Goal: Transaction & Acquisition: Purchase product/service

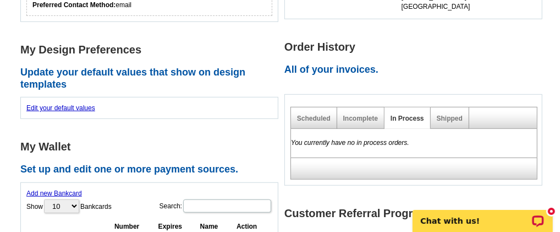
scroll to position [366, 0]
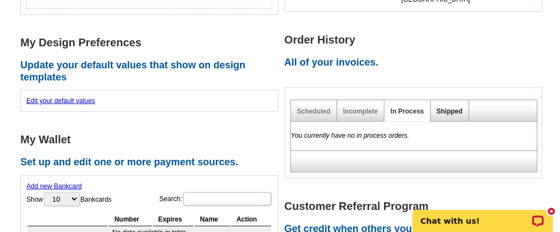
click at [451, 111] on link "Shipped" at bounding box center [450, 111] width 26 height 8
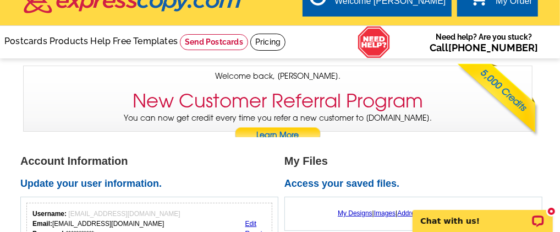
scroll to position [0, 0]
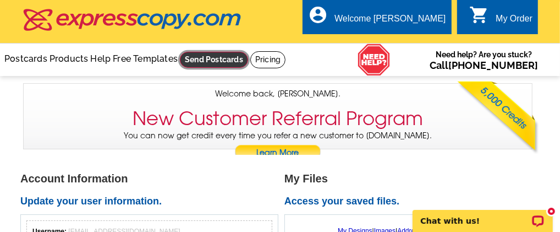
click at [180, 68] on link at bounding box center [214, 60] width 68 height 16
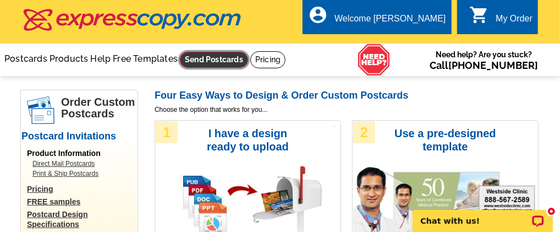
click at [180, 68] on link at bounding box center [214, 60] width 68 height 16
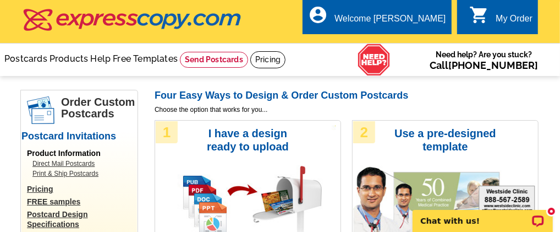
click at [396, 151] on h3 "Use a pre-designed template" at bounding box center [445, 140] width 113 height 26
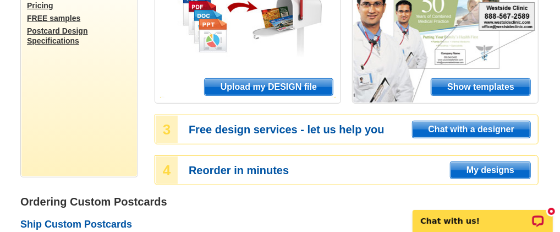
click at [457, 89] on span "Show templates" at bounding box center [480, 87] width 99 height 17
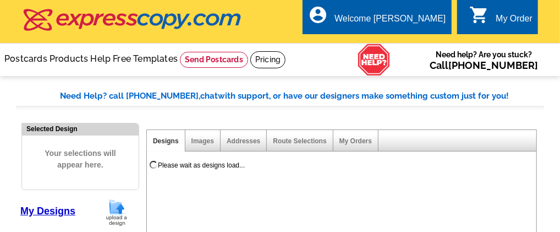
select select "971"
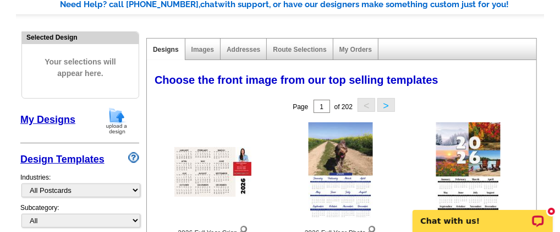
scroll to position [183, 0]
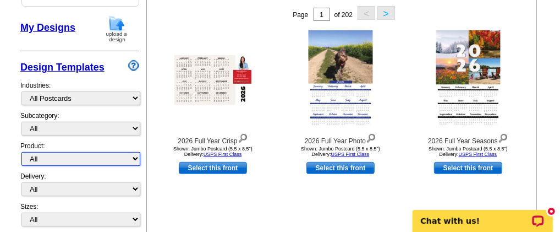
click at [131, 158] on select "All Postcards Letters and flyers Business Cards Door Hangers Greeting Cards" at bounding box center [80, 159] width 119 height 14
select select "1"
click at [21, 152] on select "All Postcards Letters and flyers Business Cards Door Hangers Greeting Cards" at bounding box center [80, 159] width 119 height 14
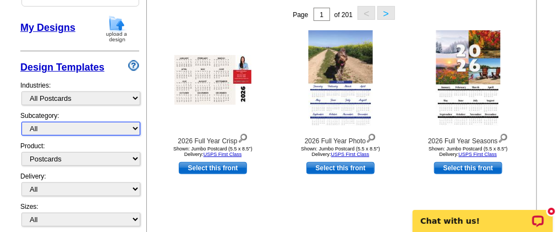
click at [135, 131] on select "All" at bounding box center [80, 129] width 119 height 14
click at [21, 123] on select "All" at bounding box center [80, 129] width 119 height 14
click at [125, 129] on select "All" at bounding box center [80, 129] width 119 height 14
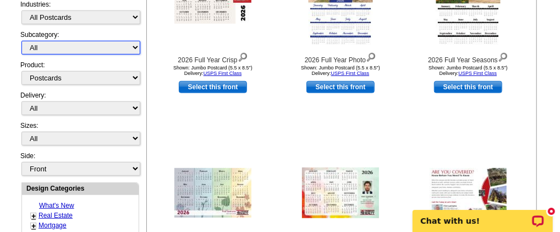
scroll to position [275, 0]
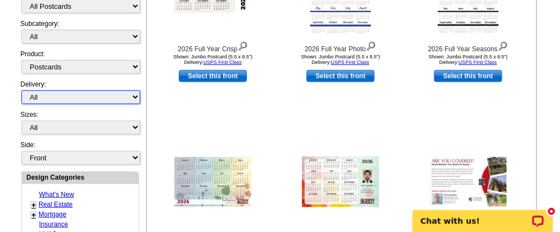
click at [116, 96] on select "All First Class Mail Shipped to Me EDDM Save 66% on Postage" at bounding box center [80, 97] width 119 height 14
select select "1"
click at [21, 90] on select "All First Class Mail Shipped to Me EDDM Save 66% on Postage" at bounding box center [80, 97] width 119 height 14
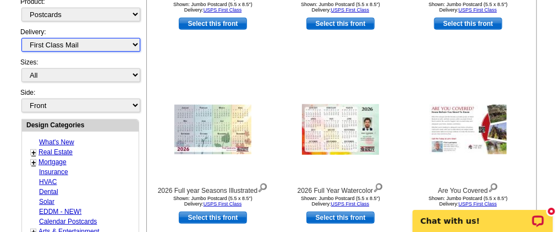
scroll to position [345, 0]
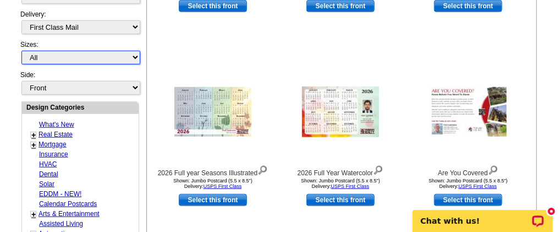
click at [135, 51] on select "All Jumbo Postcard (5.5" x 8.5") Regular Postcard (4.25" x 5.6") Panoramic Post…" at bounding box center [80, 58] width 119 height 14
select select "1"
click at [21, 51] on select "All Jumbo Postcard (5.5" x 8.5") Regular Postcard (4.25" x 5.6") Panoramic Post…" at bounding box center [80, 58] width 119 height 14
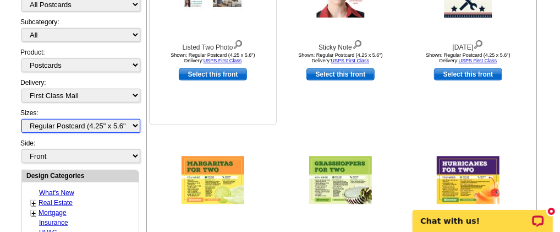
scroll to position [254, 0]
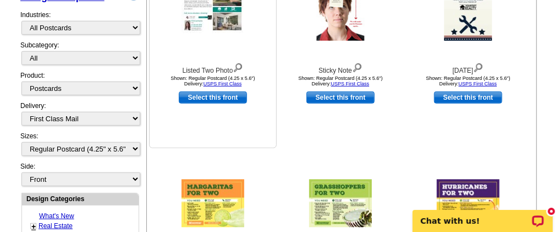
click at [216, 100] on link "Select this front" at bounding box center [213, 97] width 68 height 12
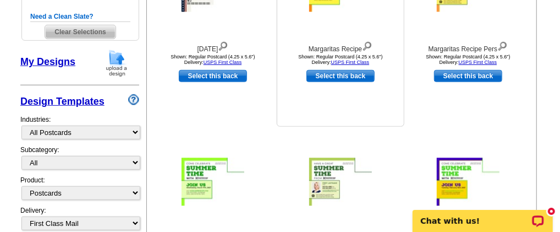
scroll to position [183, 0]
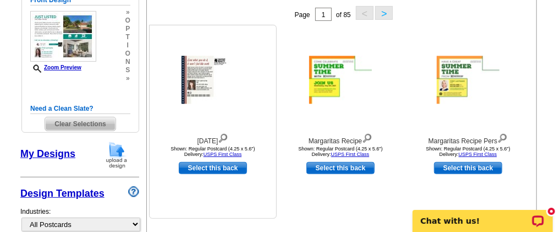
click at [193, 167] on link "Select this back" at bounding box center [213, 168] width 68 height 12
select select "front"
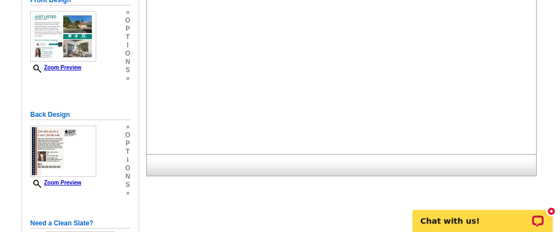
scroll to position [0, 0]
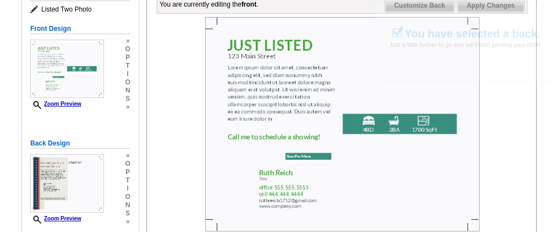
scroll to position [183, 0]
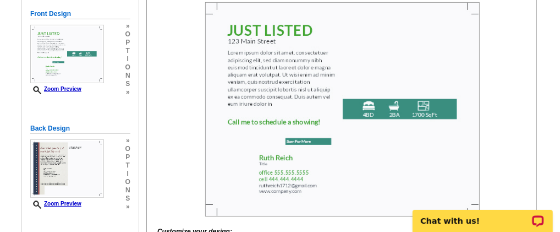
click at [321, 48] on img at bounding box center [342, 109] width 275 height 214
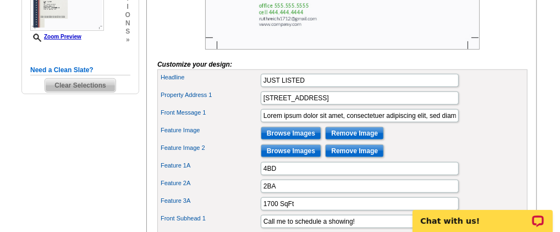
scroll to position [366, 0]
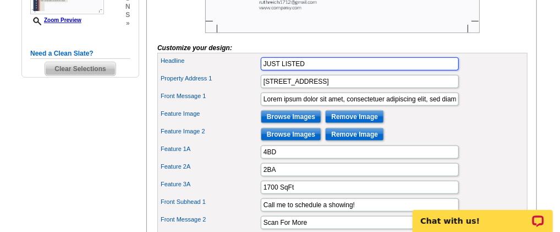
click at [322, 70] on input "JUST LISTED" at bounding box center [360, 63] width 198 height 13
type input "J"
type input "FOR SALE"
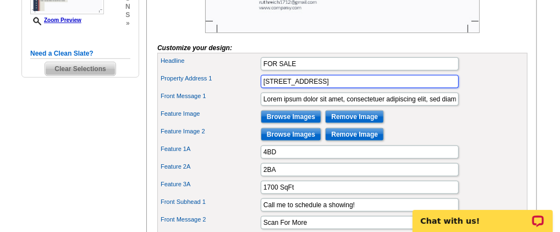
click at [313, 88] on input "123 Main Street" at bounding box center [360, 81] width 198 height 13
type input "1"
type input "b"
type input "p"
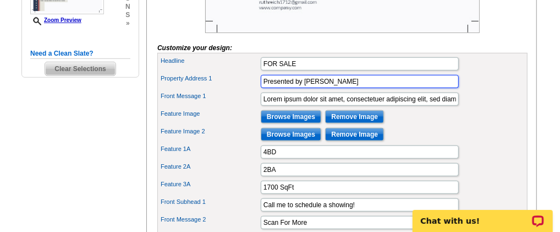
type input "Presented by Judy Wheeler"
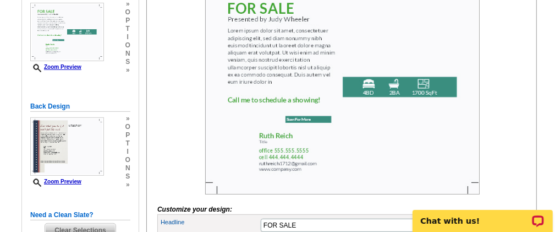
scroll to position [183, 0]
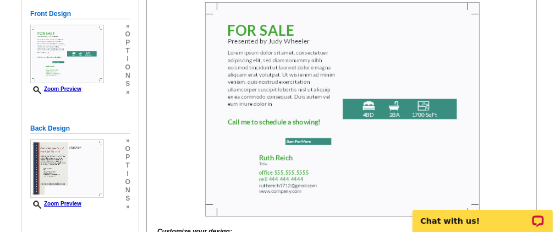
click at [375, 131] on img at bounding box center [342, 109] width 275 height 214
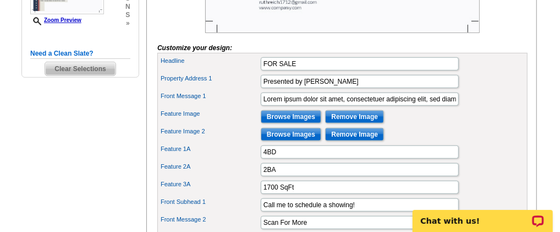
scroll to position [458, 0]
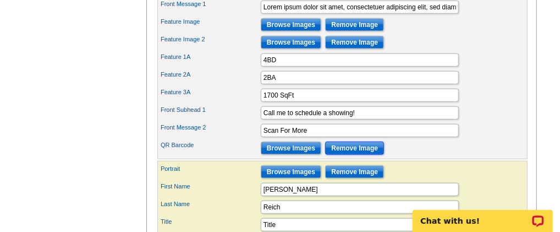
click at [331, 155] on input "Remove Image" at bounding box center [354, 147] width 59 height 13
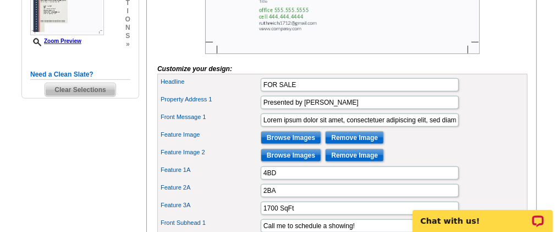
scroll to position [366, 0]
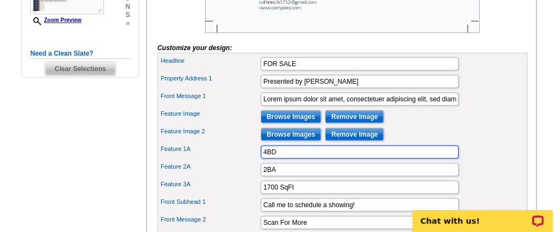
click at [284, 158] on input "4BD" at bounding box center [360, 151] width 198 height 13
type input "4"
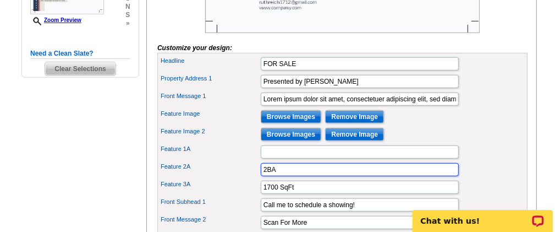
click at [283, 176] on input "2BA" at bounding box center [360, 169] width 198 height 13
type input "2"
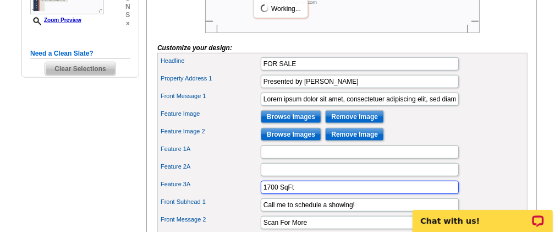
click at [297, 194] on input "1700 SqFt" at bounding box center [360, 186] width 198 height 13
type input "1"
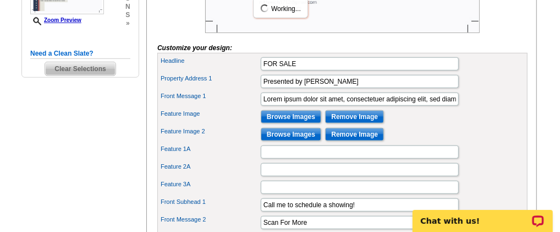
click at [486, 143] on div "Feature Image 2 Browse Images Remove Image" at bounding box center [343, 134] width 366 height 18
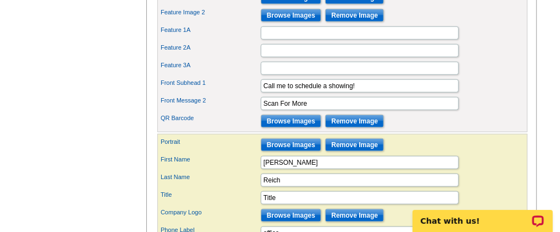
scroll to position [550, 0]
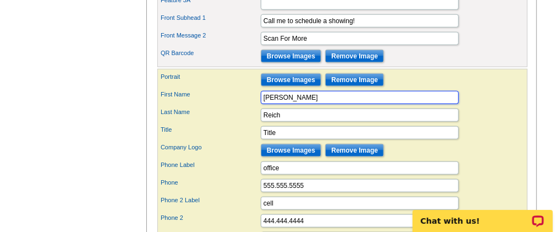
click at [298, 104] on input "[PERSON_NAME]" at bounding box center [360, 97] width 198 height 13
type input "R"
type input "[PERSON_NAME]"
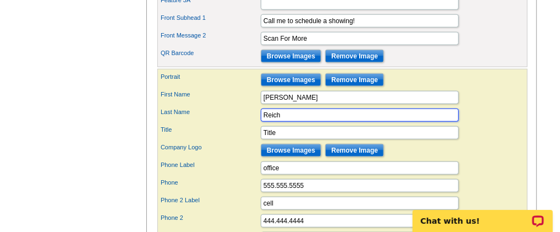
click at [286, 122] on input "Reich" at bounding box center [360, 114] width 198 height 13
type input "R"
type input "[PERSON_NAME]"
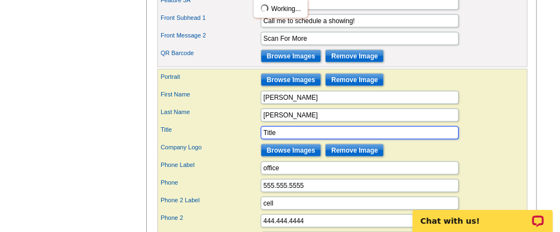
click at [283, 139] on input "Title" at bounding box center [360, 132] width 198 height 13
type input "T"
type input "P.A., CRS, CDPE"
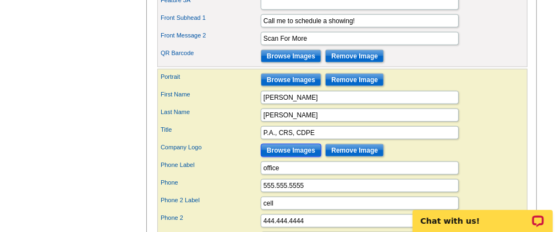
click at [308, 157] on input "Browse Images" at bounding box center [291, 150] width 61 height 13
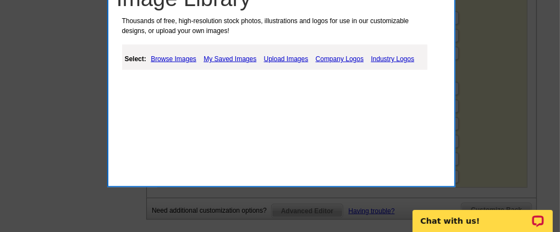
scroll to position [641, 0]
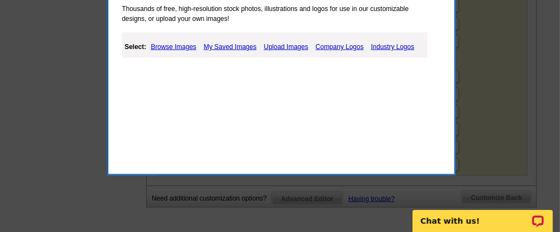
click at [344, 43] on link "Company Logos" at bounding box center [339, 46] width 53 height 13
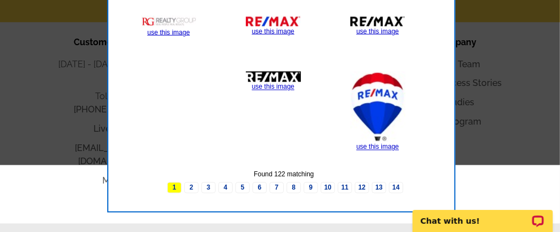
scroll to position [825, 0]
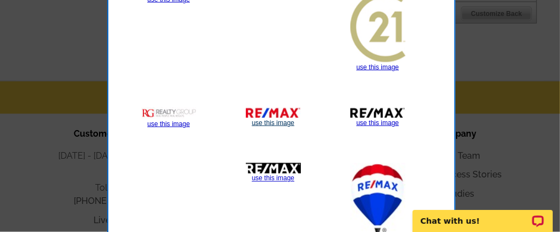
click at [276, 120] on link "use this image" at bounding box center [273, 123] width 42 height 8
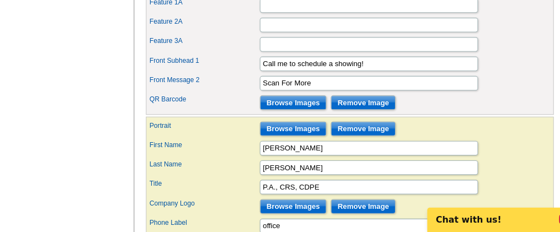
scroll to position [517, 0]
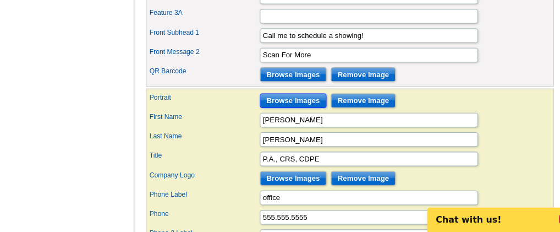
click at [288, 119] on input "Browse Images" at bounding box center [291, 112] width 61 height 13
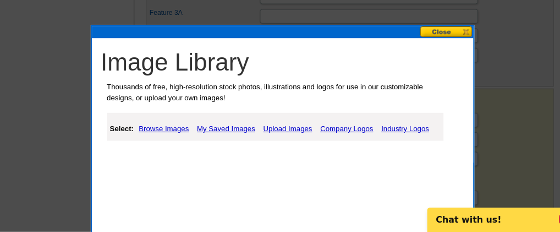
click at [237, 137] on link "My Saved Images" at bounding box center [230, 137] width 58 height 13
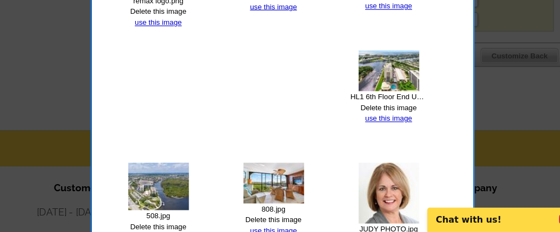
scroll to position [850, 0]
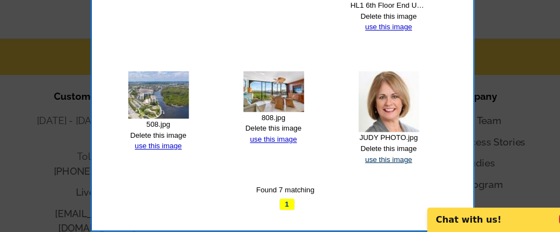
click at [361, 162] on link "use this image" at bounding box center [377, 166] width 42 height 8
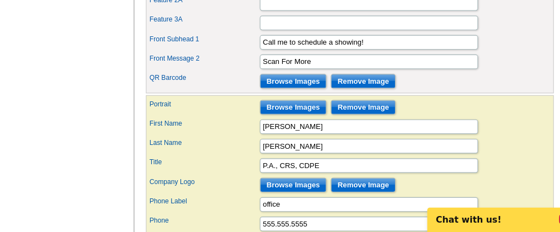
scroll to position [561, 0]
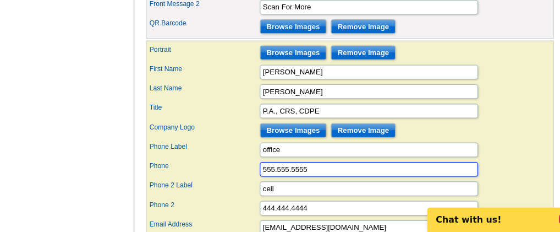
click at [316, 182] on input "555.555.5555" at bounding box center [360, 174] width 198 height 13
type input "5"
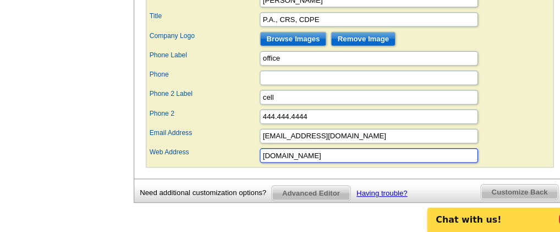
click at [328, 169] on input "www.company.com" at bounding box center [360, 162] width 198 height 13
type input "w"
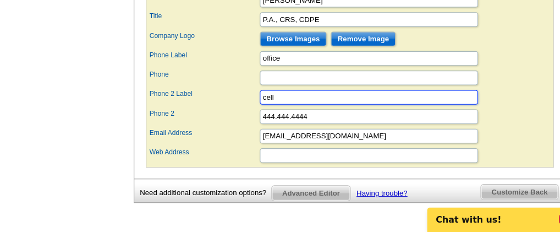
click at [286, 116] on input "cell" at bounding box center [360, 109] width 198 height 13
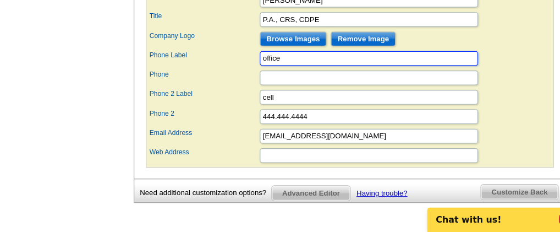
click at [292, 81] on input "office" at bounding box center [360, 74] width 198 height 13
type input "o"
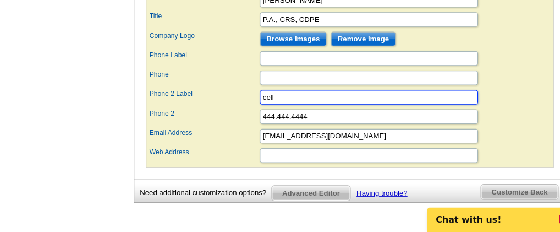
click at [290, 116] on input "cell" at bounding box center [360, 109] width 198 height 13
type input "c"
type input "Cell"
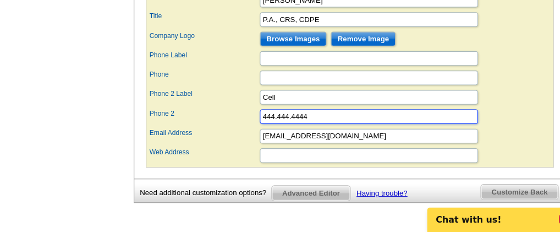
click at [312, 134] on input "444.444.4444" at bounding box center [360, 126] width 198 height 13
type input "4"
type input "[PHONE_NUMBER]"
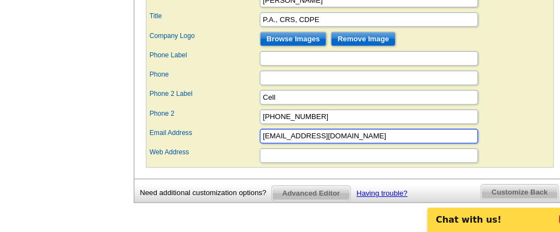
click at [358, 151] on input "ruthreich1712@gmail.com" at bounding box center [360, 144] width 198 height 13
type input "r"
type input "[EMAIL_ADDRESS][DOMAIN_NAME]"
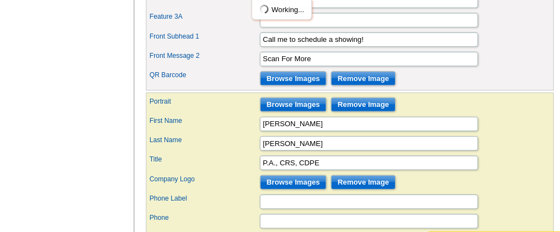
scroll to position [498, 0]
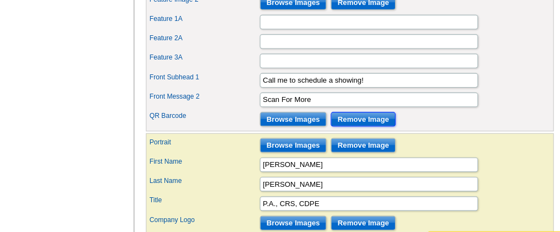
click at [366, 114] on input "Remove Image" at bounding box center [354, 107] width 59 height 13
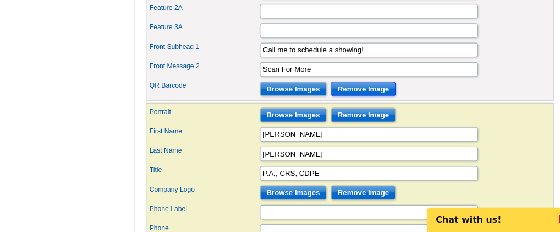
scroll to position [560, 0]
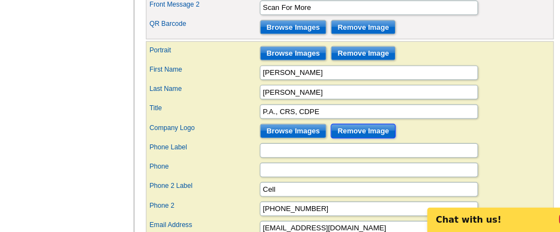
click at [362, 147] on input "Remove Image" at bounding box center [354, 140] width 59 height 13
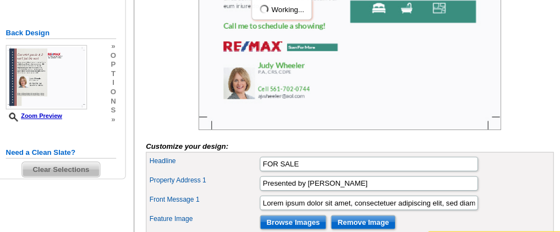
scroll to position [249, 0]
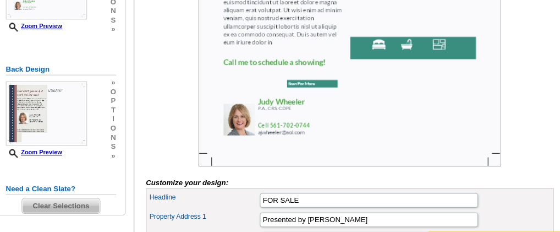
click at [299, 92] on img at bounding box center [342, 44] width 275 height 214
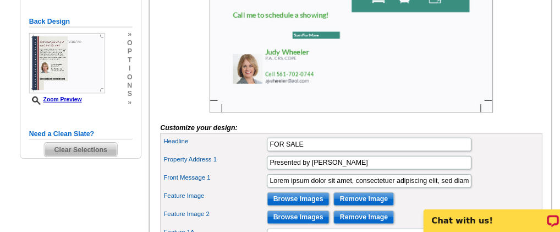
scroll to position [334, 0]
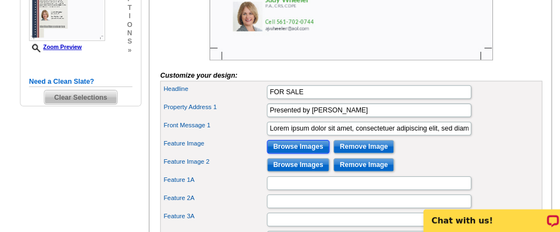
click at [288, 156] on input "Browse Images" at bounding box center [291, 148] width 61 height 13
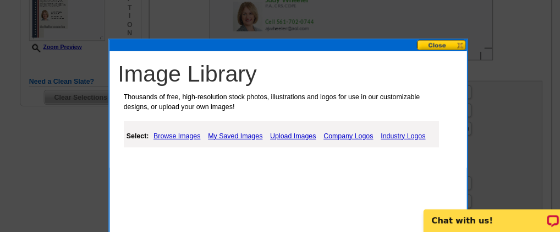
click at [239, 138] on link "My Saved Images" at bounding box center [230, 138] width 58 height 13
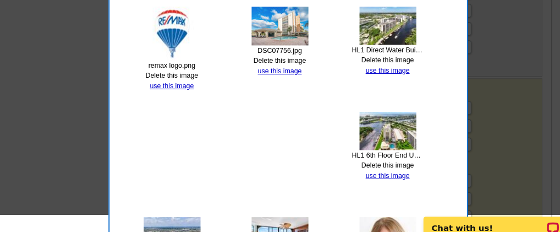
scroll to position [519, 0]
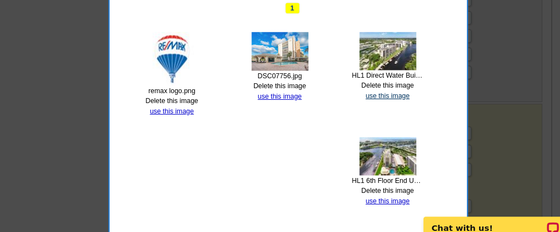
click at [374, 89] on link "use this image" at bounding box center [377, 93] width 42 height 8
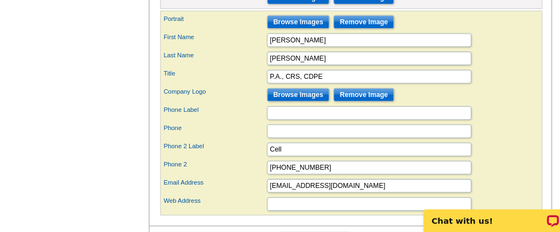
scroll to position [614, 0]
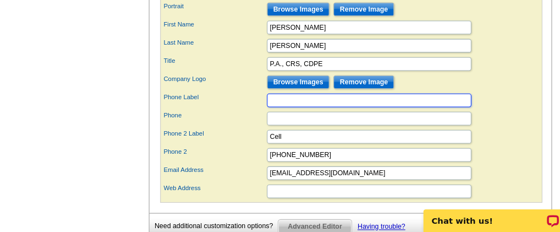
click at [281, 111] on input "Phone Label" at bounding box center [360, 103] width 198 height 13
type input "ReMax Select Group"
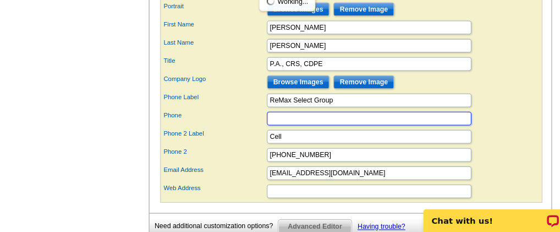
click at [278, 128] on input "Phone" at bounding box center [360, 121] width 198 height 13
type input "6"
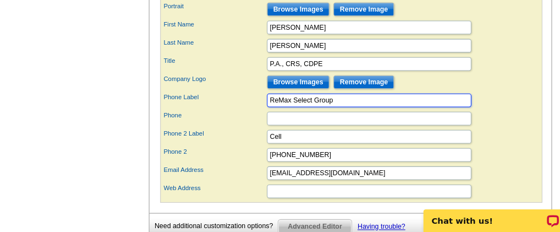
click at [335, 111] on input "ReMax Select Group" at bounding box center [360, 103] width 198 height 13
type input "R"
type input "Office"
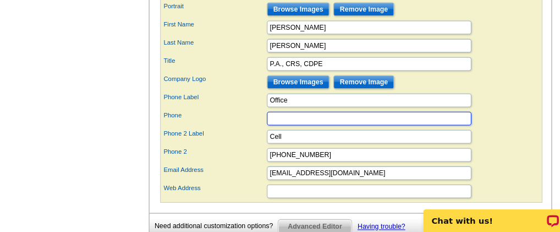
click at [292, 128] on input "Phone" at bounding box center [360, 121] width 198 height 13
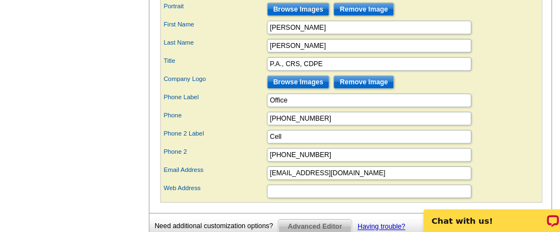
click at [481, 147] on div "Phone 2 Label Cell" at bounding box center [343, 139] width 366 height 18
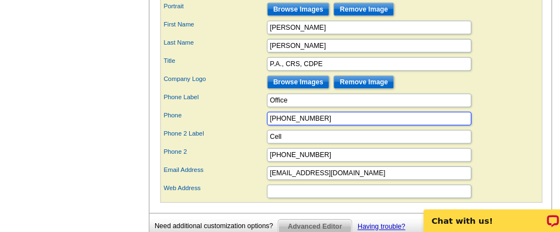
click at [309, 128] on input "561-447-7800" at bounding box center [360, 121] width 198 height 13
type input "5"
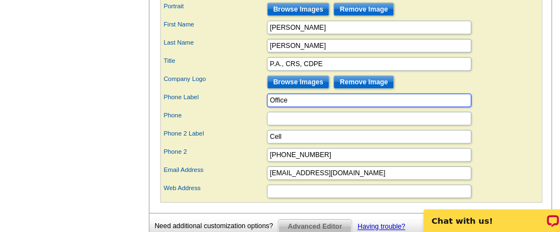
click at [290, 111] on input "Office" at bounding box center [360, 103] width 198 height 13
type input "O"
type input "ReMax Select Group"
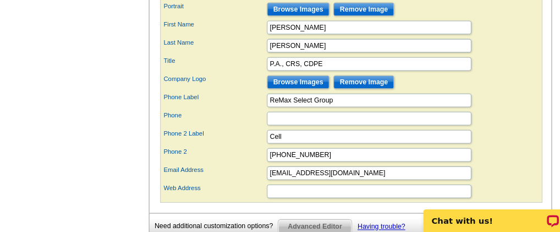
click at [474, 95] on div "Company Logo Browse Images Remove Image" at bounding box center [343, 87] width 366 height 18
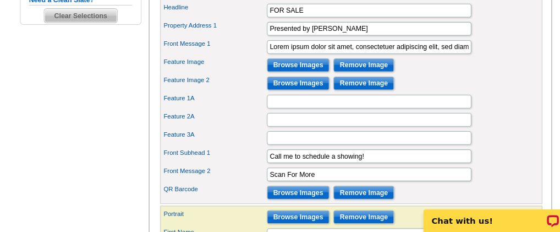
scroll to position [437, 0]
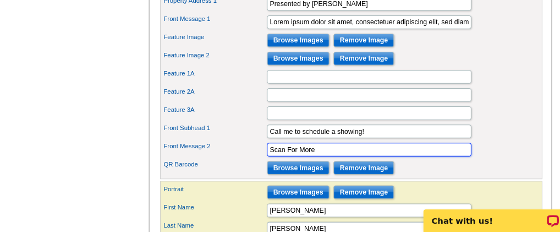
click at [312, 158] on input "Scan For More" at bounding box center [360, 151] width 198 height 13
type input "S"
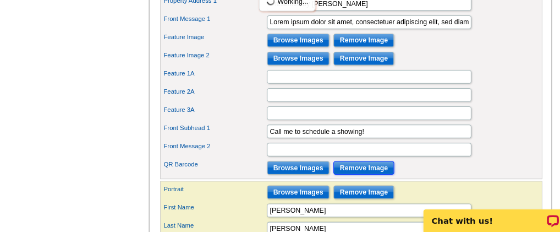
click at [343, 176] on input "Remove Image" at bounding box center [354, 169] width 59 height 13
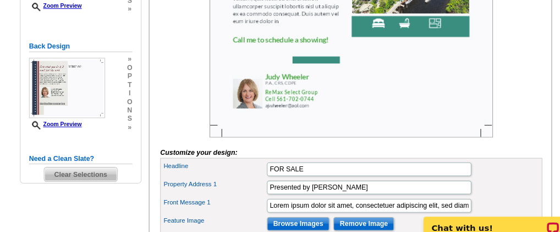
scroll to position [178, 0]
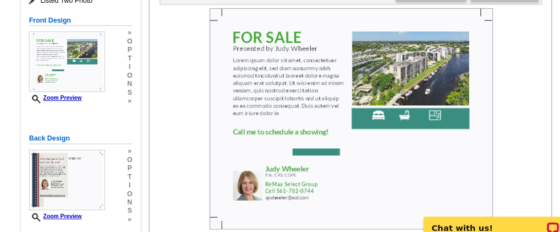
click at [364, 128] on img at bounding box center [342, 115] width 275 height 214
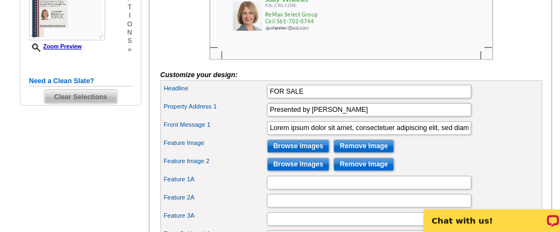
scroll to position [348, 0]
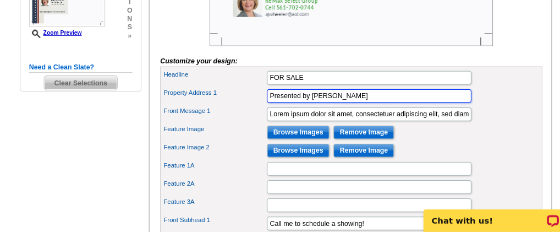
click at [360, 107] on input "Presented by Judy Wheeler" at bounding box center [360, 100] width 198 height 13
type input "P"
type input "3 Exclusive Waterfront Properties"
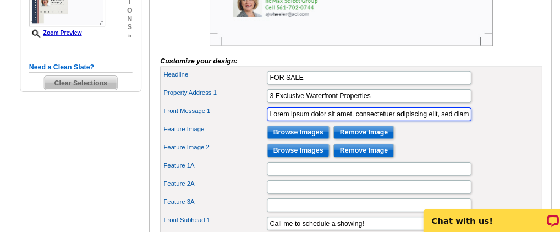
click at [391, 124] on input "Lorem ipsum dolor sit amet, consectetuer adipiscing elit, sed diam nonummy nibh…" at bounding box center [360, 117] width 198 height 13
click at [455, 124] on input "Lorem ipsum dolor sit amet, consectetuer adipiscing elit, sed diam nonummy nibh…" at bounding box center [360, 117] width 198 height 13
click at [455, 124] on input "nonummy nibh euismod tincidunt ut laoreet dolore magna aliquam erat volutpat. U…" at bounding box center [360, 117] width 198 height 13
click at [447, 124] on input "nonummy nibh euismod tincidunt ut laoreet dolore magna aliquam erat volutpat. U…" at bounding box center [360, 117] width 198 height 13
click at [402, 124] on input "nonummy nibh euismod tincidunt ut laoreet dolore magna aliquam erat volutpat. U…" at bounding box center [360, 117] width 198 height 13
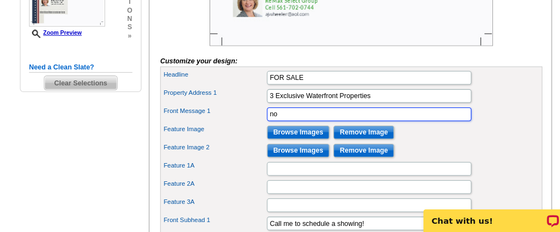
type input "n"
click at [355, 124] on input "Presented by Judy Wheeler" at bounding box center [360, 117] width 198 height 13
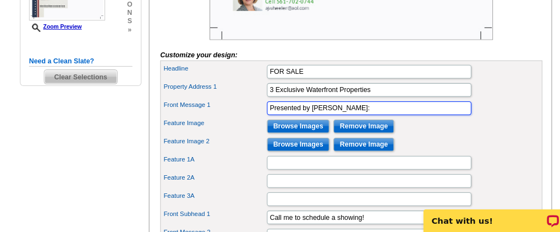
scroll to position [437, 0]
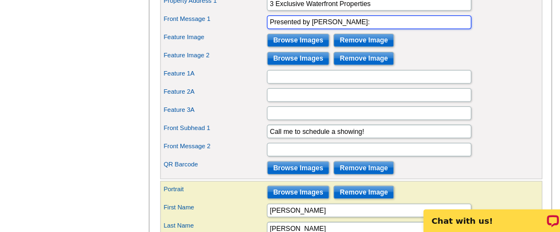
type input "Presented by Judy Wheeler:"
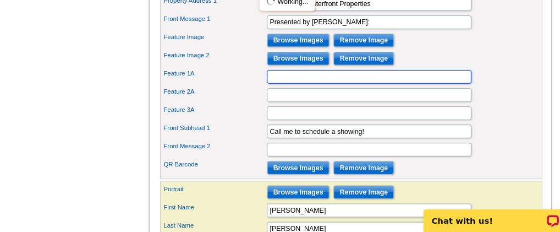
click at [272, 88] on input "Feature 1A" at bounding box center [360, 81] width 198 height 13
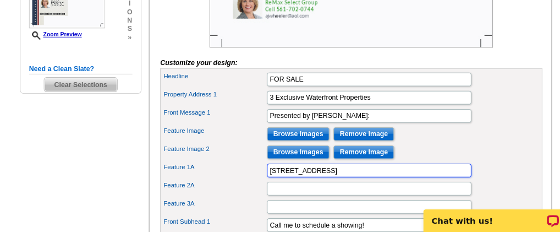
scroll to position [348, 0]
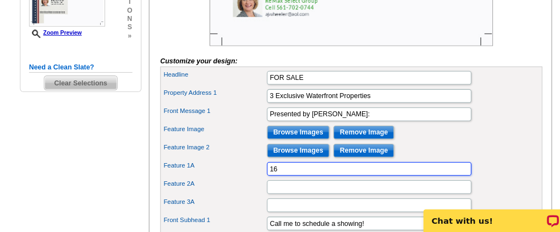
type input "1"
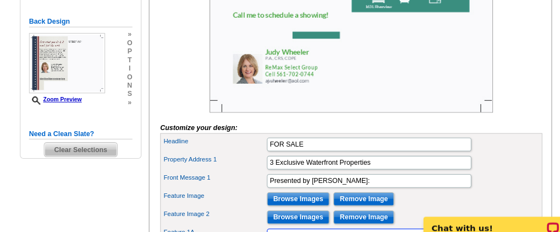
scroll to position [266, 0]
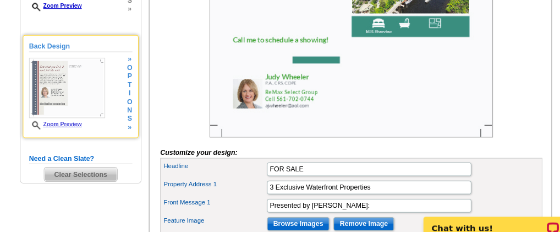
click at [70, 120] on link "Zoom Preview" at bounding box center [55, 120] width 51 height 6
click at [55, 81] on img at bounding box center [67, 85] width 74 height 58
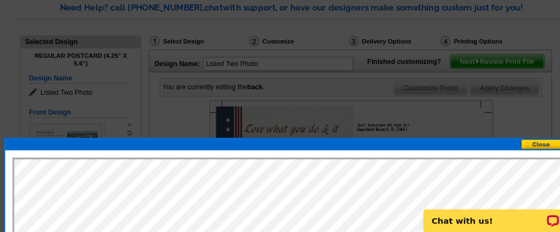
scroll to position [170, 0]
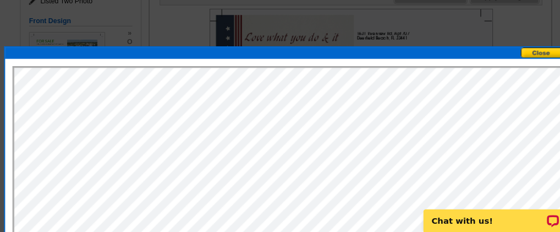
click at [526, 53] on button at bounding box center [531, 58] width 48 height 10
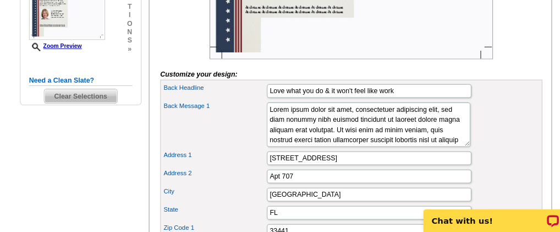
scroll to position [348, 0]
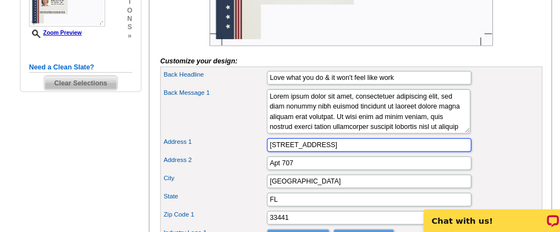
click at [337, 154] on input "1631 Riverview Rd" at bounding box center [360, 147] width 198 height 13
type input "1"
type input "[STREET_ADDRESS]"
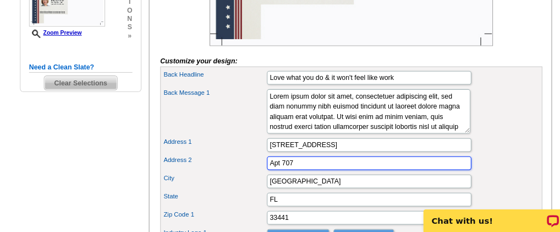
click at [305, 172] on input "Apt 707" at bounding box center [360, 164] width 198 height 13
type input "A"
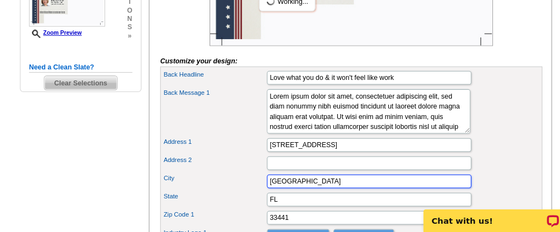
click at [315, 189] on input "Deerfield Beach" at bounding box center [360, 182] width 198 height 13
type input "D"
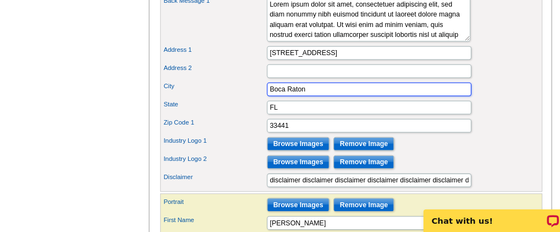
type input "Boca Raton"
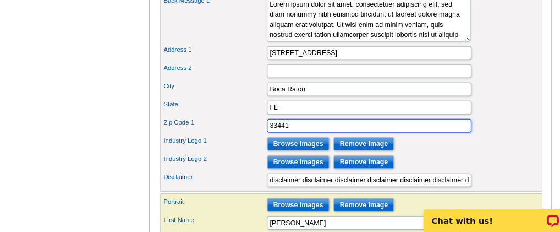
click at [287, 135] on input "33441" at bounding box center [360, 128] width 198 height 13
type input "33433"
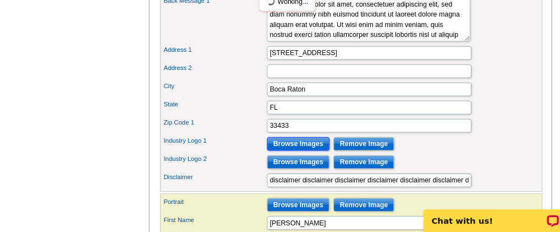
click at [294, 153] on input "Browse Images" at bounding box center [291, 146] width 61 height 13
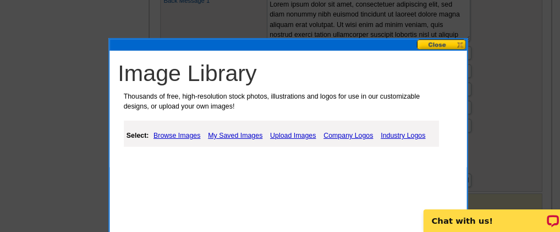
click at [330, 136] on link "Company Logos" at bounding box center [339, 137] width 53 height 13
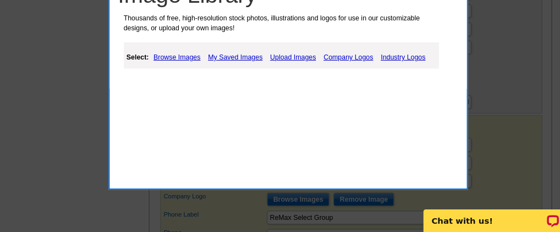
scroll to position [525, 0]
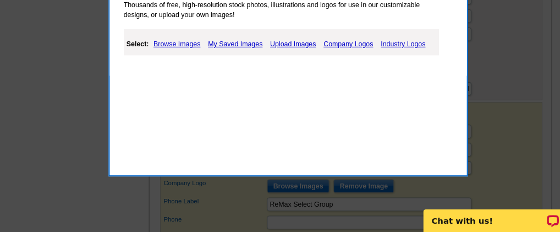
click at [334, 47] on link "Company Logos" at bounding box center [339, 49] width 53 height 13
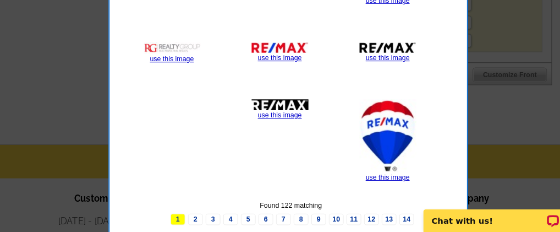
scroll to position [792, 0]
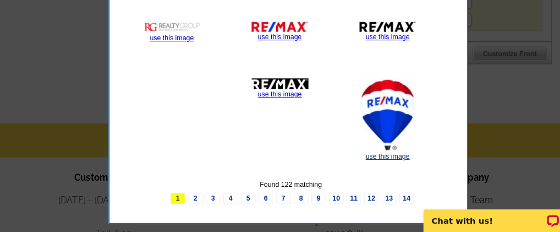
click at [372, 155] on link "use this image" at bounding box center [377, 159] width 42 height 8
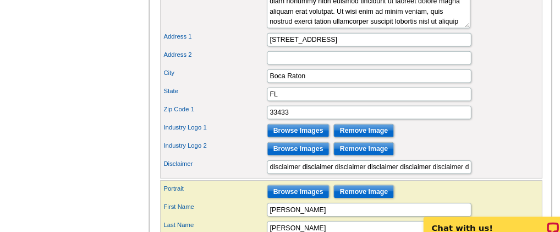
scroll to position [443, 0]
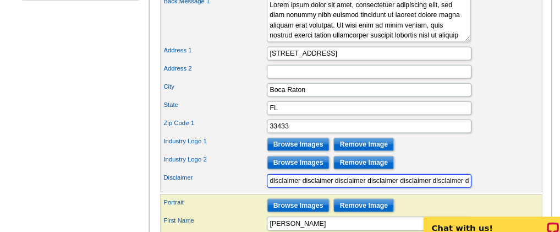
click at [443, 182] on input "disclaimer disclaimer disclaimer disclaimer disclaimer disclaimer disclaimer di…" at bounding box center [360, 174] width 198 height 13
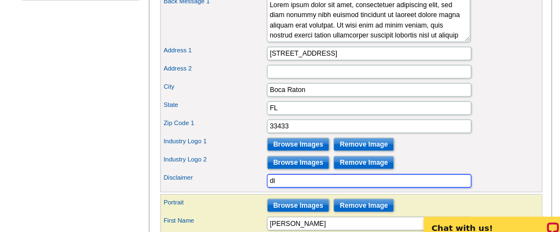
type input "d"
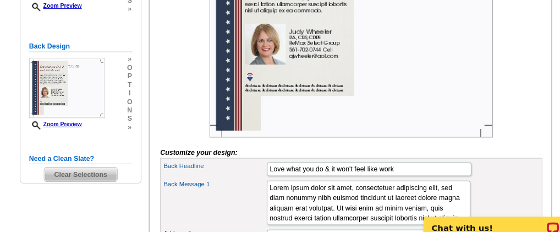
scroll to position [178, 0]
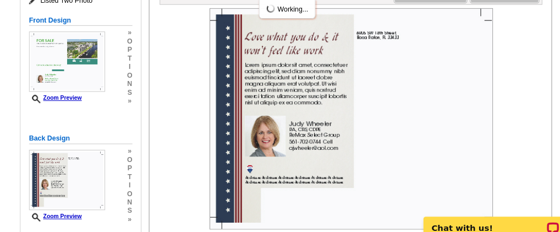
click at [435, 153] on img at bounding box center [342, 115] width 275 height 214
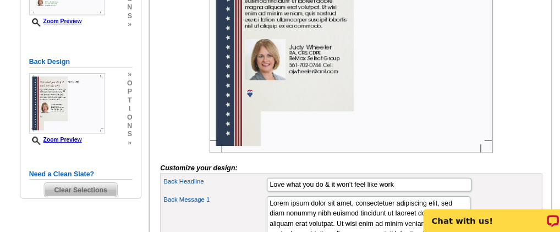
scroll to position [259, 0]
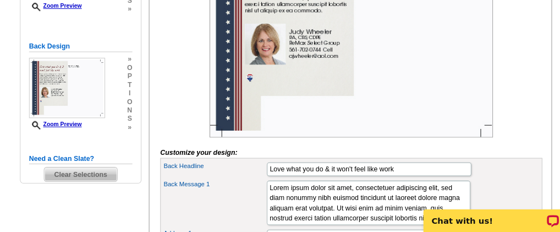
click at [400, 111] on img at bounding box center [342, 33] width 275 height 214
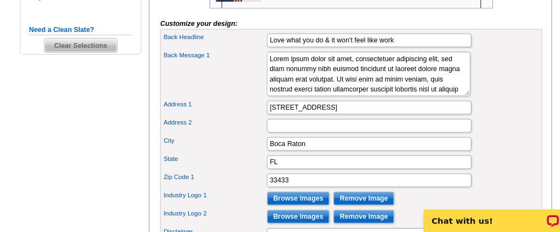
scroll to position [437, 0]
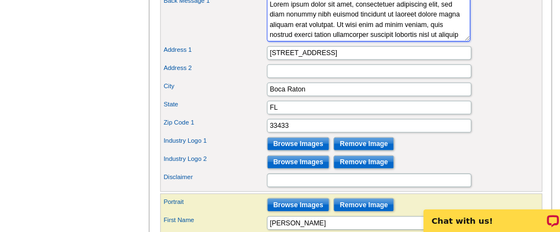
click at [413, 47] on textarea "Lorem ipsum dolor sit amet, consectetuer adipiscing elit, sed diam nonummy nibh…" at bounding box center [359, 25] width 197 height 43
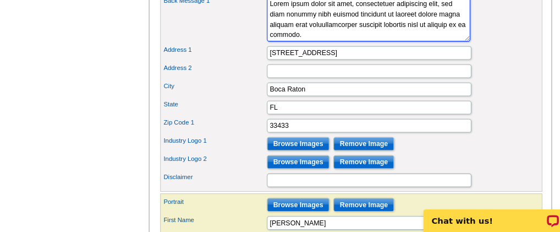
scroll to position [0, 0]
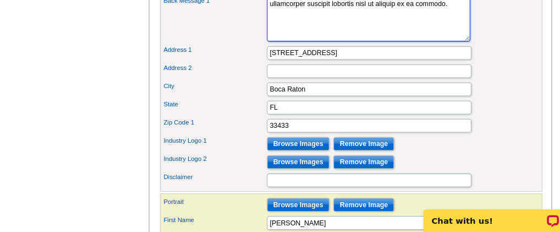
click at [299, 42] on textarea "Lorem ipsum dolor sit amet, consectetuer adipiscing elit, sed diam nonummy nibh…" at bounding box center [359, 25] width 197 height 43
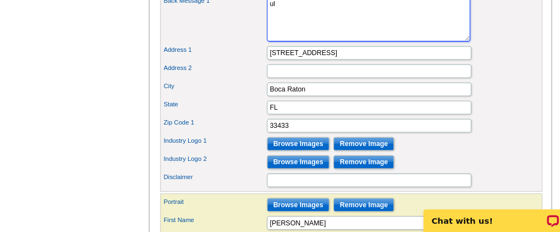
type textarea "u"
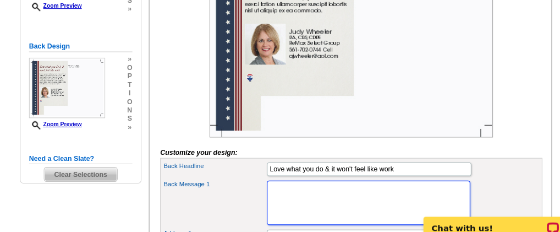
scroll to position [178, 0]
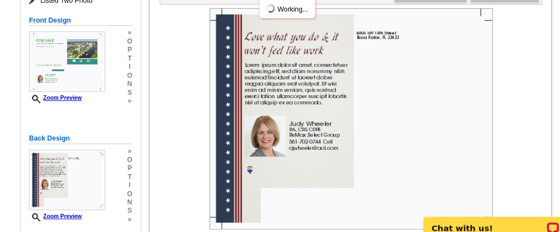
click at [364, 79] on img at bounding box center [342, 115] width 275 height 214
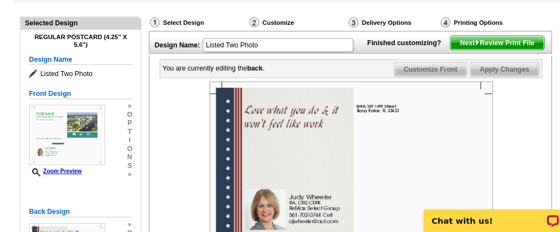
scroll to position [170, 0]
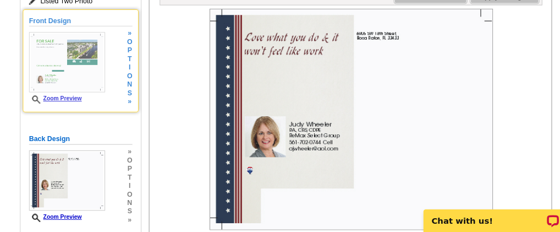
click at [42, 65] on img at bounding box center [67, 67] width 74 height 58
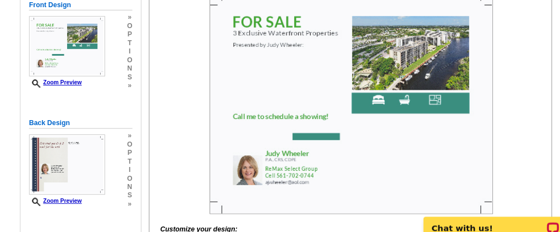
scroll to position [178, 0]
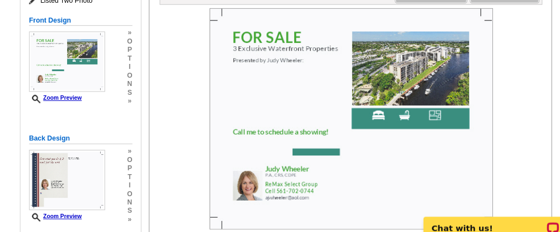
click at [305, 74] on img at bounding box center [342, 115] width 275 height 214
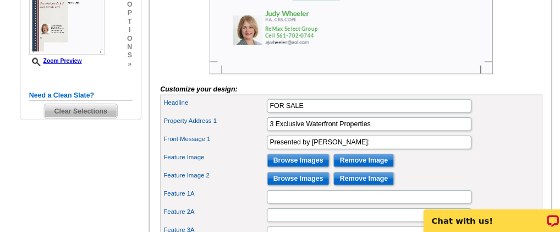
scroll to position [348, 0]
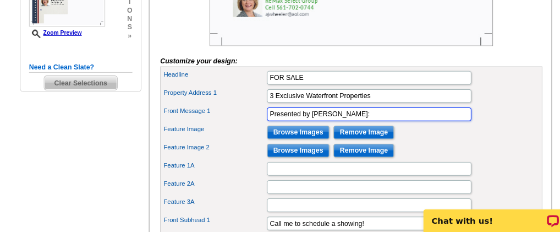
click at [354, 124] on input "Presented by Judy Wheeler:" at bounding box center [360, 117] width 198 height 13
click at [348, 124] on input "Presented by Judy Wheeler:" at bounding box center [360, 117] width 198 height 13
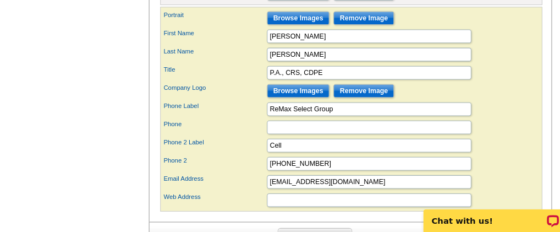
scroll to position [615, 0]
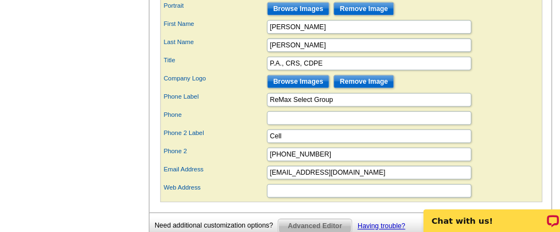
type input "Presented by Judy Wheeler:"
click at [291, 92] on input "Browse Images" at bounding box center [291, 85] width 61 height 13
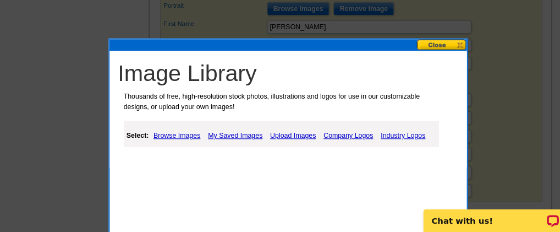
click at [353, 135] on link "Company Logos" at bounding box center [339, 137] width 53 height 13
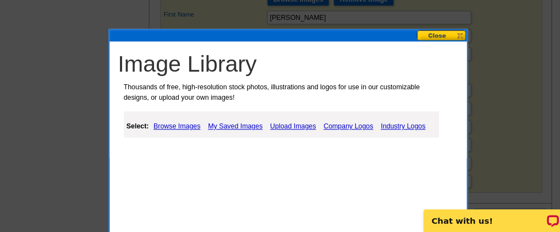
scroll to position [703, 0]
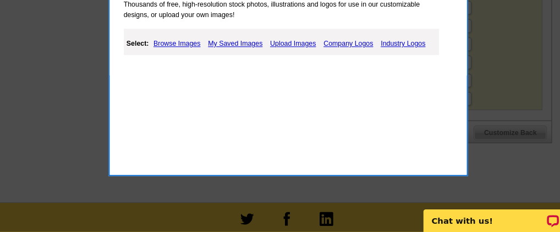
click at [340, 46] on link "Company Logos" at bounding box center [339, 49] width 53 height 13
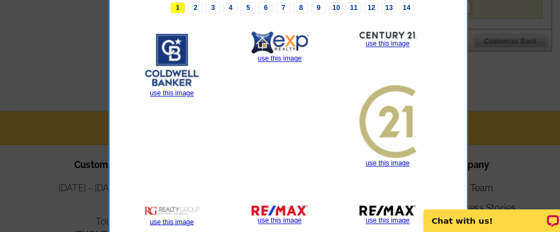
scroll to position [881, 0]
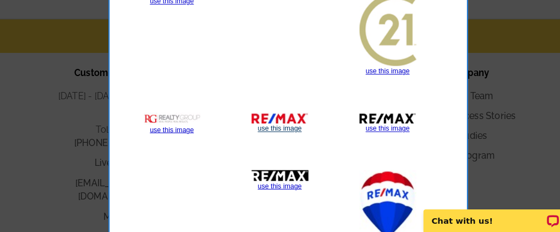
click at [263, 128] on link "use this image" at bounding box center [273, 132] width 42 height 8
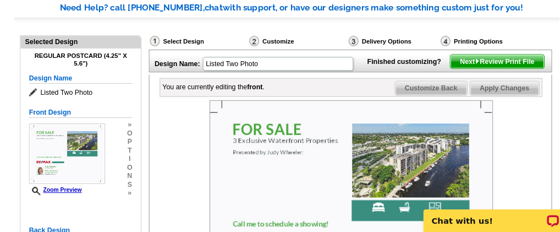
scroll to position [171, 0]
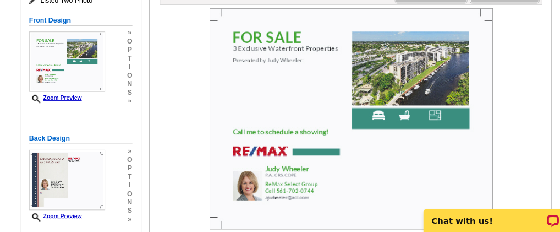
click at [303, 83] on img at bounding box center [342, 122] width 275 height 214
click at [298, 82] on img at bounding box center [342, 122] width 275 height 214
click at [294, 83] on img at bounding box center [342, 122] width 275 height 214
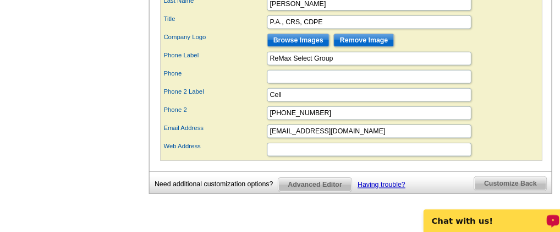
scroll to position [703, 0]
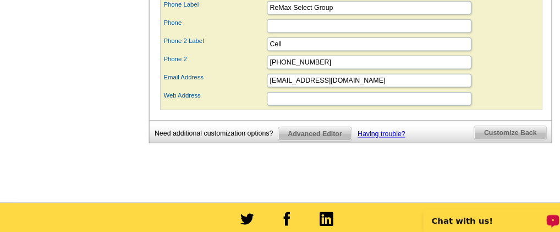
click at [306, 138] on span "Advanced Editor" at bounding box center [307, 136] width 71 height 13
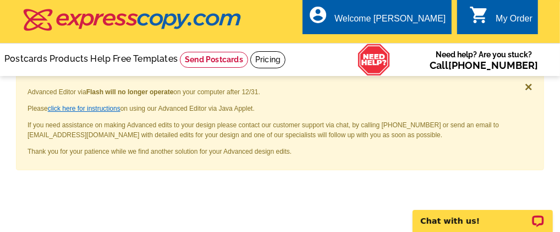
click at [102, 106] on link "click here for instructions" at bounding box center [84, 109] width 73 height 8
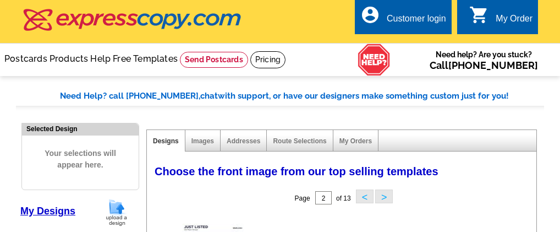
select select "785"
select select "807"
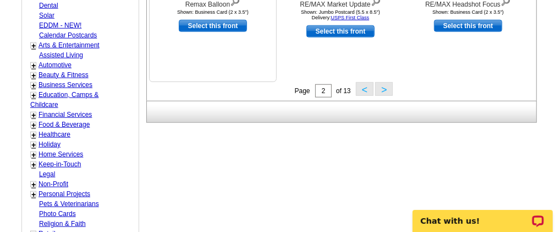
scroll to position [529, 0]
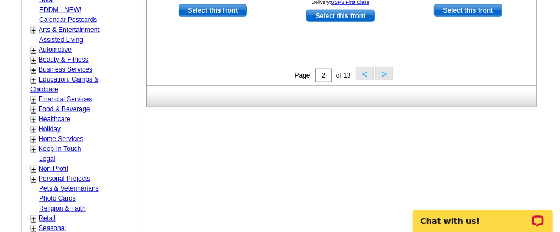
click at [388, 78] on button ">" at bounding box center [384, 74] width 18 height 14
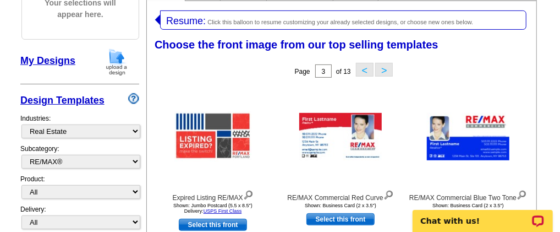
scroll to position [0, 0]
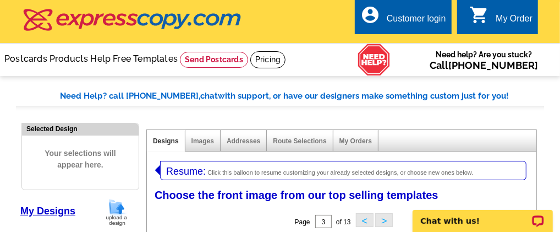
click at [383, 14] on link "account_circle Customer login" at bounding box center [403, 19] width 86 height 14
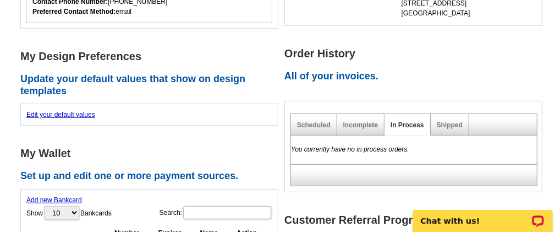
scroll to position [275, 0]
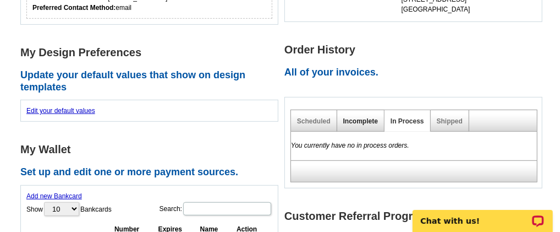
click at [371, 119] on link "Incomplete" at bounding box center [360, 121] width 35 height 8
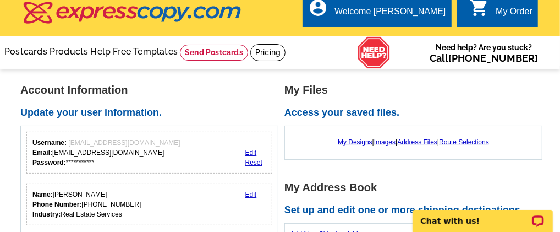
scroll to position [0, 0]
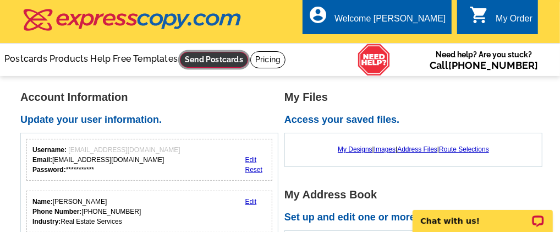
click at [180, 68] on link at bounding box center [214, 60] width 68 height 16
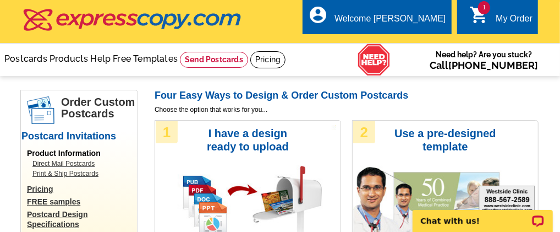
click at [57, 163] on link "Direct Mail Postcards" at bounding box center [81, 163] width 99 height 10
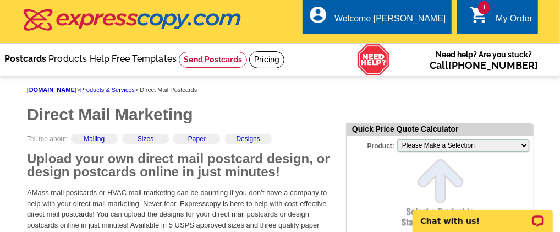
click at [46, 54] on link "Postcards" at bounding box center [25, 58] width 42 height 10
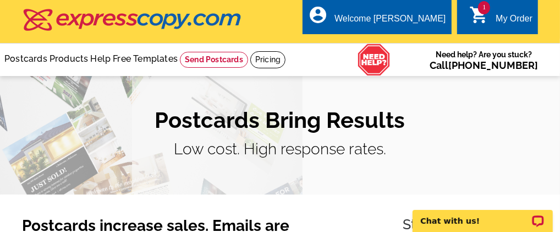
click at [486, 13] on icon "shopping_cart" at bounding box center [479, 15] width 20 height 20
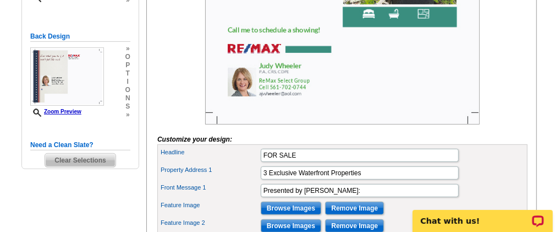
scroll to position [366, 0]
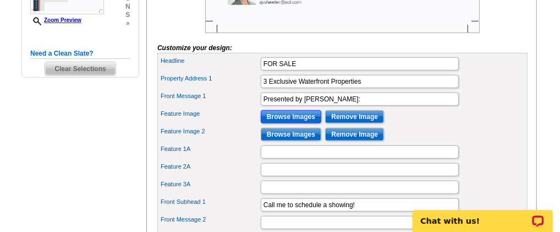
click at [280, 123] on input "Browse Images" at bounding box center [291, 116] width 61 height 13
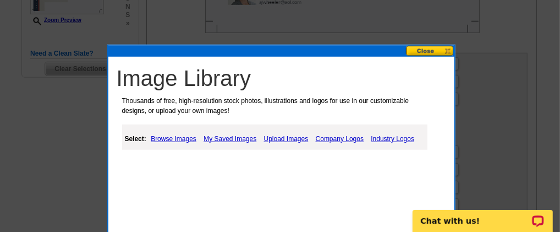
click at [278, 133] on link "Upload Images" at bounding box center [286, 138] width 50 height 13
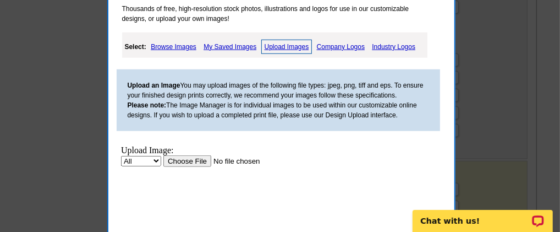
scroll to position [550, 0]
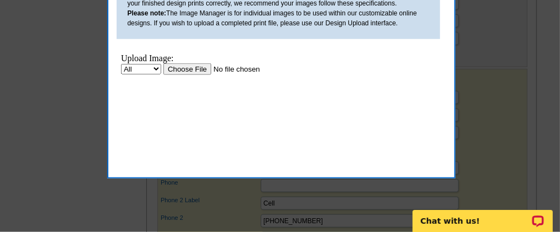
click at [153, 67] on select "All Property" at bounding box center [140, 68] width 40 height 10
click at [205, 69] on input "file" at bounding box center [232, 69] width 139 height 12
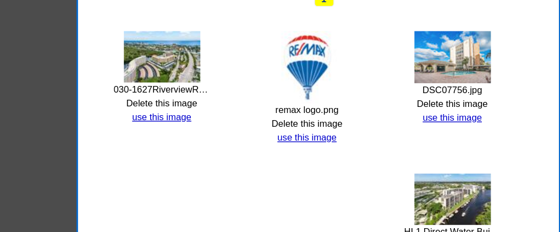
scroll to position [555, 0]
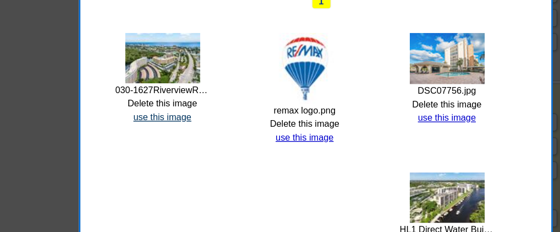
click at [161, 85] on link "use this image" at bounding box center [168, 89] width 42 height 8
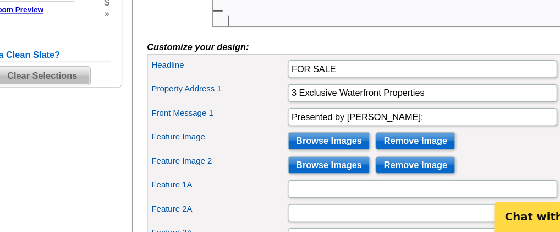
scroll to position [336, 0]
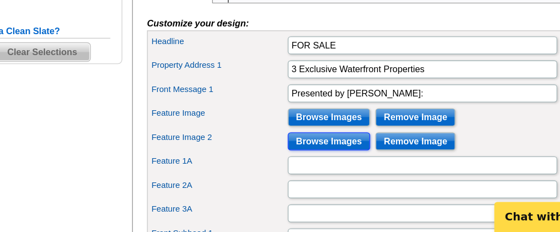
click at [276, 172] on input "Browse Images" at bounding box center [291, 164] width 61 height 13
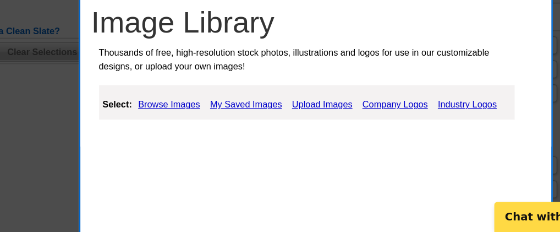
click at [266, 133] on link "Upload Images" at bounding box center [286, 137] width 50 height 13
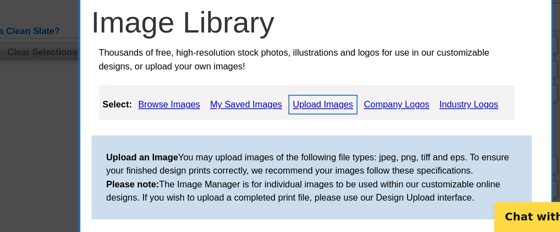
scroll to position [403, 0]
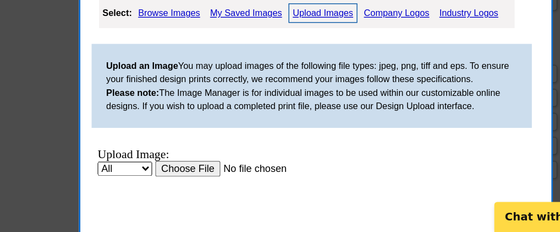
click at [161, 160] on input "file" at bounding box center [207, 161] width 139 height 12
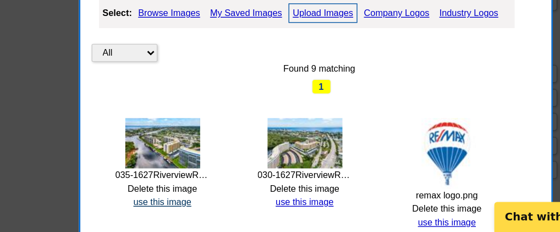
click at [167, 207] on link "use this image" at bounding box center [168, 210] width 42 height 8
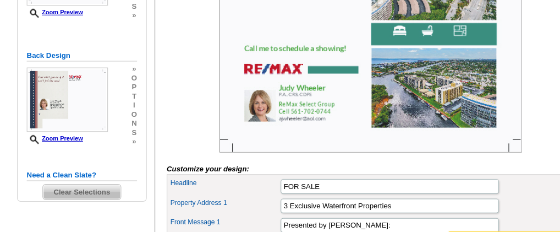
scroll to position [112, 0]
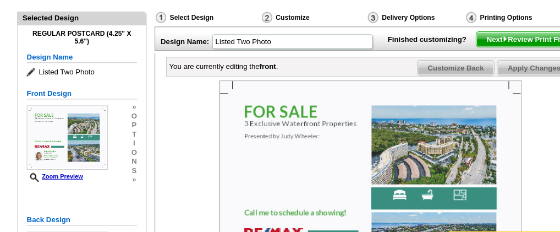
click at [478, 68] on span "Apply Changes" at bounding box center [491, 61] width 67 height 13
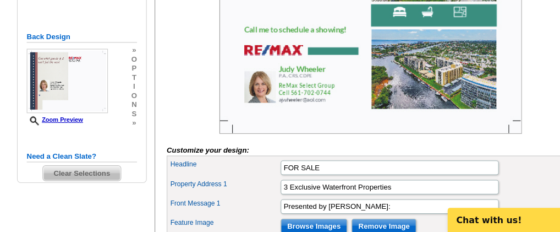
scroll to position [340, 0]
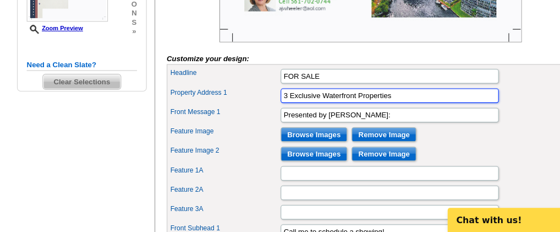
click at [374, 114] on input "3 Exclusive Waterfront Properties" at bounding box center [360, 107] width 198 height 13
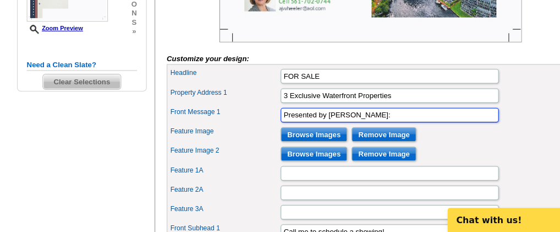
click at [367, 132] on input "Presented by Judy Wheeler:" at bounding box center [360, 125] width 198 height 13
type input "Presented by Judy Wheeler: 3 beautiful waterfront"
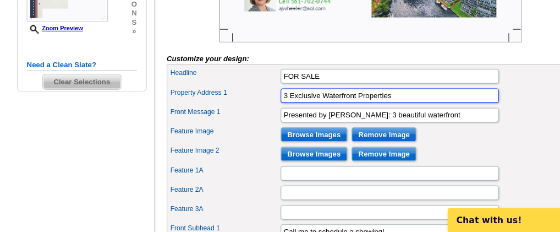
click at [367, 114] on input "3 Exclusive Waterfront Properties" at bounding box center [360, 107] width 198 height 13
type input "3"
type input "Presented By Judy Wheeler"
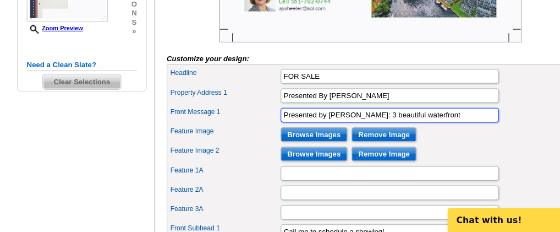
click at [347, 132] on input "Presented by Judy Wheeler: 3 beautiful waterfront" at bounding box center [360, 125] width 198 height 13
click at [408, 132] on input "My current listings from 3 beautiful waterfront" at bounding box center [360, 125] width 198 height 13
type input "My current listings from 3 beautiful waterfront condo communities include:"
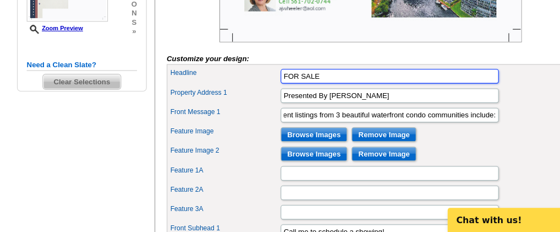
scroll to position [0, 0]
click at [310, 97] on input "FOR SALE" at bounding box center [360, 90] width 198 height 13
type input "FOR SALE IN DEERFIELD BEACH"
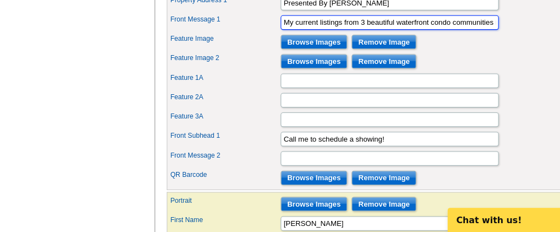
click at [456, 48] on input "My current listings from 3 beautiful waterfront condo communities include:" at bounding box center [360, 41] width 198 height 13
click at [330, 48] on input "My current listings from 3 beautiful waterfront condo communities" at bounding box center [360, 41] width 198 height 13
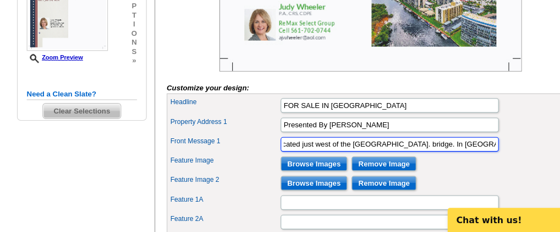
scroll to position [340, 0]
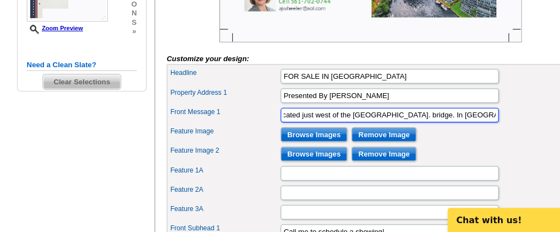
type input "My current listings include 3 beautiful waterfront condo communities located ju…"
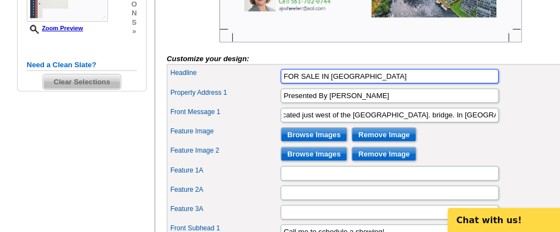
scroll to position [0, 0]
click at [369, 97] on input "FOR SALE IN DEERFIELD BEACH" at bounding box center [360, 90] width 198 height 13
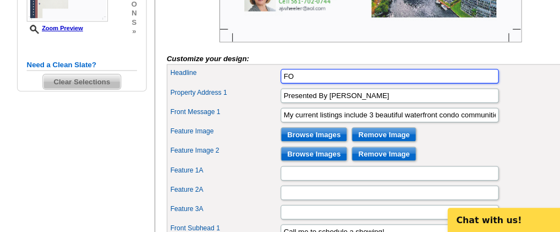
type input "F"
type input "c"
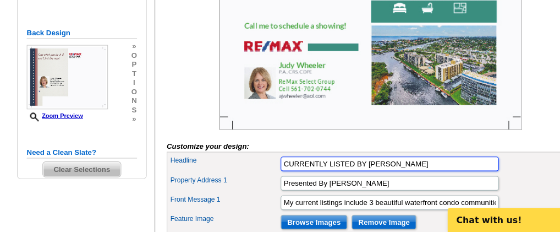
scroll to position [339, 0]
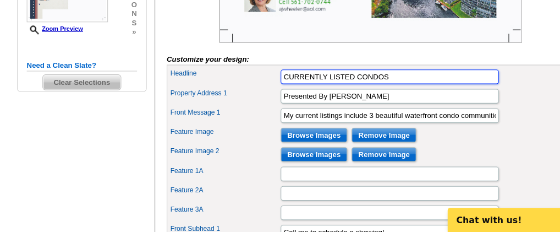
type input "CURRENTLY LISTED CONDOS"
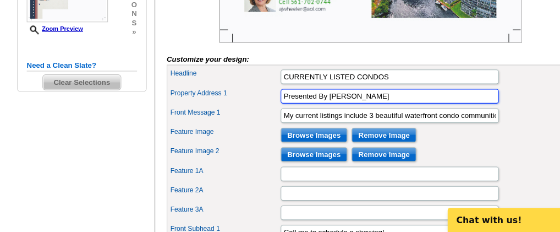
click at [294, 115] on input "Presented By Judy Wheeler" at bounding box center [360, 108] width 198 height 13
click at [335, 115] on input "By Judy Wheeler" at bounding box center [360, 108] width 198 height 13
type input "By Judy Wheeler"
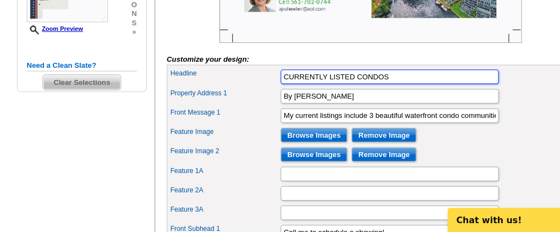
click at [361, 97] on input "CURRENTLY LISTED CONDOS" at bounding box center [360, 90] width 198 height 13
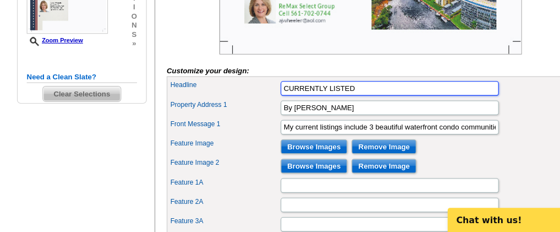
scroll to position [339, 0]
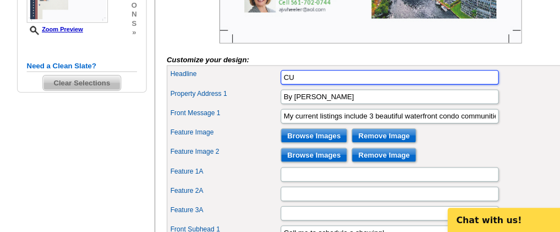
type input "C"
type input "l"
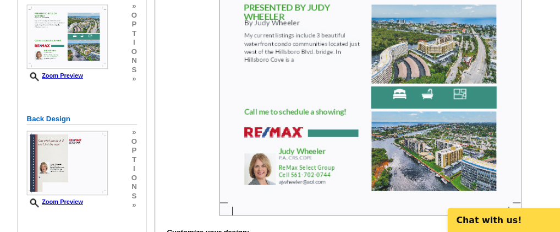
scroll to position [256, 0]
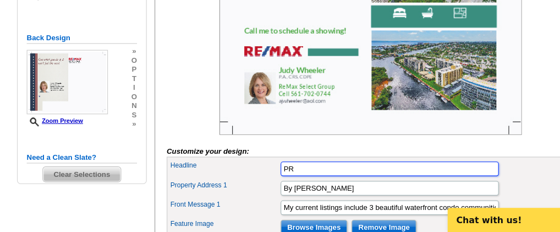
type input "P"
type input "CONDOS FOR SALE"
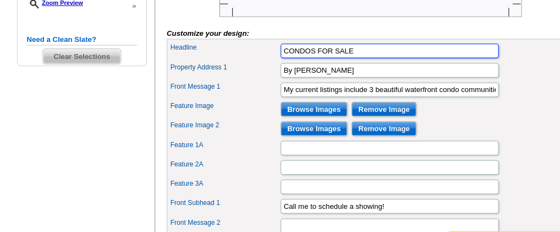
scroll to position [360, 0]
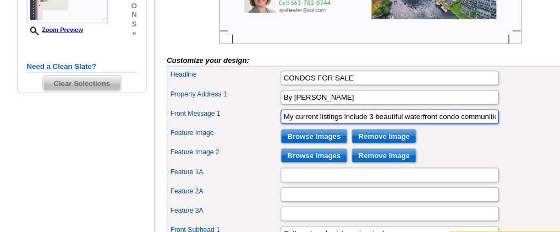
click at [374, 112] on input "My current listings include 3 beautiful waterfront condo communities located ju…" at bounding box center [360, 105] width 198 height 13
click at [403, 112] on input "My current listings include 3 beautiful Deerfield Beach waterfront condo commun…" at bounding box center [360, 105] width 198 height 13
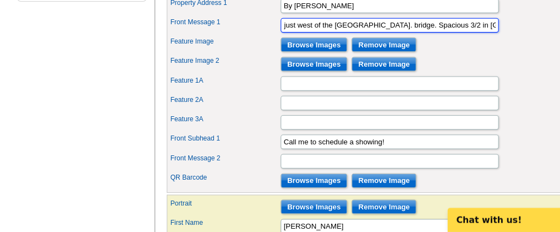
scroll to position [0, 295]
click at [398, 51] on input "My current listings include 3 beautiful Deerfield Beach waterfront condo commun…" at bounding box center [360, 43] width 198 height 13
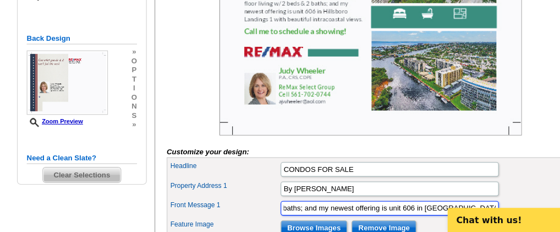
scroll to position [421, 0]
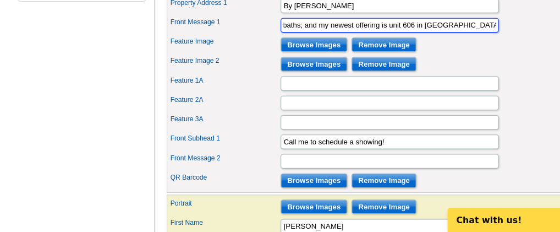
click at [292, 51] on input "My current listings include 3 beautiful Deerfield Beach waterfront condo commun…" at bounding box center [360, 43] width 198 height 13
click at [311, 51] on input "My current listings include 3 beautiful Deerfield Beach waterfront condo commun…" at bounding box center [360, 43] width 198 height 13
click at [429, 51] on input "My current listings include 3 beautiful Deerfield Beach waterfront condo commun…" at bounding box center [360, 43] width 198 height 13
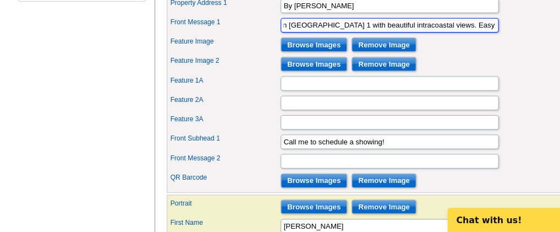
click at [333, 51] on input "My current listings include 3 beautiful Deerfield Beach waterfront condo commun…" at bounding box center [360, 43] width 198 height 13
click at [386, 51] on input "My current listings include 3 beautiful Deerfield Beach waterfront condo commun…" at bounding box center [360, 43] width 198 height 13
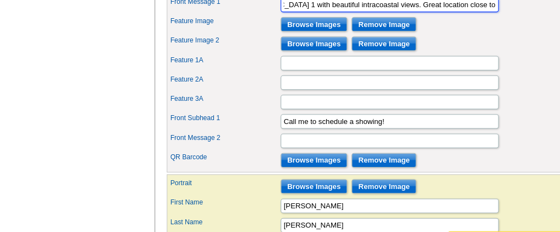
scroll to position [443, 0]
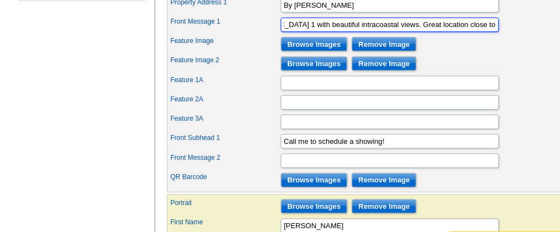
click at [283, 29] on input "My current listings include 3 beautiful Deerfield Beach waterfront condo commun…" at bounding box center [360, 22] width 198 height 13
click at [394, 29] on input "My current listings include 3 beautiful Deerfield Beach waterfront condos commu…" at bounding box center [360, 22] width 198 height 13
click at [421, 29] on input "My current listings include 3 beautiful Deerfield Beach waterfront condos locat…" at bounding box center [360, 22] width 198 height 13
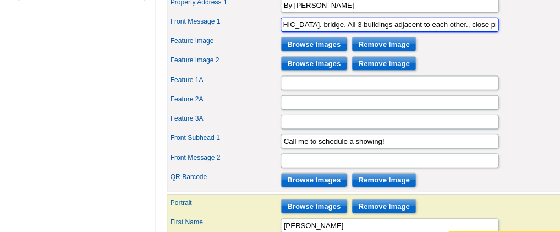
scroll to position [0, 336]
click at [387, 29] on input "My current listings include 3 beautiful Deerfield Beach waterfront condos locat…" at bounding box center [360, 22] width 198 height 13
click at [435, 29] on input "My current listings include 3 beautiful Deerfield Beach waterfront condos locat…" at bounding box center [360, 22] width 198 height 13
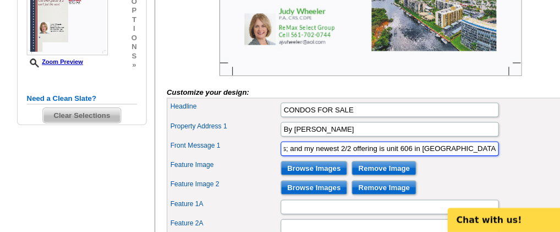
scroll to position [345, 0]
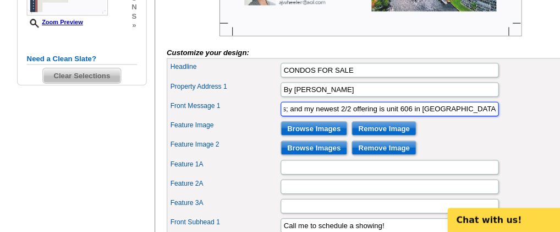
type input "My current listings include 3 beautiful Deerfield Beach waterfront condos locat…"
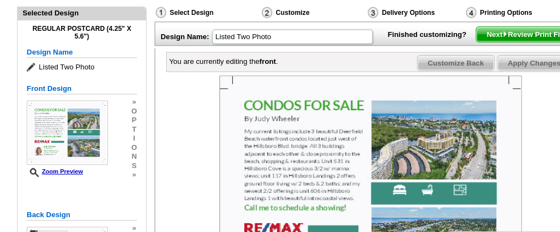
scroll to position [0, 0]
click at [473, 64] on span "Apply Changes" at bounding box center [491, 57] width 67 height 13
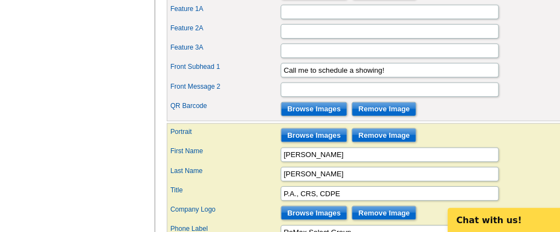
scroll to position [511, 0]
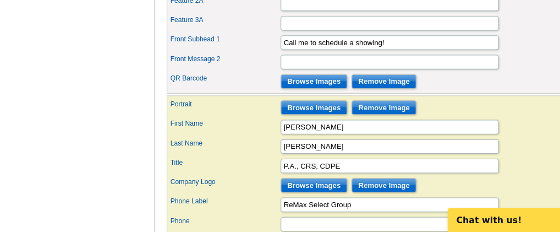
click at [511, 210] on div "Chat with us!" at bounding box center [517, 217] width 140 height 22
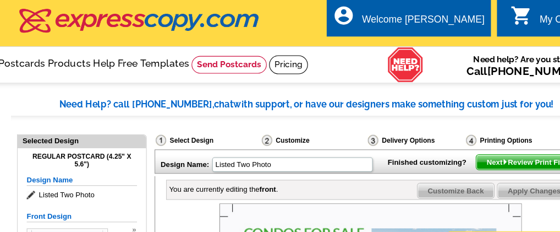
scroll to position [0, 0]
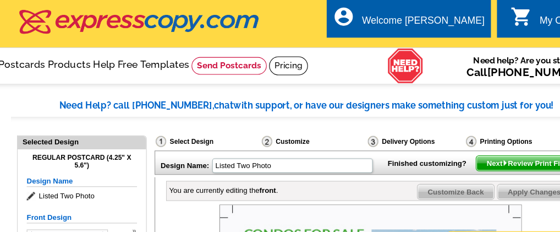
click at [474, 180] on span "Apply Changes" at bounding box center [491, 173] width 67 height 13
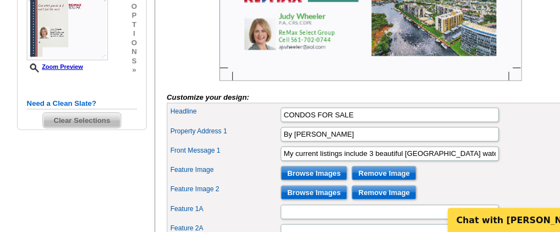
scroll to position [311, 0]
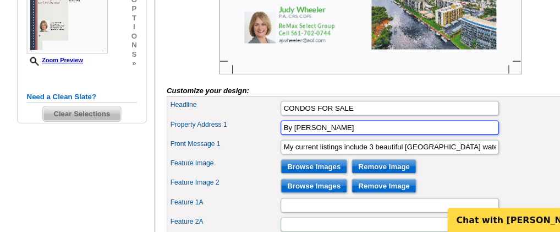
click at [320, 144] on input "By Judy Wheeler" at bounding box center [360, 136] width 198 height 13
type input "B"
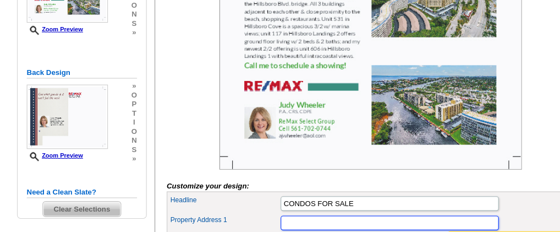
scroll to position [82, 0]
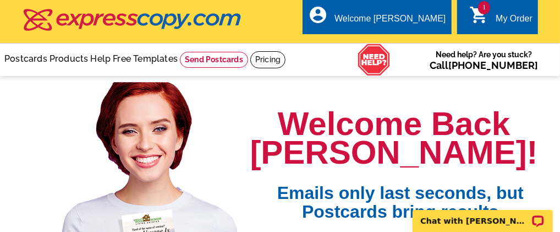
click at [490, 18] on link "1 shopping_cart My Order" at bounding box center [500, 19] width 63 height 14
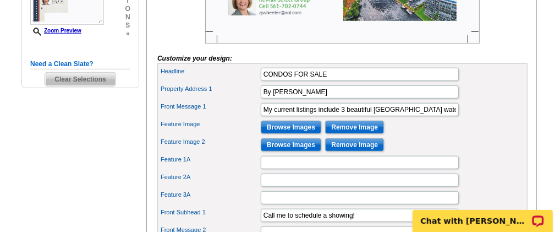
scroll to position [366, 0]
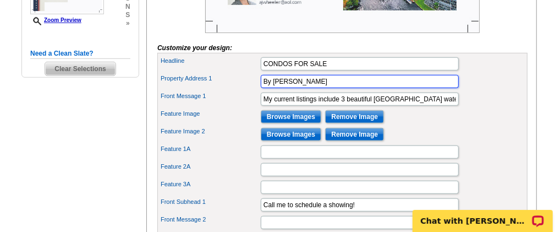
click at [326, 88] on input "By [PERSON_NAME]" at bounding box center [360, 81] width 198 height 13
type input "B"
type input "[STREET_ADDRESS][GEOGRAPHIC_DATA][STREET_ADDRESS], [STREET_ADDRESS]"
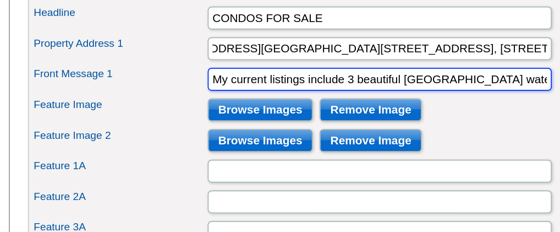
scroll to position [0, 0]
click at [371, 97] on input "My current listings include 3 beautiful Deerfield Beach waterfront condos locat…" at bounding box center [360, 90] width 198 height 13
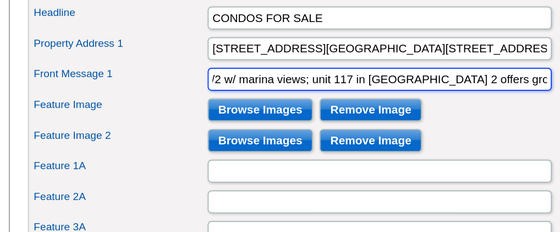
scroll to position [0, 823]
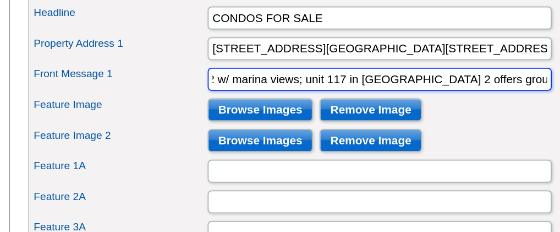
click at [441, 97] on input "My current listings include 3 beautiful Deerfield Beach waterfront condos locat…" at bounding box center [360, 90] width 198 height 13
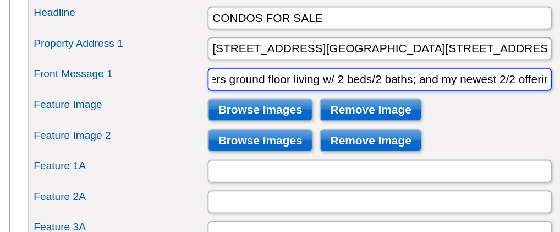
scroll to position [0, 987]
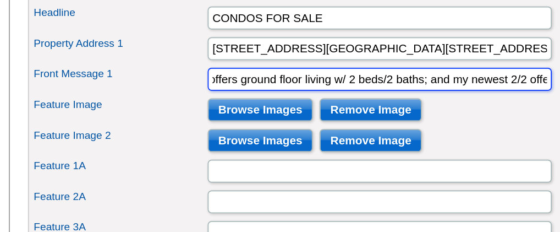
click at [343, 97] on input "My current listings include 3 beautiful Deerfield Beach waterfront condos locat…" at bounding box center [360, 90] width 198 height 13
click at [387, 97] on input "My current listings include 3 beautiful Deerfield Beach waterfront condos locat…" at bounding box center [360, 90] width 198 height 13
click at [440, 97] on input "My current listings include 3 beautiful Deerfield Beach waterfront condos locat…" at bounding box center [360, 90] width 198 height 13
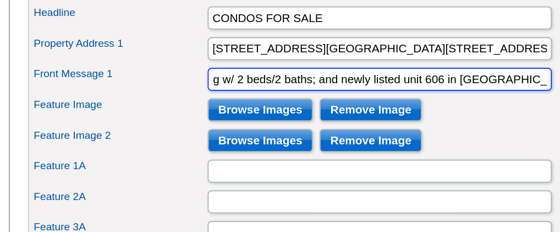
scroll to position [0, 1052]
click at [386, 97] on input "My current listings include 3 beautiful Deerfield Beach waterfront condos locat…" at bounding box center [360, 90] width 198 height 13
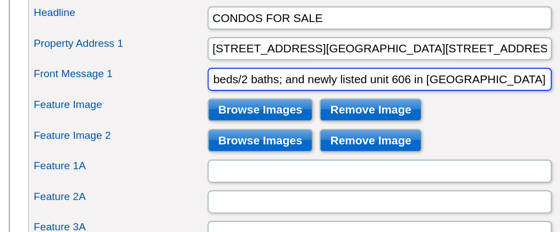
scroll to position [0, 1084]
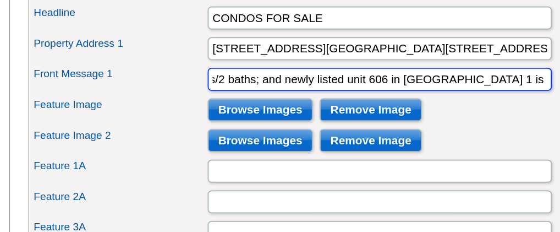
type input "My current listings include 3 beautiful Deerfield Beach waterfront condos locat…"
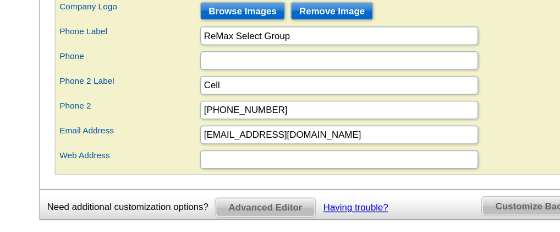
scroll to position [0, 0]
click at [489, 150] on span "Customize Back" at bounding box center [497, 146] width 70 height 13
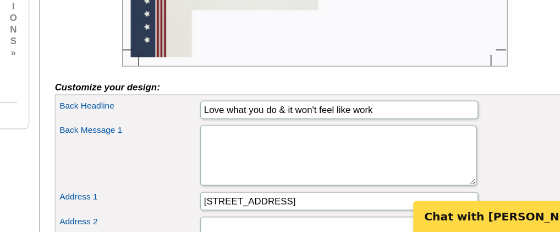
scroll to position [310, 0]
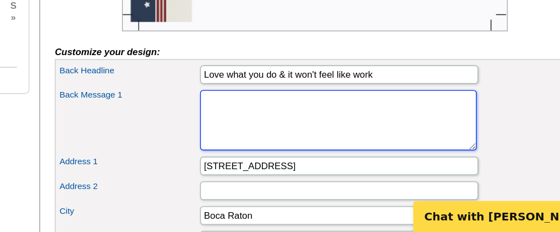
click at [273, 157] on textarea "Back Message 1" at bounding box center [359, 152] width 197 height 43
type textarea "c"
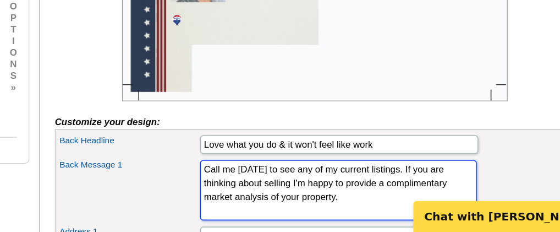
scroll to position [326, 0]
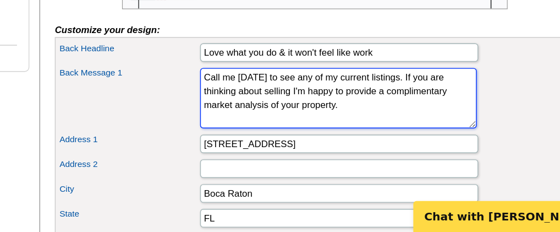
click at [323, 141] on textarea "Call me today to see any of my current listings. If you are thinking about sell…" at bounding box center [359, 136] width 197 height 43
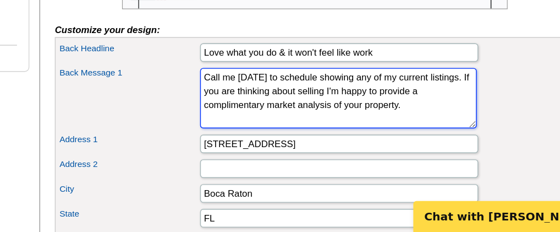
click at [341, 139] on textarea "Call me today to schedule showing any of my current listings. If you are thinki…" at bounding box center [359, 136] width 197 height 43
click at [371, 141] on textarea "Call me today to schedule a showing any of my current listings. If you are thin…" at bounding box center [359, 136] width 197 height 43
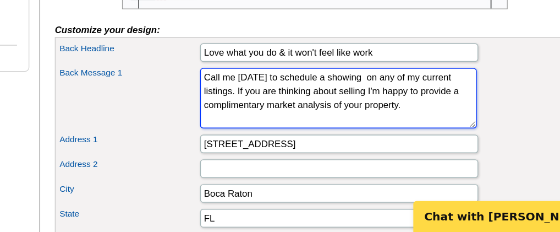
scroll to position [392, 0]
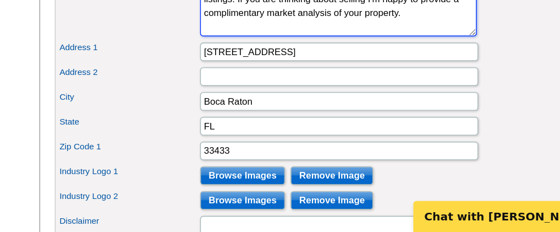
click at [317, 92] on textarea "Call me today to schedule a showing on any of my current listings. If you are t…" at bounding box center [359, 71] width 197 height 43
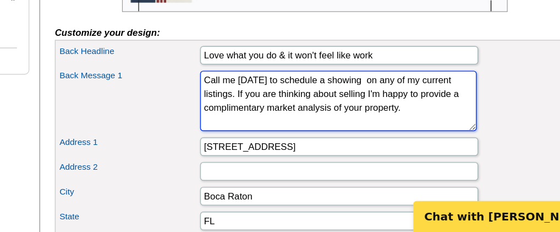
scroll to position [0, 0]
click at [373, 144] on textarea "Call me today to schedule a showing on any of my current listings. If you are t…" at bounding box center [359, 138] width 197 height 43
click at [380, 143] on textarea "Call me today to schedule a showing on any of my current listings. If you are t…" at bounding box center [359, 138] width 197 height 43
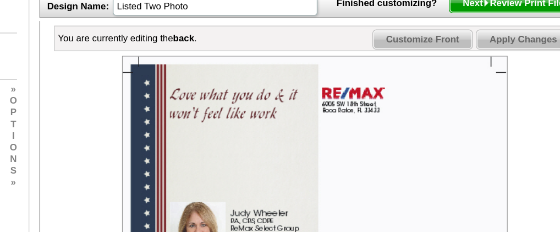
scroll to position [128, 0]
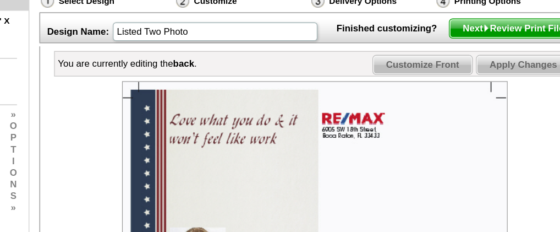
type textarea "Call me [DATE] to schedule a showing for any of my current listings. If you are…"
click at [479, 53] on span "Apply Changes" at bounding box center [491, 46] width 67 height 13
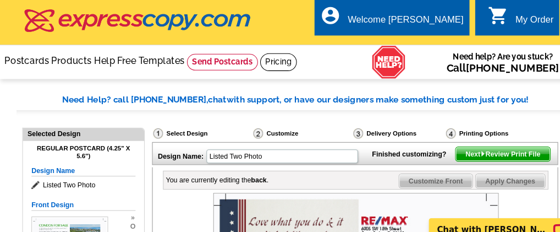
scroll to position [79, 0]
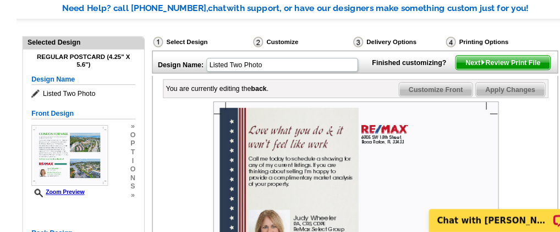
click at [421, 101] on span "Customize Front" at bounding box center [419, 94] width 71 height 13
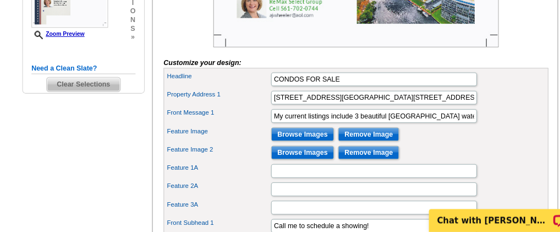
scroll to position [432, 0]
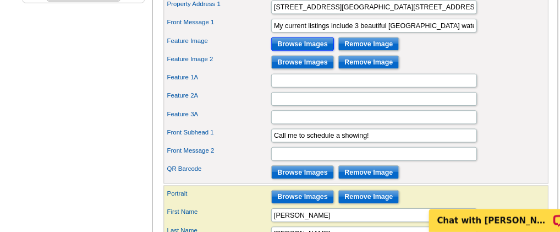
click at [299, 58] on input "Browse Images" at bounding box center [291, 51] width 61 height 13
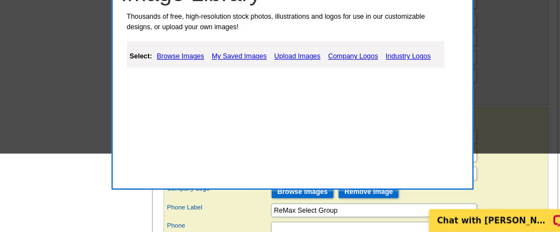
scroll to position [520, 0]
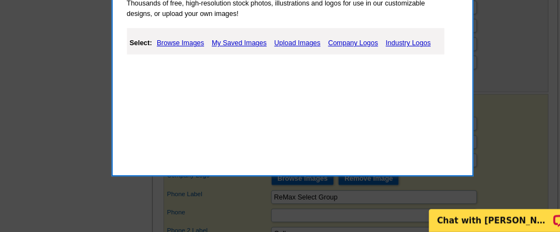
click at [292, 49] on link "Upload Images" at bounding box center [286, 49] width 50 height 13
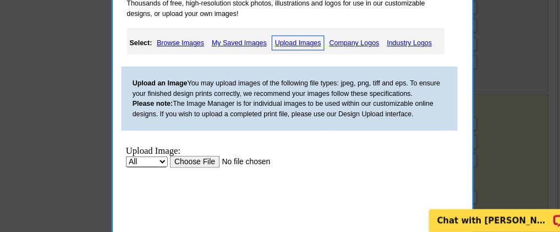
scroll to position [0, 0]
click at [189, 158] on input "file" at bounding box center [236, 161] width 139 height 12
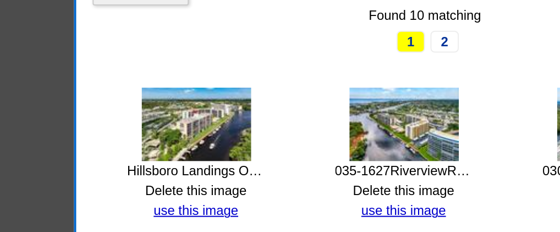
scroll to position [521, 0]
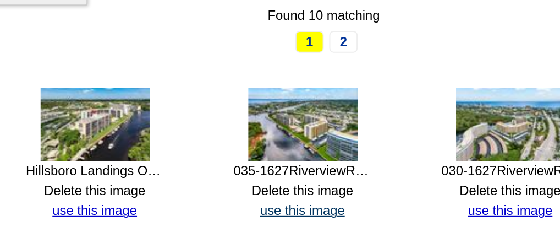
click at [276, 186] on link "use this image" at bounding box center [273, 188] width 42 height 8
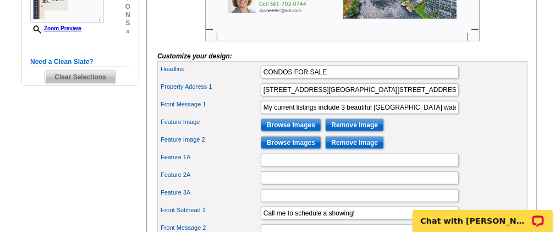
scroll to position [370, 0]
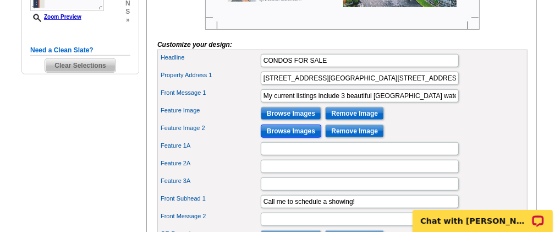
click at [301, 138] on input "Browse Images" at bounding box center [291, 130] width 61 height 13
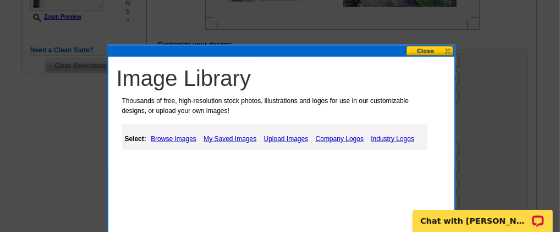
click at [228, 135] on link "My Saved Images" at bounding box center [230, 138] width 58 height 13
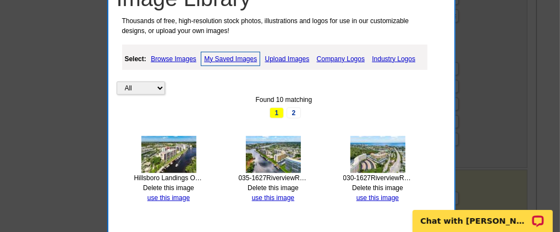
scroll to position [462, 0]
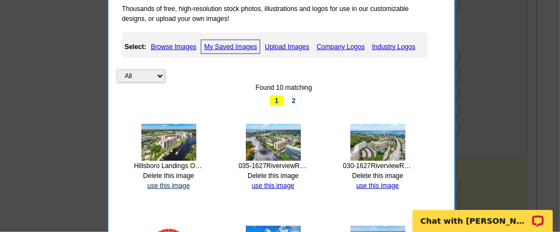
click at [182, 183] on link "use this image" at bounding box center [168, 186] width 42 height 8
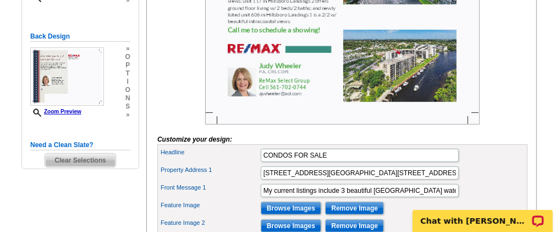
scroll to position [366, 0]
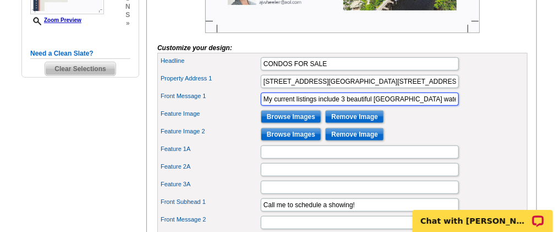
click at [421, 106] on input "My current listings include 3 beautiful Deerfield Beach waterfront condos locat…" at bounding box center [360, 98] width 198 height 13
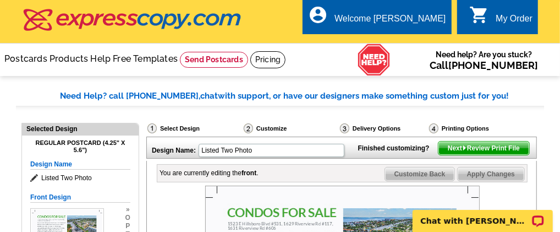
scroll to position [0, 0]
click at [489, 180] on span "Apply Changes" at bounding box center [491, 173] width 67 height 13
click at [483, 155] on span "Next Review Print File" at bounding box center [483, 147] width 91 height 13
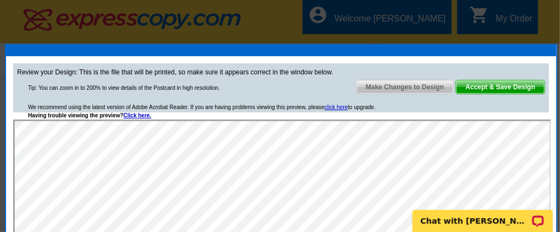
click at [398, 85] on span "Make Changes to Design" at bounding box center [404, 86] width 97 height 13
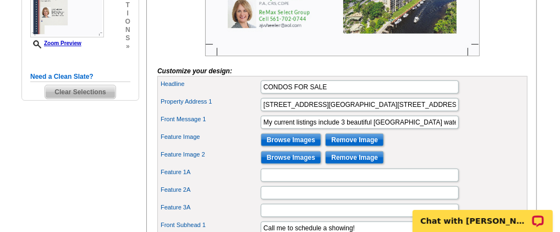
scroll to position [366, 0]
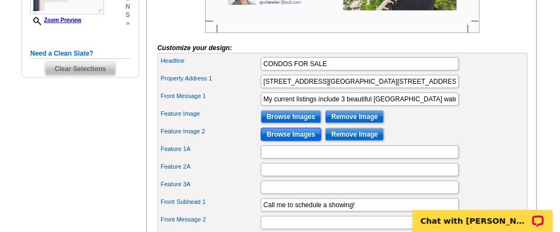
click at [298, 141] on input "Browse Images" at bounding box center [291, 134] width 61 height 13
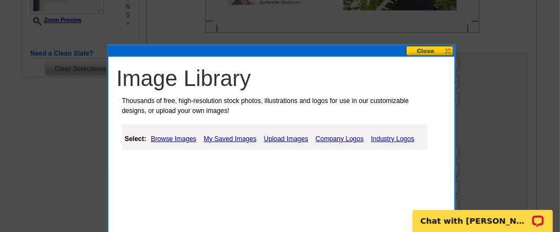
click at [218, 135] on link "My Saved Images" at bounding box center [230, 138] width 58 height 13
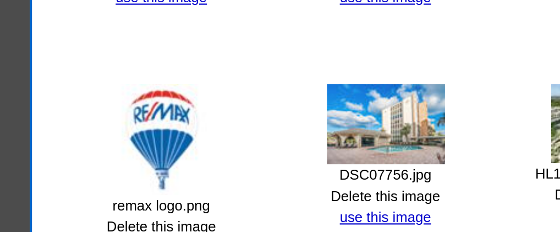
scroll to position [559, 0]
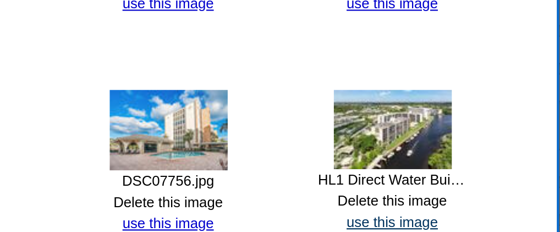
click at [368, 184] on link "use this image" at bounding box center [377, 187] width 42 height 8
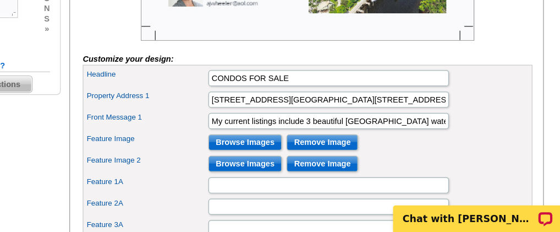
scroll to position [342, 0]
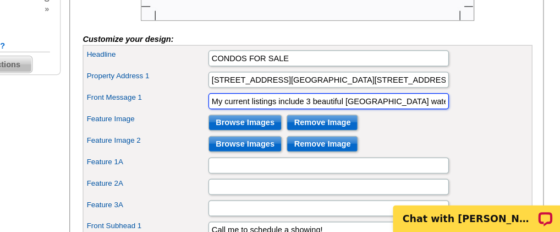
click at [420, 130] on input "My current listings include 3 beautiful Deerfield Beach waterfront condos locat…" at bounding box center [360, 123] width 198 height 13
click at [437, 130] on input "My current listings include 3 beautiful Deerfield Beach waterfront condos locat…" at bounding box center [360, 123] width 198 height 13
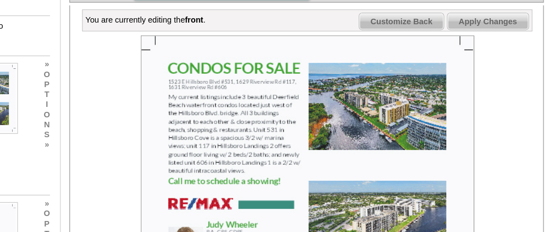
scroll to position [0, 0]
click at [498, 24] on span "Apply Changes" at bounding box center [491, 17] width 67 height 13
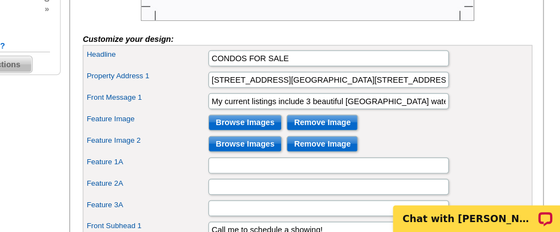
scroll to position [492, 0]
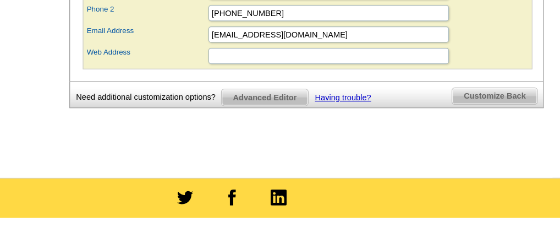
click at [505, 83] on span "Customize Back" at bounding box center [497, 79] width 70 height 13
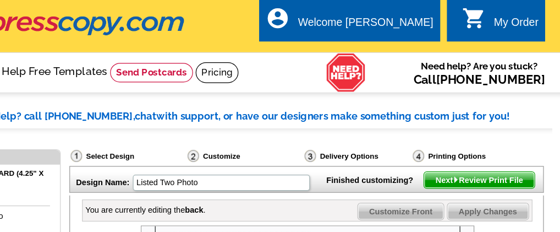
scroll to position [34, 0]
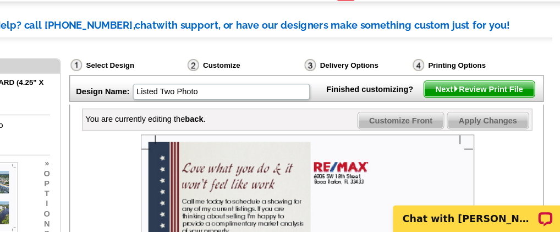
click at [471, 120] on span "Next Review Print File" at bounding box center [483, 113] width 91 height 13
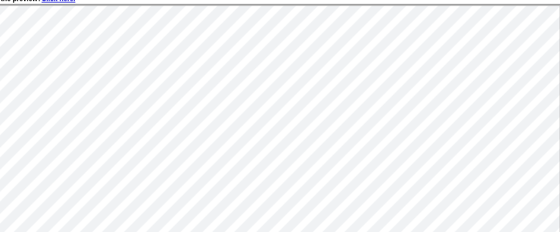
scroll to position [75, 0]
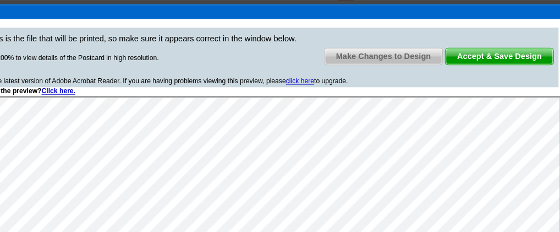
click at [411, 47] on span "Make Changes to Design" at bounding box center [404, 46] width 97 height 13
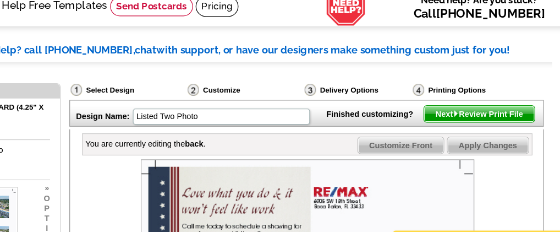
scroll to position [34, 0]
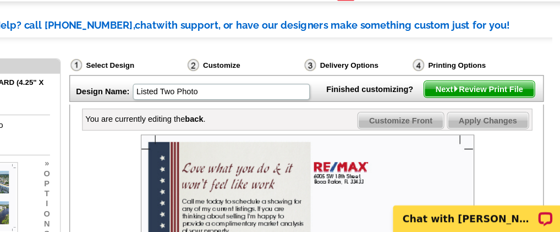
click at [411, 146] on span "Customize Front" at bounding box center [419, 139] width 71 height 13
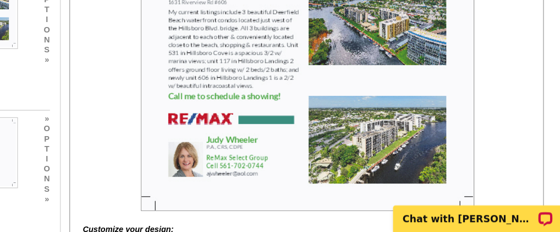
scroll to position [336, 0]
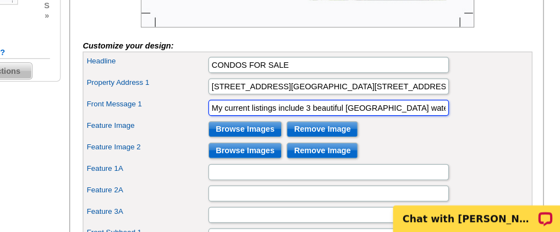
click at [371, 136] on input "My current listings include 3 beautiful Deerfield Beach waterfront condos locat…" at bounding box center [360, 129] width 198 height 13
click at [438, 136] on input "My current listings include 3 beautiful Deerfield Beach waterfront condos locat…" at bounding box center [360, 129] width 198 height 13
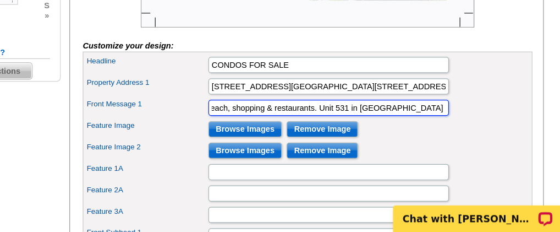
click at [438, 136] on input "My current listings include 3 beautiful Deerfield Beach waterfront condos locat…" at bounding box center [360, 129] width 198 height 13
click at [338, 136] on input "My current listings include 3 beautiful Deerfield Beach waterfront condos locat…" at bounding box center [360, 129] width 198 height 13
click at [448, 136] on input "My current listings include 3 beautiful Deerfield Beach waterfront condos locat…" at bounding box center [360, 129] width 198 height 13
click at [377, 136] on input "My current listings include 3 beautiful Deerfield Beach waterfront condos locat…" at bounding box center [360, 129] width 198 height 13
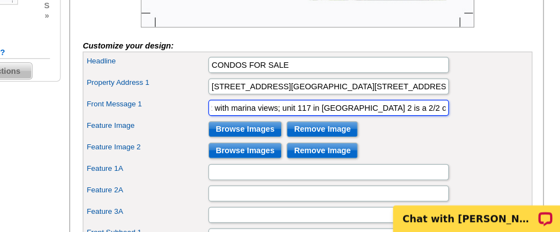
click at [437, 136] on input "My current listings include 3 beautiful Deerfield Beach waterfront condos locat…" at bounding box center [360, 129] width 198 height 13
click at [380, 136] on input "My current listings include 3 beautiful Deerfield Beach waterfront condos locat…" at bounding box center [360, 129] width 198 height 13
click at [435, 136] on input "My current listings include 3 beautiful Deerfield Beach waterfront condos locat…" at bounding box center [360, 129] width 198 height 13
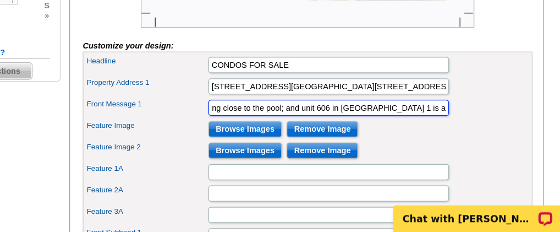
scroll to position [0, 1118]
click at [436, 136] on input "My current listings include 3 beautiful Deerfield Beach waterfront condos locat…" at bounding box center [360, 129] width 198 height 13
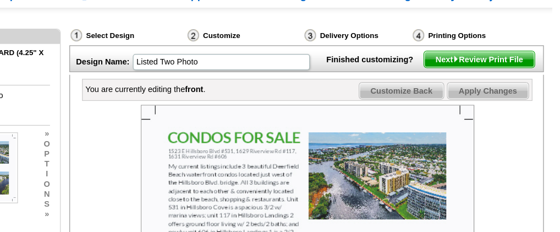
scroll to position [75, 0]
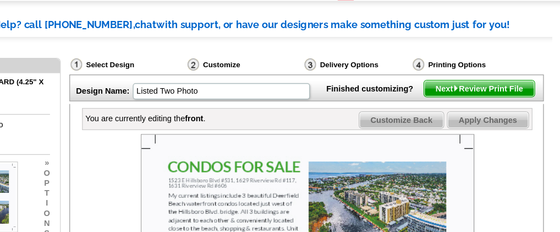
type input "My current listings include 3 beautiful Deerfield Beach waterfront condos locat…"
click at [494, 105] on span "Apply Changes" at bounding box center [491, 98] width 67 height 13
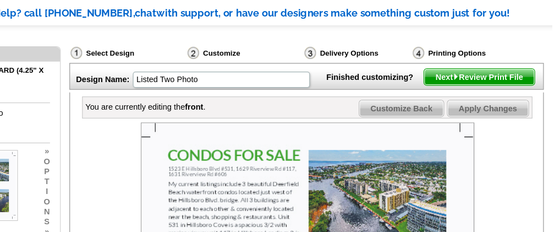
scroll to position [75, 0]
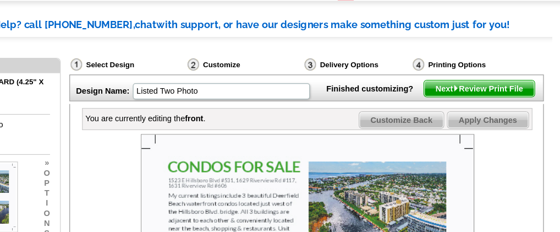
click at [481, 79] on span "Next Review Print File" at bounding box center [483, 72] width 91 height 13
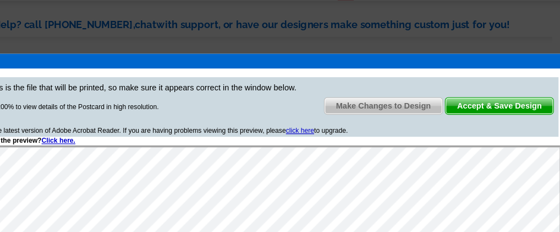
click at [426, 85] on span "Make Changes to Design" at bounding box center [404, 86] width 97 height 13
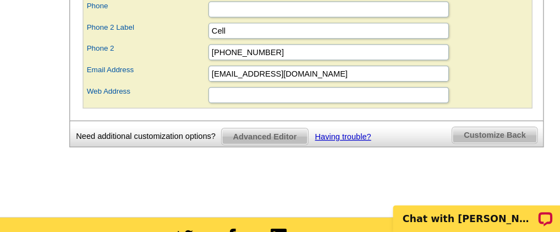
scroll to position [714, 0]
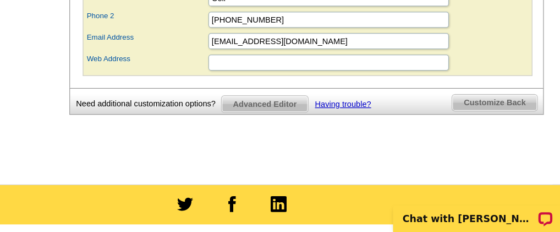
click at [485, 130] on span "Customize Back" at bounding box center [497, 125] width 70 height 13
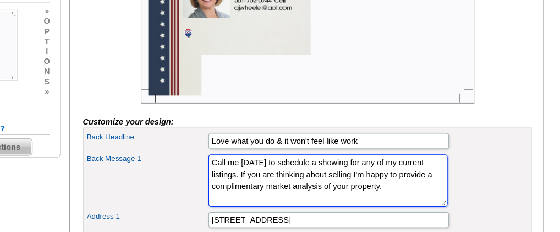
scroll to position [0, 0]
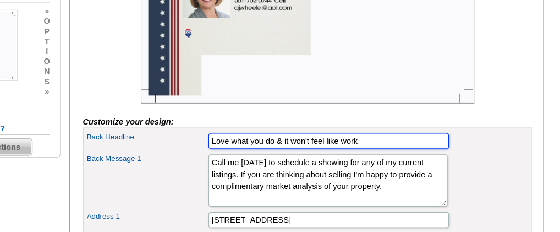
click at [386, 123] on input "Love what you do & it won't feel like work" at bounding box center [360, 115] width 198 height 13
type input "Love what you do & it won't feel like work."
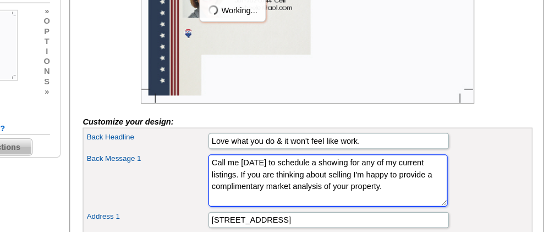
click at [261, 149] on textarea "Call me today to schedule a showing for any of my current listings. If you are …" at bounding box center [359, 148] width 197 height 43
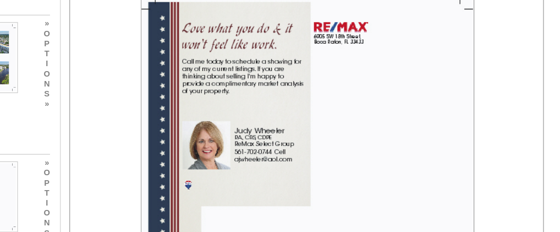
scroll to position [163, 0]
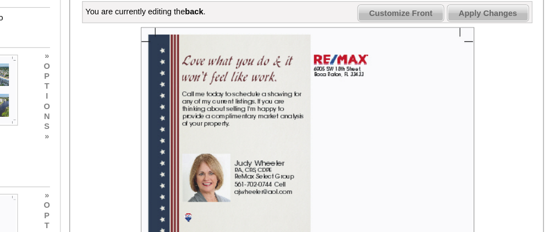
type textarea "Call me today to schedule a showing for any of my current listings. If you are …"
click at [487, 18] on span "Apply Changes" at bounding box center [491, 10] width 67 height 13
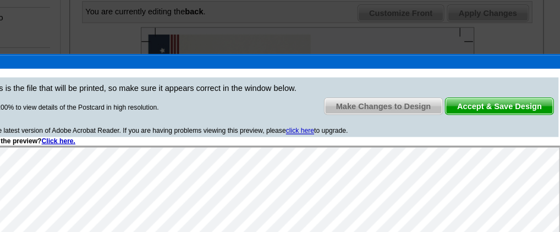
scroll to position [0, 0]
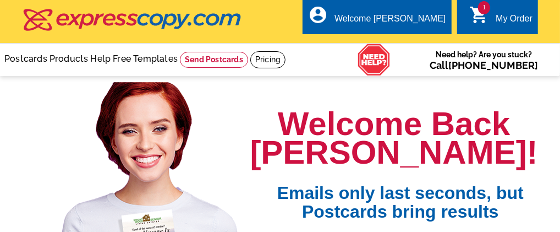
click at [494, 17] on link "1 shopping_cart My Order" at bounding box center [500, 19] width 63 height 14
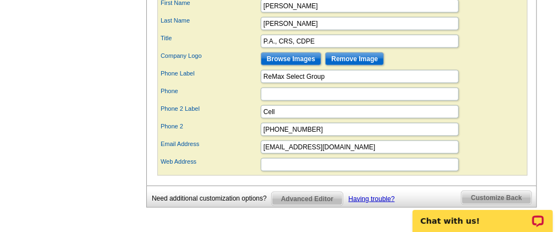
scroll to position [733, 0]
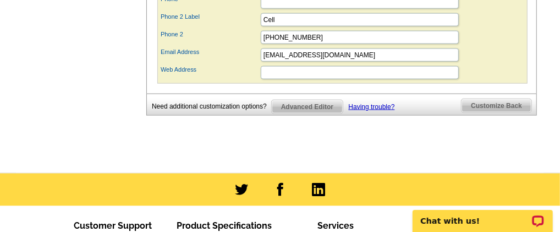
click at [477, 112] on span "Customize Back" at bounding box center [497, 105] width 70 height 13
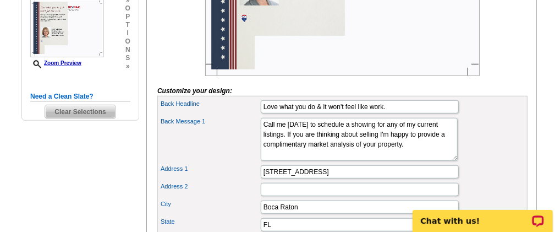
scroll to position [287, 0]
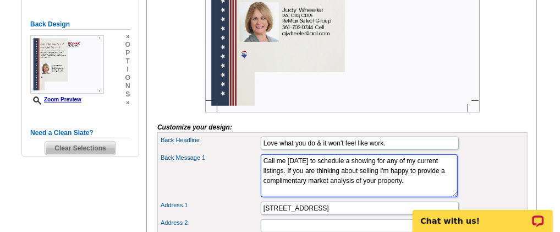
click at [315, 197] on textarea "Call me [DATE] to schedule a showing for any of my current listings. If you are…" at bounding box center [359, 175] width 197 height 43
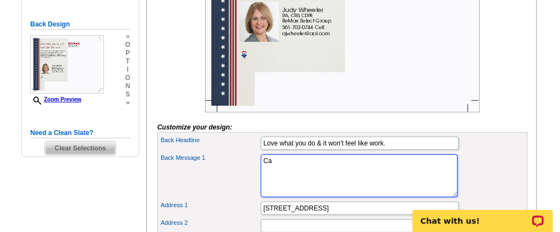
type textarea "C"
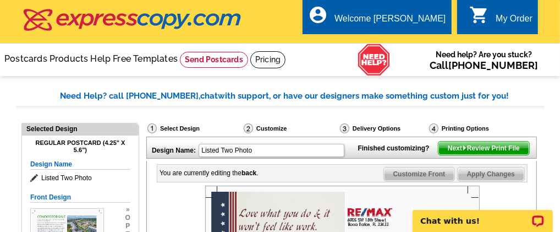
scroll to position [91, 0]
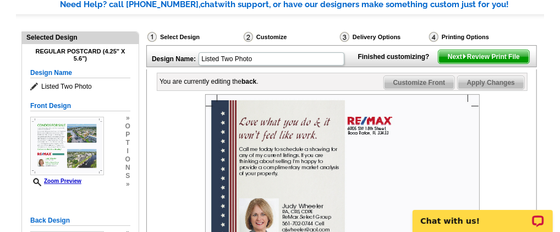
click at [491, 89] on span "Apply Changes" at bounding box center [491, 82] width 67 height 13
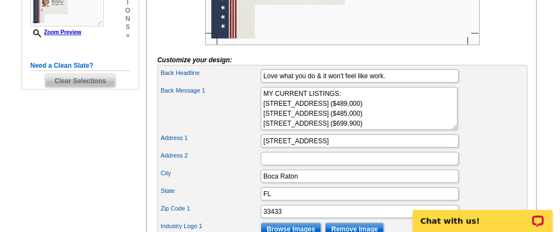
scroll to position [366, 0]
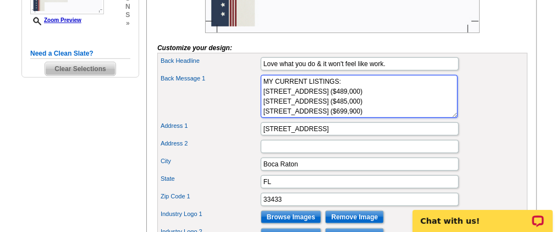
click at [426, 118] on textarea "Call me [DATE] to schedule a showing for any of my current listings. If you are…" at bounding box center [359, 96] width 197 height 43
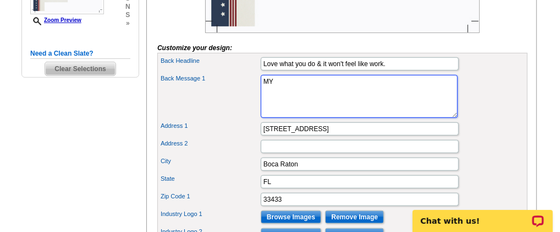
type textarea "M"
click at [278, 105] on textarea "Call me [DATE] to schedule a showing for any of my current listings. If you are…" at bounding box center [359, 96] width 197 height 43
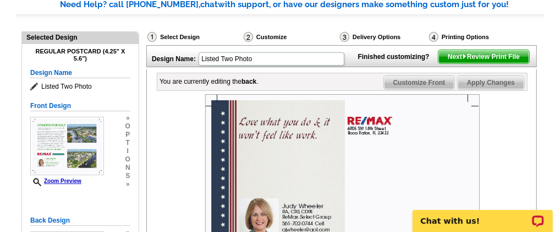
scroll to position [0, 0]
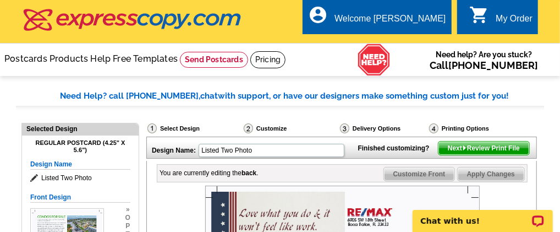
type textarea "Call me [DATE] to schedule a showing for any of my current listings. If you are…"
click at [476, 180] on span "Apply Changes" at bounding box center [491, 173] width 67 height 13
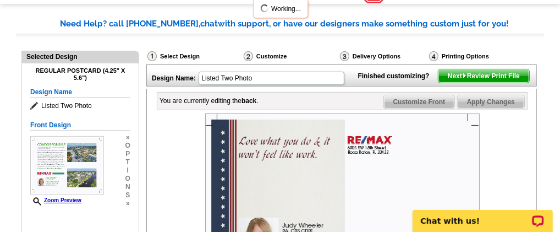
scroll to position [91, 0]
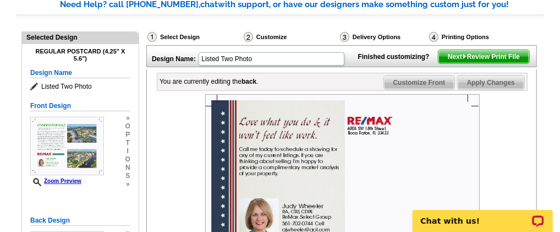
click at [426, 89] on span "Customize Front" at bounding box center [419, 82] width 71 height 13
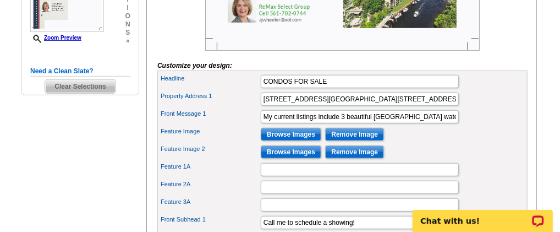
scroll to position [366, 0]
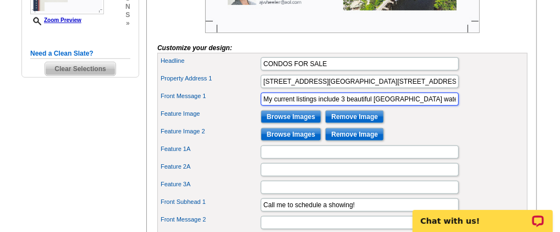
click at [451, 106] on input "My current listings include 3 beautiful [GEOGRAPHIC_DATA] waterfront condos loc…" at bounding box center [360, 98] width 198 height 13
click at [390, 106] on input "My current listings include 3 beautiful [GEOGRAPHIC_DATA] waterfront condos loc…" at bounding box center [360, 98] width 198 height 13
click at [432, 106] on input "My current listings include 3 beautiful [GEOGRAPHIC_DATA] waterfront condos loc…" at bounding box center [360, 98] width 198 height 13
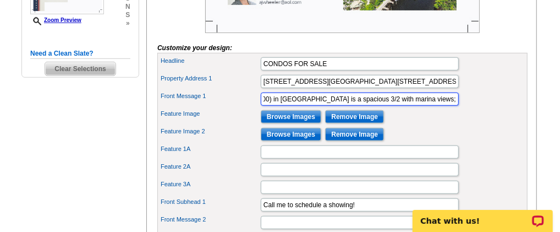
scroll to position [0, 774]
click at [387, 106] on input "My current listings include 3 beautiful [GEOGRAPHIC_DATA] waterfront condos loc…" at bounding box center [360, 98] width 198 height 13
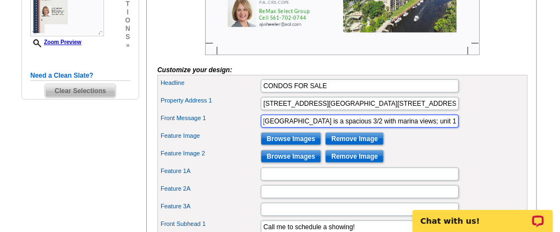
scroll to position [366, 0]
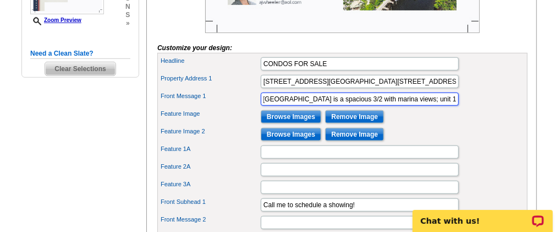
click at [422, 106] on input "My current listings include 3 beautiful [GEOGRAPHIC_DATA] waterfront condos loc…" at bounding box center [360, 98] width 198 height 13
click at [396, 106] on input "My current listings include 3 beautiful [GEOGRAPHIC_DATA] waterfront condos loc…" at bounding box center [360, 98] width 198 height 13
click at [398, 106] on input "My current listings include 3 beautiful [GEOGRAPHIC_DATA] waterfront condos loc…" at bounding box center [360, 98] width 198 height 13
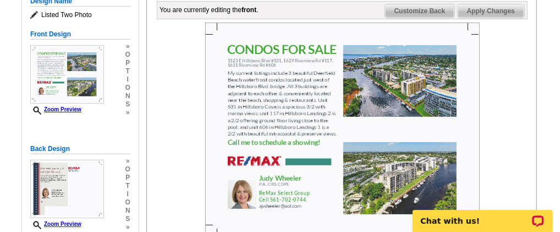
scroll to position [91, 0]
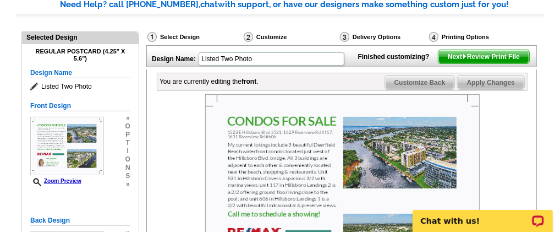
type input "My current listings include 3 beautiful [GEOGRAPHIC_DATA] waterfront condos loc…"
click at [487, 89] on span "Apply Changes" at bounding box center [491, 82] width 67 height 13
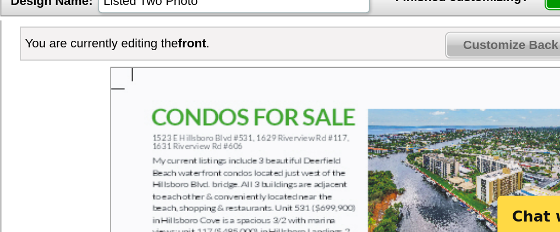
scroll to position [45, 0]
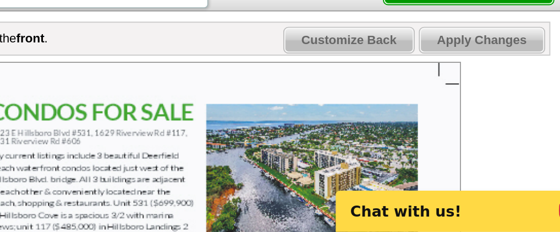
click at [487, 136] on span "Apply Changes" at bounding box center [491, 129] width 67 height 13
click at [485, 110] on span "Next Review Print File" at bounding box center [483, 103] width 91 height 13
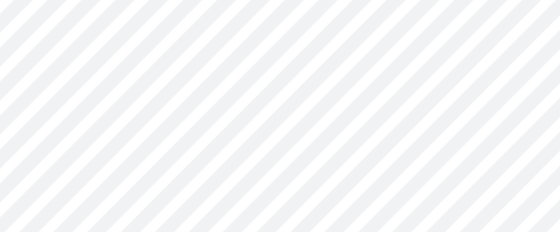
scroll to position [0, 0]
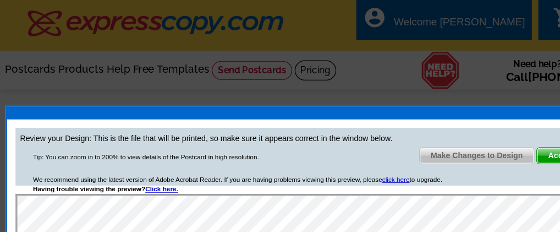
click at [305, 22] on div at bounding box center [280, 116] width 560 height 232
click at [421, 125] on span "Make Changes to Design" at bounding box center [404, 131] width 97 height 13
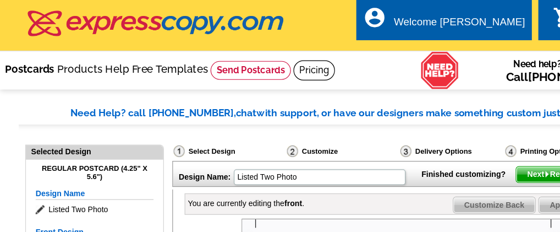
click at [46, 61] on link "Postcards" at bounding box center [25, 58] width 42 height 10
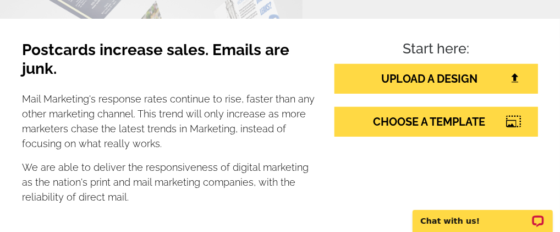
scroll to position [183, 0]
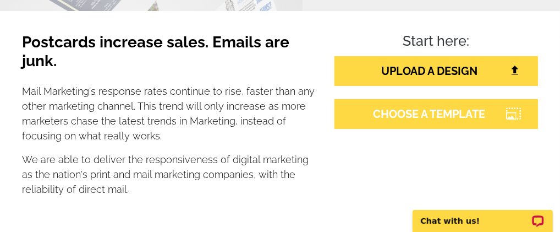
click at [406, 113] on link "CHOOSE A TEMPLATE" at bounding box center [436, 114] width 204 height 30
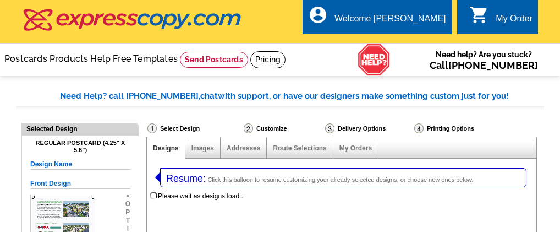
select select "1"
select select "785"
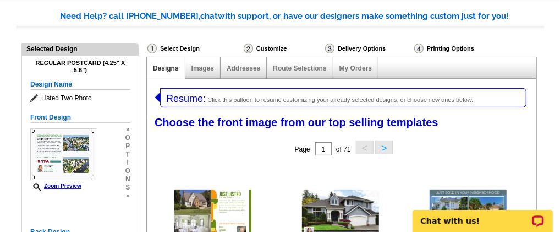
scroll to position [91, 0]
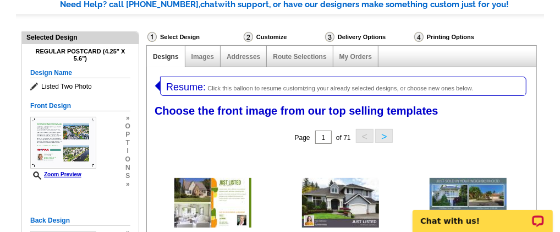
click at [184, 90] on span "Resume:" at bounding box center [186, 86] width 40 height 11
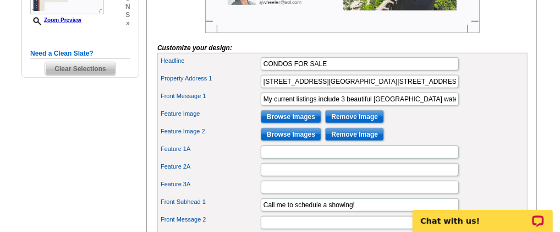
scroll to position [458, 0]
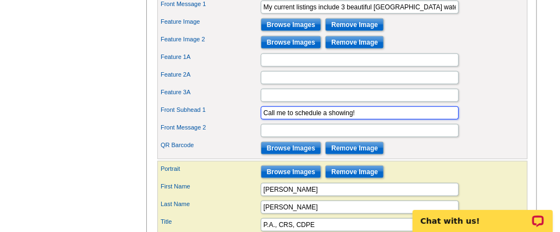
click at [365, 119] on input "Call me to schedule a showing!" at bounding box center [360, 112] width 198 height 13
type input "C"
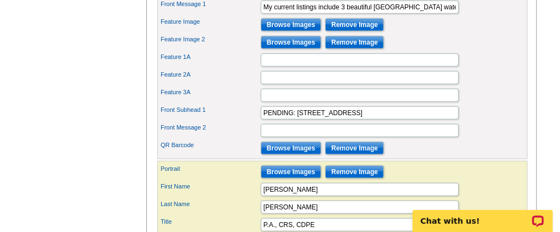
scroll to position [0, 0]
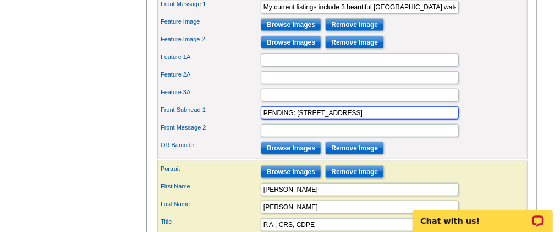
click at [412, 119] on input "PENDING: [STREET_ADDRESS]" at bounding box center [360, 112] width 198 height 13
type input "PENDING: 1631 Riverview Rd #601, Deerfield Beach"
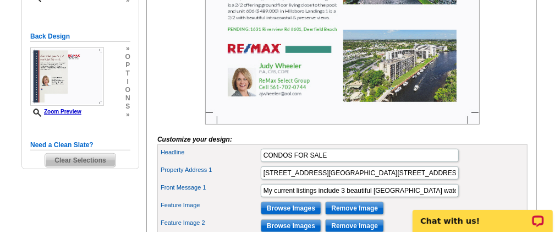
scroll to position [458, 0]
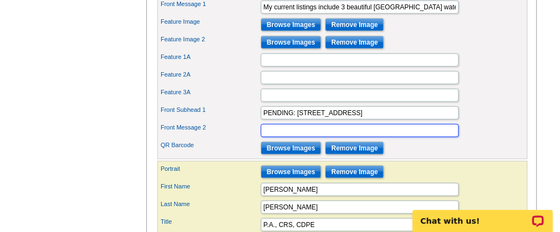
click at [278, 137] on input "Front Message 2" at bounding box center [360, 130] width 198 height 13
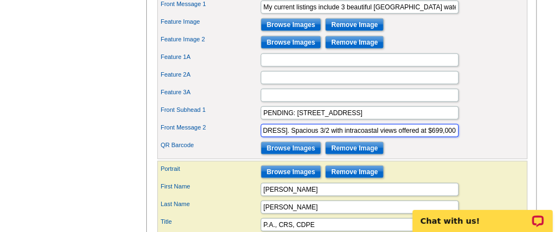
scroll to position [0, 98]
type input "1631 Riverview Rd #601, Deerfield Beach. Spacious 3/2 with intracoastal views o…"
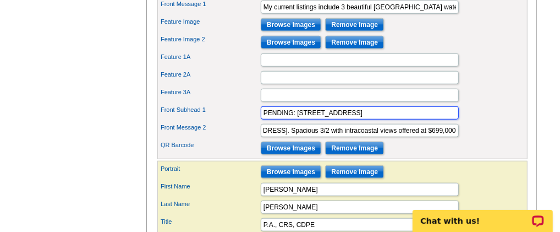
scroll to position [0, 0]
click at [433, 119] on input "PENDING: [STREET_ADDRESS]" at bounding box center [360, 112] width 198 height 13
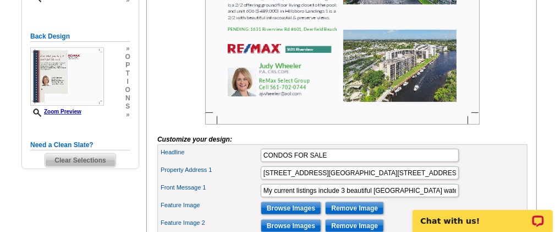
scroll to position [183, 0]
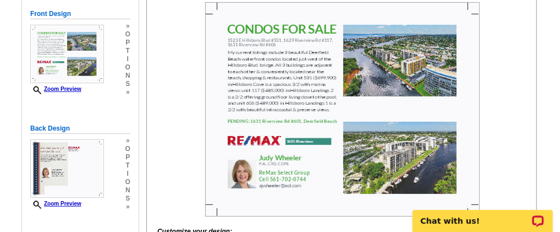
type input "PENDING:"
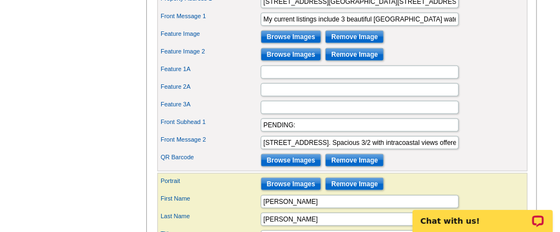
scroll to position [458, 0]
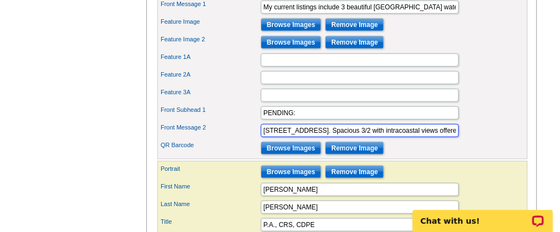
click at [441, 137] on input "1631 Riverview Rd #601, Deerfield Beach. Spacious 3/2 with intracoastal views o…" at bounding box center [360, 130] width 198 height 13
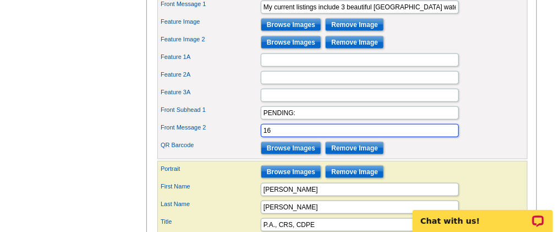
type input "1"
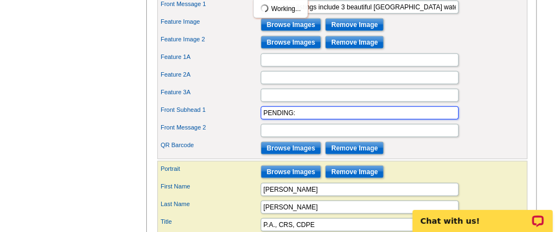
click at [300, 119] on input "PENDING:" at bounding box center [360, 112] width 198 height 13
type input "PENDING: 1631 Riverview Rd #601, Deerfield Beach"
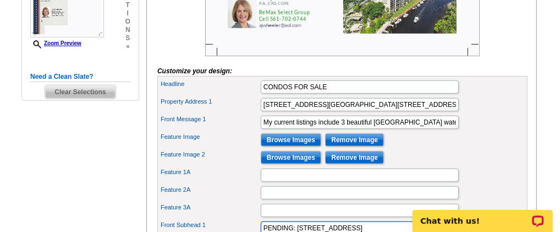
scroll to position [366, 0]
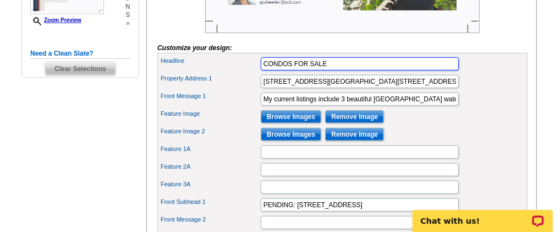
click at [293, 70] on input "CONDOS FOR SALE" at bounding box center [360, 63] width 198 height 13
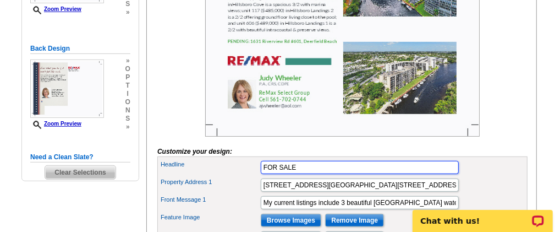
scroll to position [275, 0]
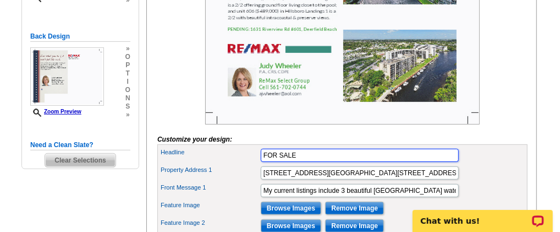
click at [298, 162] on input "FOR SALE" at bounding box center [360, 155] width 198 height 13
type input "FOR SALE"
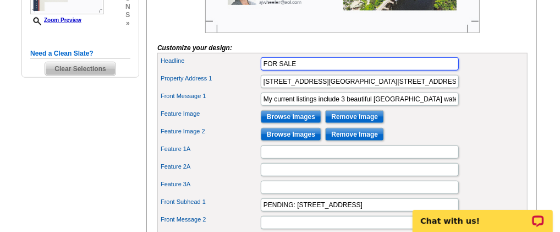
scroll to position [458, 0]
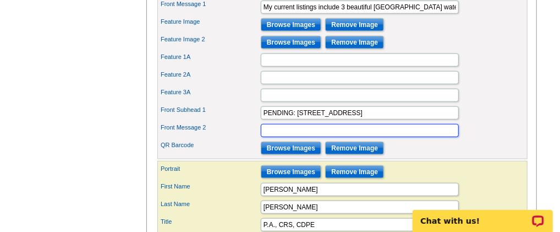
click at [292, 137] on input "Front Message 2" at bounding box center [360, 130] width 198 height 13
type input "r"
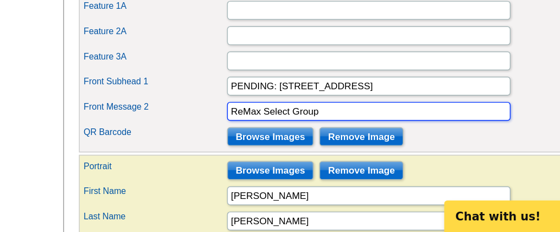
scroll to position [455, 0]
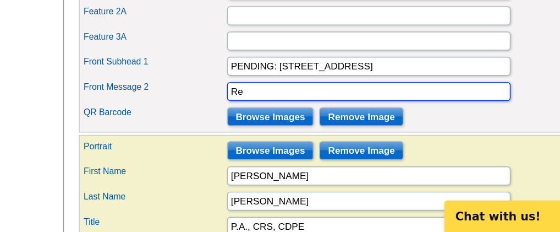
type input "R"
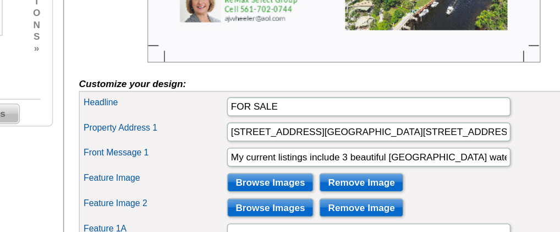
scroll to position [333, 0]
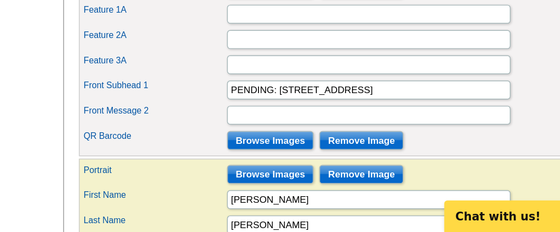
scroll to position [455, 0]
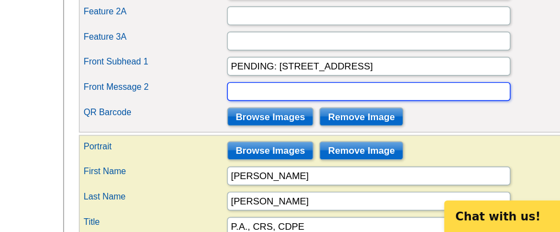
click at [282, 140] on input "Front Message 2" at bounding box center [360, 133] width 198 height 13
type input "Select Group"
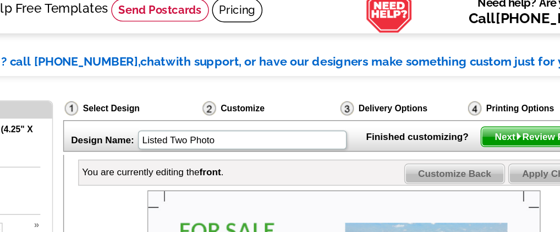
scroll to position [7, 0]
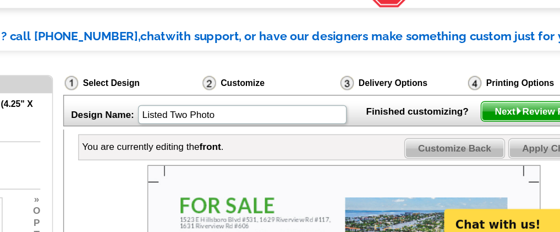
click at [445, 148] on span "Next Review Print File" at bounding box center [483, 141] width 91 height 13
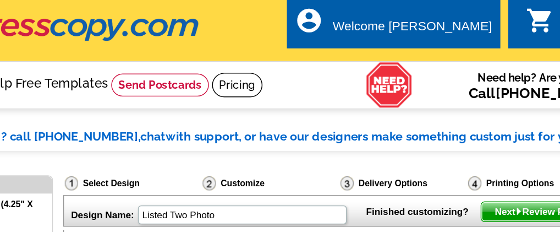
scroll to position [0, 0]
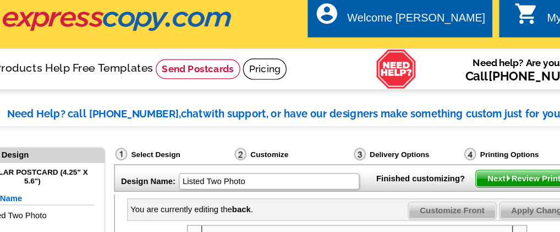
click at [471, 155] on span "Next Review Print File" at bounding box center [483, 147] width 91 height 13
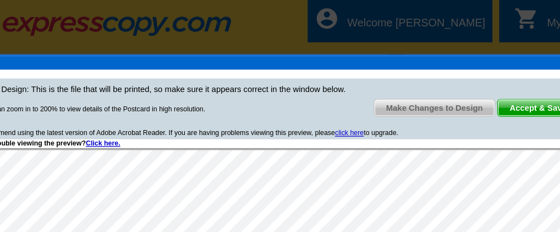
click at [409, 86] on span "Make Changes to Design" at bounding box center [404, 86] width 97 height 13
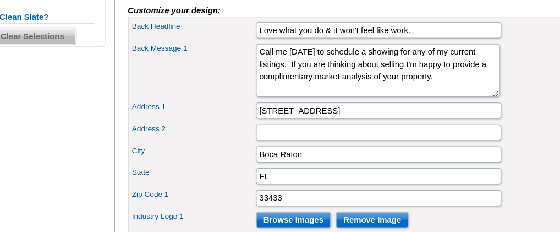
scroll to position [383, 0]
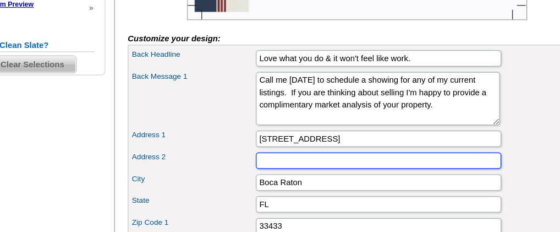
click at [271, 136] on input "Address 2" at bounding box center [360, 129] width 198 height 13
type input "[STREET_ADDRESS]"
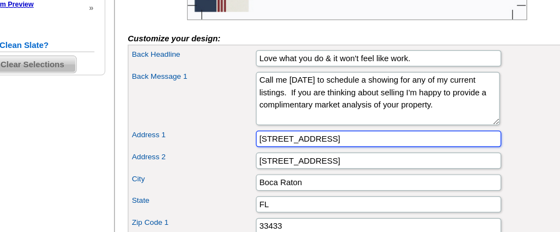
click at [326, 118] on input "[STREET_ADDRESS]" at bounding box center [360, 111] width 198 height 13
type input "6"
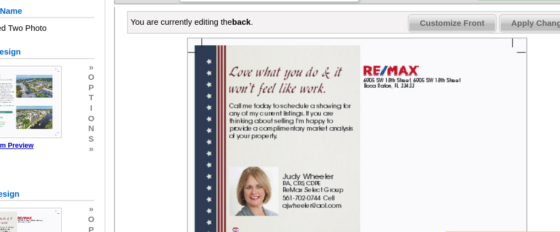
scroll to position [132, 0]
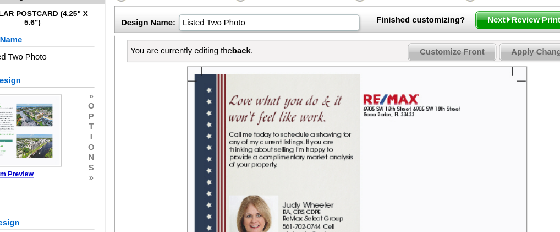
click at [475, 48] on span "Apply Changes" at bounding box center [491, 41] width 67 height 13
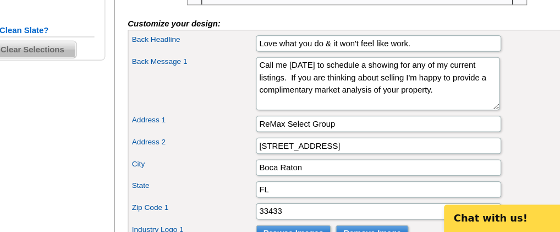
scroll to position [353, 0]
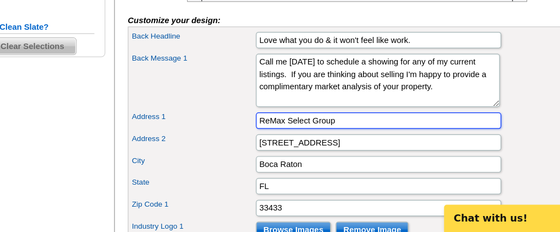
click at [330, 149] on input "ReMax Select Group" at bounding box center [360, 141] width 198 height 13
type input "R"
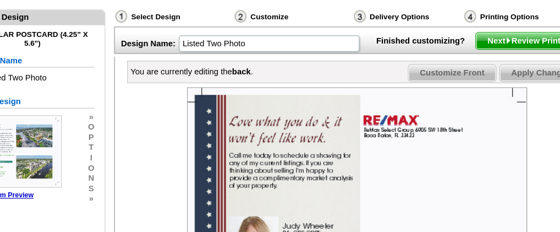
scroll to position [101, 0]
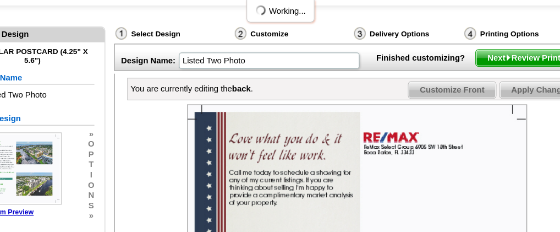
click at [471, 79] on span "Apply Changes" at bounding box center [491, 72] width 67 height 13
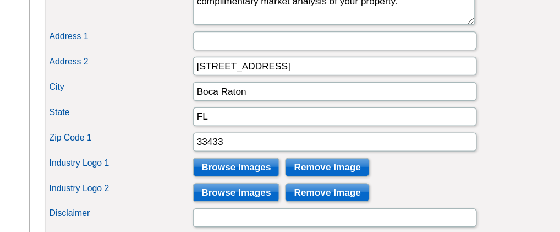
scroll to position [447, 0]
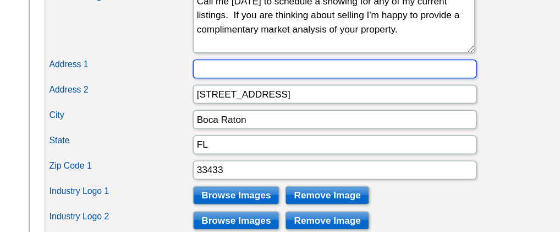
click at [281, 54] on input "Address 1" at bounding box center [360, 47] width 198 height 13
type input "[STREET_ADDRESS]"
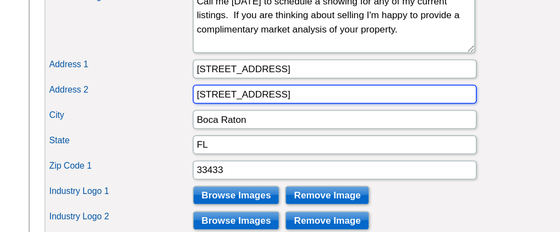
click at [328, 72] on input "[STREET_ADDRESS]" at bounding box center [360, 65] width 198 height 13
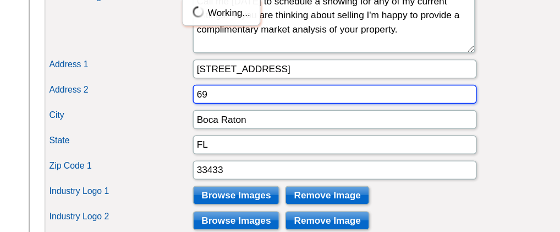
type input "6"
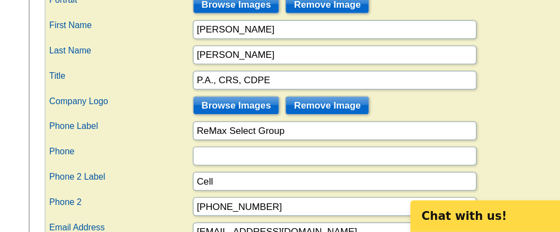
scroll to position [633, 0]
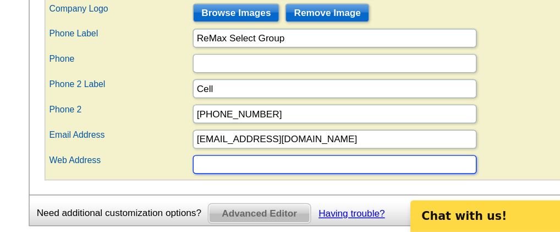
click at [278, 191] on input "Web Address" at bounding box center [360, 184] width 198 height 13
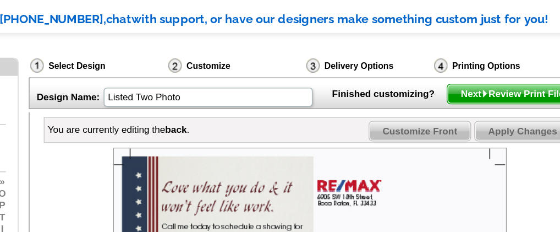
scroll to position [57, 0]
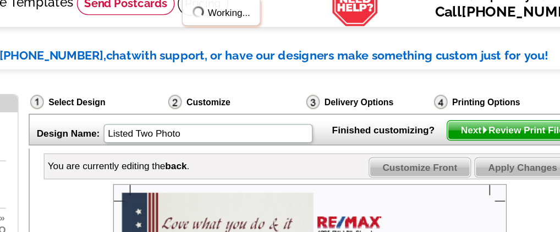
click at [476, 123] on span "Apply Changes" at bounding box center [491, 116] width 67 height 13
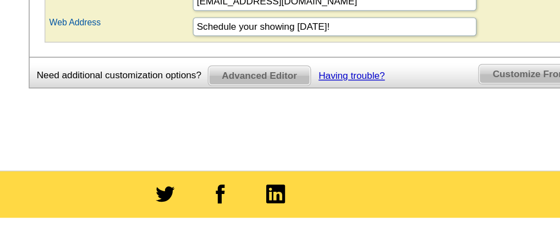
scroll to position [767, 0]
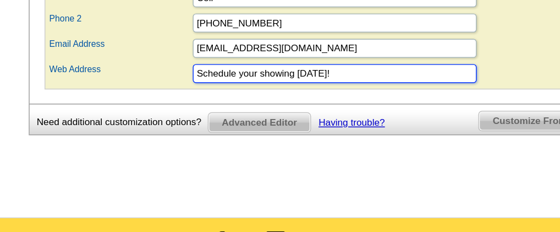
click at [363, 58] on input "Schedule your showing today!" at bounding box center [360, 51] width 198 height 13
type input "S"
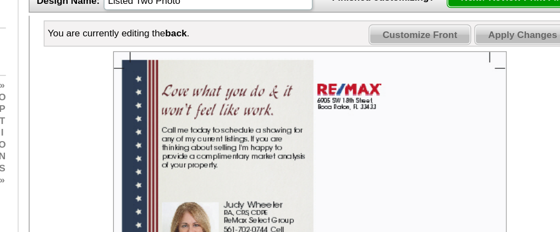
scroll to position [128, 0]
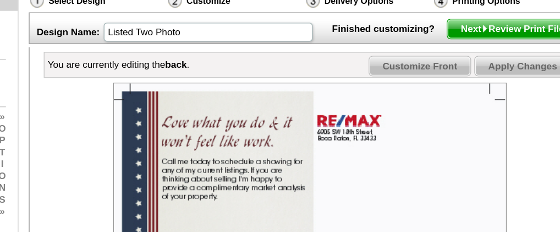
click at [473, 53] on span "Apply Changes" at bounding box center [491, 46] width 67 height 13
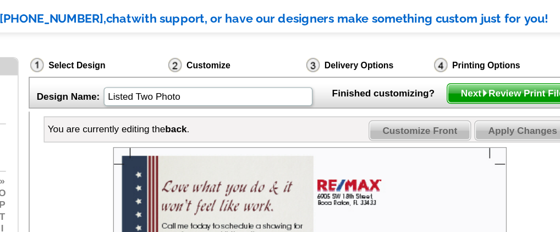
scroll to position [0, 0]
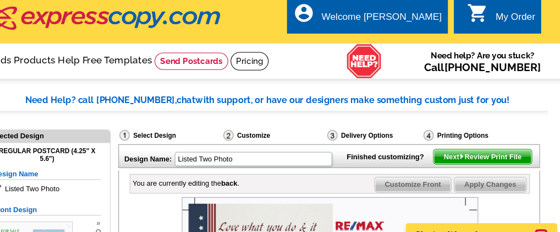
click at [493, 21] on link "0 shopping_cart My Order" at bounding box center [500, 19] width 63 height 14
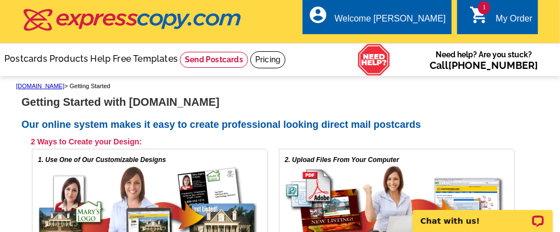
click at [499, 24] on div "My Order" at bounding box center [514, 21] width 37 height 15
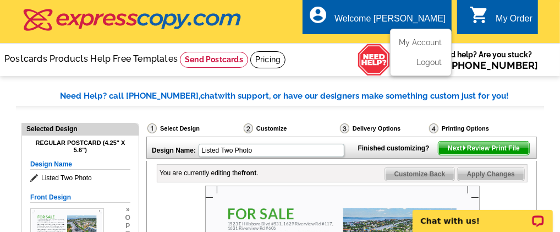
click at [394, 23] on div "Welcome [PERSON_NAME]" at bounding box center [389, 21] width 111 height 15
click at [418, 36] on ul "My Account Logout" at bounding box center [421, 52] width 62 height 47
click at [408, 40] on link "My Account" at bounding box center [418, 42] width 47 height 10
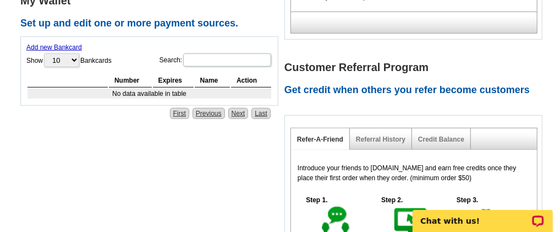
scroll to position [366, 0]
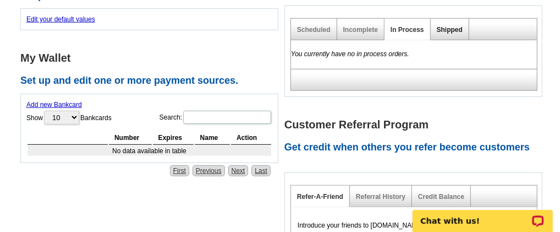
click at [437, 30] on link "Shipped" at bounding box center [450, 30] width 26 height 8
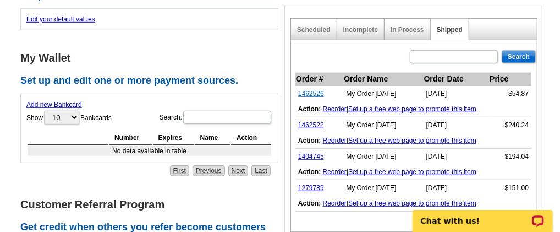
click at [310, 91] on link "1462526" at bounding box center [311, 94] width 26 height 8
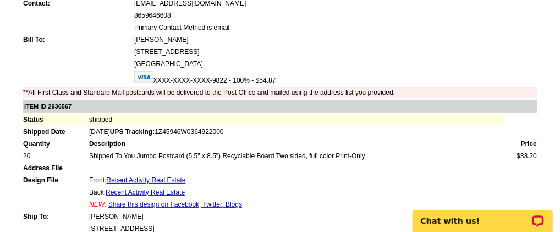
scroll to position [183, 0]
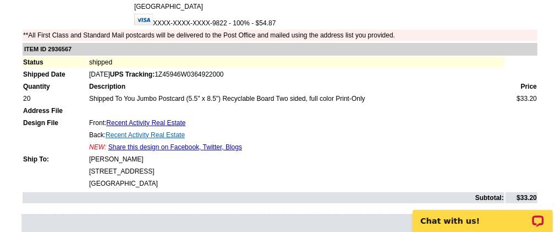
click at [139, 131] on link "Recent Activity Real Estate" at bounding box center [145, 135] width 79 height 8
click at [138, 117] on td "Front: Recent Activity Real Estate" at bounding box center [297, 122] width 416 height 11
click at [138, 119] on link "Recent Activity Real Estate" at bounding box center [145, 123] width 79 height 8
click at [146, 131] on link "Recent Activity Real Estate" at bounding box center [145, 135] width 79 height 8
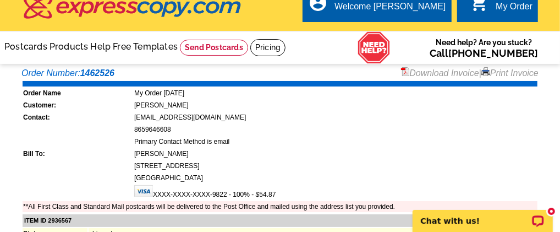
scroll to position [0, 0]
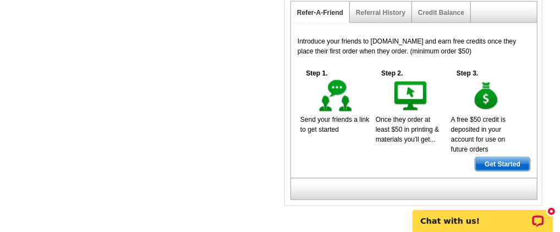
scroll to position [366, 0]
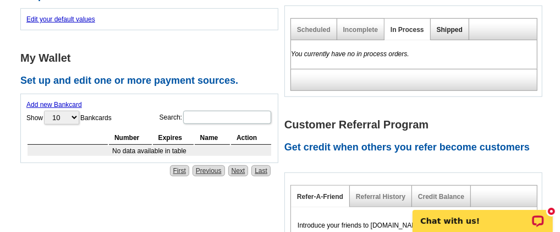
click at [437, 26] on link "Shipped" at bounding box center [450, 30] width 26 height 8
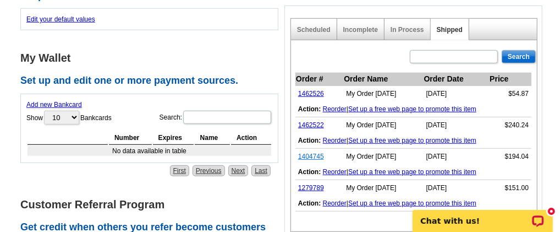
click at [309, 152] on link "1404745" at bounding box center [311, 156] width 26 height 8
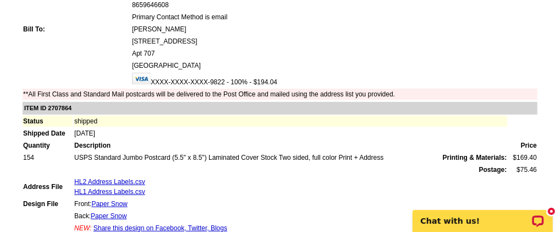
scroll to position [183, 0]
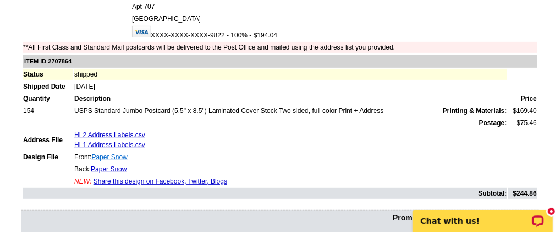
click at [111, 153] on link "Paper Snow" at bounding box center [109, 157] width 36 height 8
click at [113, 165] on link "Paper Snow" at bounding box center [109, 169] width 36 height 8
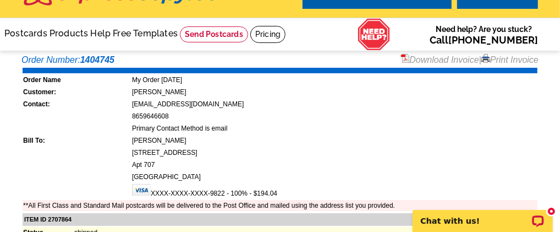
scroll to position [0, 0]
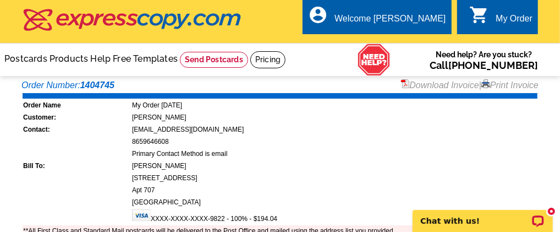
click at [496, 24] on div "My Order" at bounding box center [514, 21] width 37 height 15
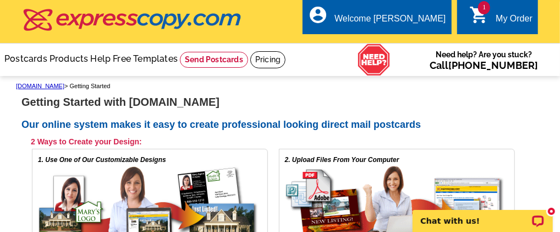
click at [477, 16] on icon "shopping_cart" at bounding box center [479, 15] width 20 height 20
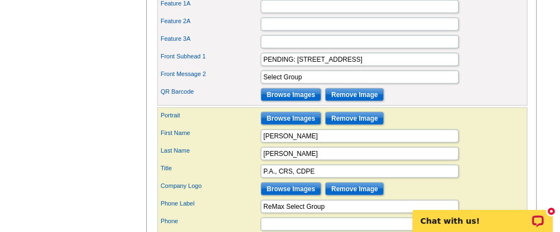
scroll to position [550, 0]
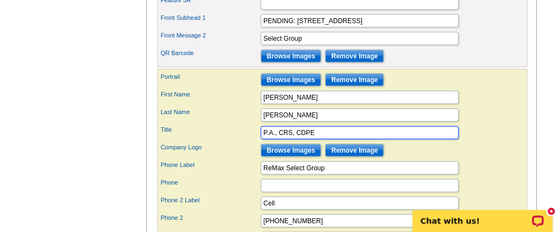
click at [332, 139] on input "P.A., CRS, CDPE" at bounding box center [360, 132] width 198 height 13
click at [279, 139] on input "P.A., CRS, CDPE, Broker Associate, P.A," at bounding box center [360, 132] width 198 height 13
click at [386, 139] on input "CRS, CDPE, Broker Associate, P.A," at bounding box center [360, 132] width 198 height 13
click at [302, 139] on input "CRS, CDPE, Broker Associate, P.A, CRS, CDPE" at bounding box center [360, 132] width 198 height 13
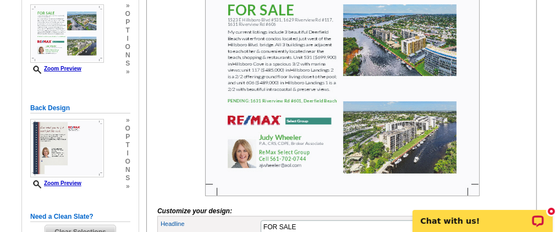
scroll to position [183, 0]
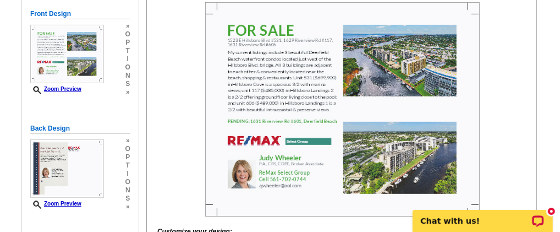
type input "Broker Associate, P.A, CRS, CDPE"
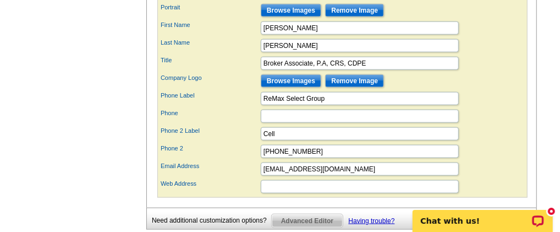
scroll to position [641, 0]
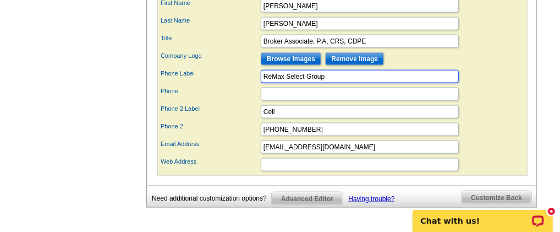
click at [336, 83] on input "ReMax Select Group" at bounding box center [360, 76] width 198 height 13
type input "R"
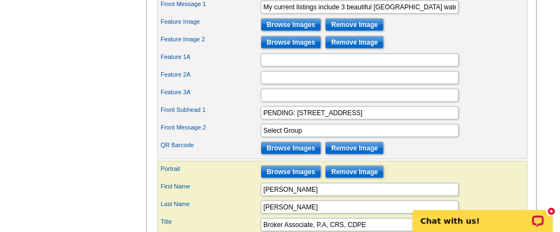
scroll to position [550, 0]
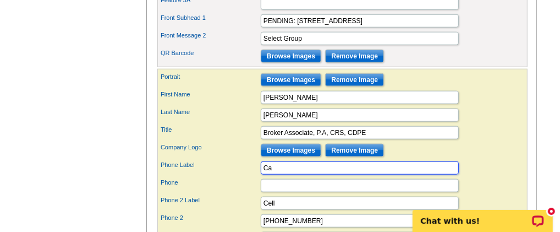
type input "C"
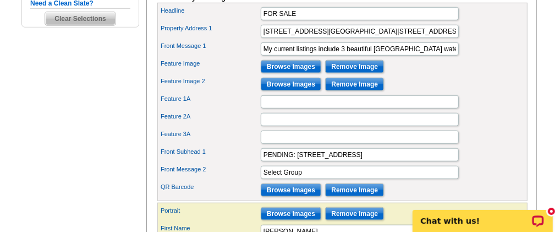
scroll to position [183, 0]
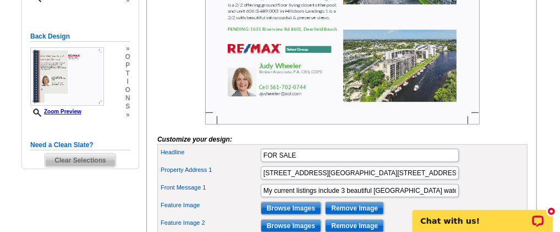
scroll to position [366, 0]
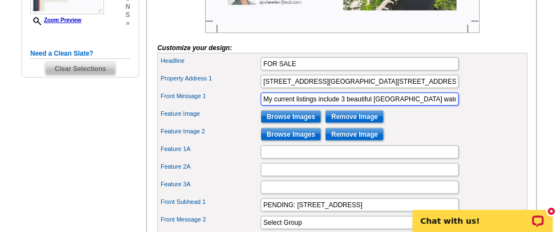
click at [409, 106] on input "My current listings include 3 beautiful [GEOGRAPHIC_DATA] waterfront condos loc…" at bounding box center [360, 98] width 198 height 13
click at [295, 106] on input "My current listings include 3 beautiful [GEOGRAPHIC_DATA] waterfront condos loc…" at bounding box center [360, 98] width 198 height 13
click at [336, 106] on input "My active listings include 3 beautiful [GEOGRAPHIC_DATA] waterfront condos loca…" at bounding box center [360, 98] width 198 height 13
click at [305, 106] on input "My active listings include 3 beautiful [GEOGRAPHIC_DATA] waterfront condos loca…" at bounding box center [360, 98] width 198 height 13
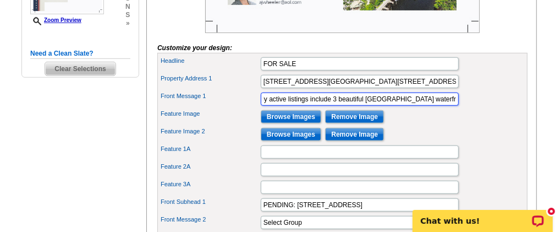
scroll to position [0, 0]
click at [314, 106] on input "My active listings include 3 beautiful [GEOGRAPHIC_DATA] waterfront condos in a…" at bounding box center [360, 98] width 198 height 13
click at [363, 106] on input "My active listings include 3 beautiful [GEOGRAPHIC_DATA] waterfront condos in a…" at bounding box center [360, 98] width 198 height 13
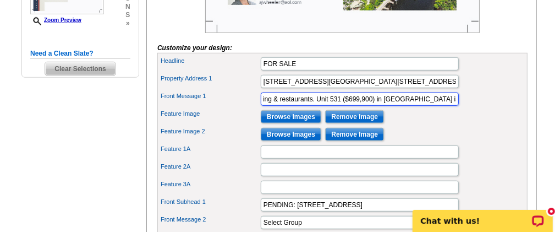
click at [325, 106] on input "My active listings include 3 beautiful [GEOGRAPHIC_DATA] waterfront condos in a…" at bounding box center [360, 98] width 198 height 13
click at [447, 106] on input "My active listings include 3 beautiful [GEOGRAPHIC_DATA] waterfront condos in a…" at bounding box center [360, 98] width 198 height 13
click at [439, 106] on input "My active listings include 3 beautiful [GEOGRAPHIC_DATA] waterfront condos in a…" at bounding box center [360, 98] width 198 height 13
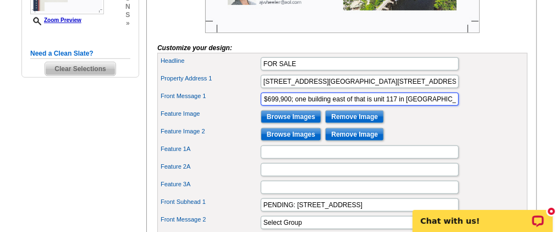
click at [450, 106] on input "My active listings include 3 beautiful [GEOGRAPHIC_DATA] waterfront condos in a…" at bounding box center [360, 98] width 198 height 13
click at [416, 106] on input "My active listings include 3 beautiful [GEOGRAPHIC_DATA] waterfront condos in a…" at bounding box center [360, 98] width 198 height 13
click at [428, 106] on input "My active listings include 3 beautiful [GEOGRAPHIC_DATA] waterfront condos in a…" at bounding box center [360, 98] width 198 height 13
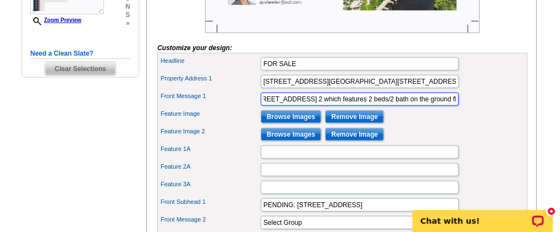
scroll to position [0, 1017]
click at [423, 106] on input "My active listings include 3 beautiful [GEOGRAPHIC_DATA] waterfront condos in a…" at bounding box center [360, 98] width 198 height 13
click at [443, 106] on input "My active listings include 3 beautiful [GEOGRAPHIC_DATA] waterfront condos in a…" at bounding box center [360, 98] width 198 height 13
click at [334, 106] on input "My active listings include 3 beautiful [GEOGRAPHIC_DATA] waterfront condos in a…" at bounding box center [360, 98] width 198 height 13
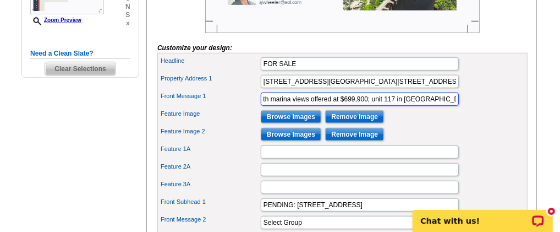
click at [388, 106] on input "My active listings include 3 beautiful [GEOGRAPHIC_DATA] waterfront condos in a…" at bounding box center [360, 98] width 198 height 13
click at [431, 106] on input "My active listings include 3 beautiful [GEOGRAPHIC_DATA] waterfront condos in a…" at bounding box center [360, 98] width 198 height 13
click at [425, 106] on input "My active listings include 3 beautiful [GEOGRAPHIC_DATA] waterfront condos in a…" at bounding box center [360, 98] width 198 height 13
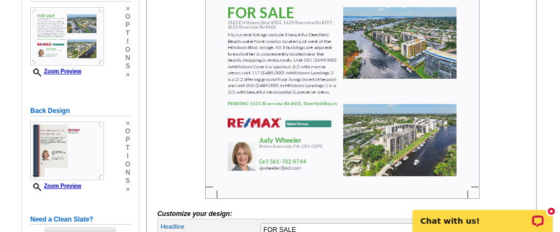
scroll to position [183, 0]
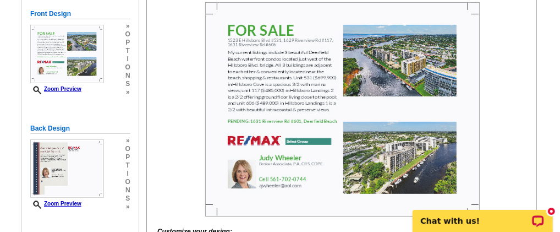
type input "My active listings include 3 beautiful [GEOGRAPHIC_DATA] waterfront condos in a…"
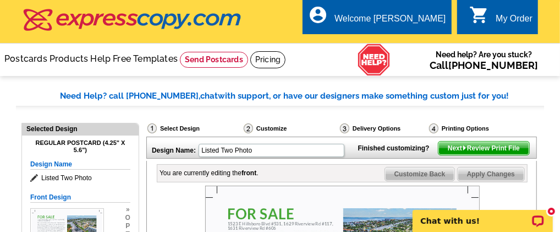
click at [470, 155] on span "Next Review Print File" at bounding box center [483, 147] width 91 height 13
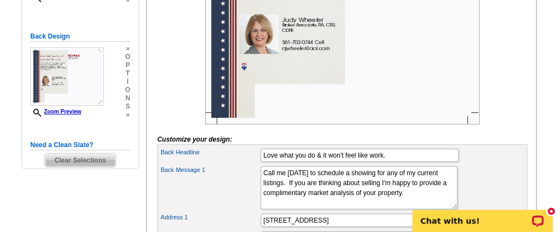
scroll to position [183, 0]
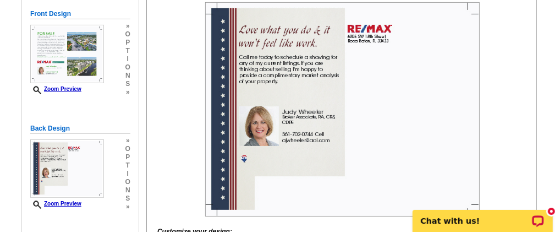
click at [282, 97] on img at bounding box center [342, 109] width 275 height 214
click at [366, 113] on img at bounding box center [342, 109] width 275 height 214
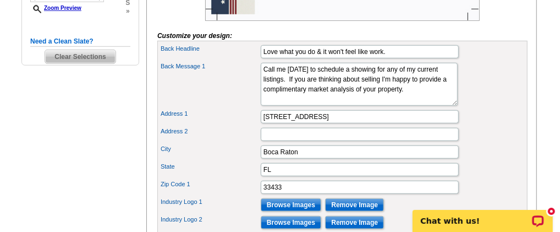
scroll to position [366, 0]
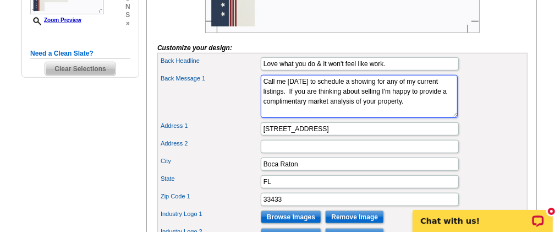
click at [310, 109] on textarea "Call me [DATE] to schedule a showing for any of my current listings. If you are…" at bounding box center [359, 96] width 197 height 43
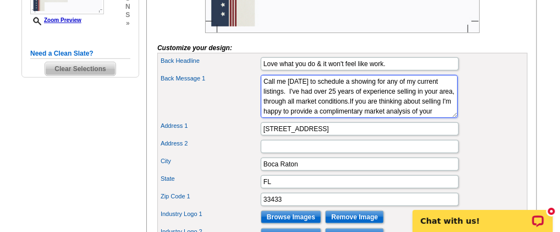
click at [419, 112] on textarea "Call me [DATE] to schedule a showing for any of my current listings. If you are…" at bounding box center [359, 96] width 197 height 43
click at [294, 118] on textarea "Call me [DATE] to schedule a showing for any of my current listings. If you are…" at bounding box center [359, 96] width 197 height 43
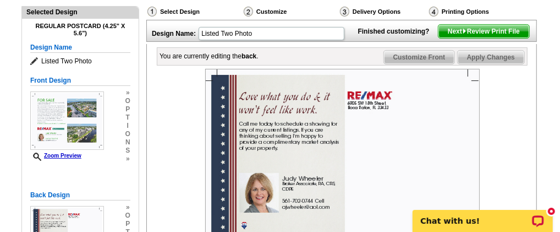
scroll to position [91, 0]
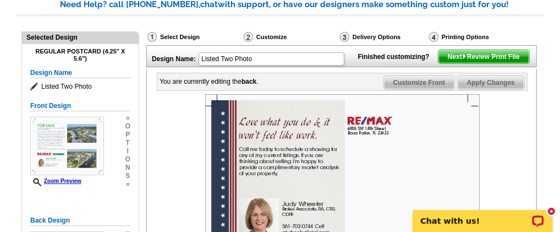
type textarea "Call me [DATE] to schedule a showing for any of my current listings. I've had o…"
click at [489, 89] on span "Apply Changes" at bounding box center [491, 82] width 67 height 13
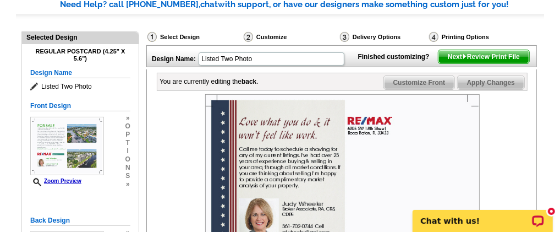
click at [494, 63] on span "Next Review Print File" at bounding box center [483, 56] width 91 height 13
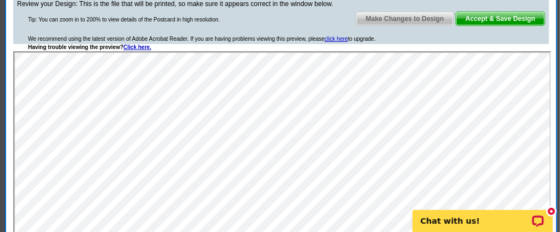
scroll to position [183, 0]
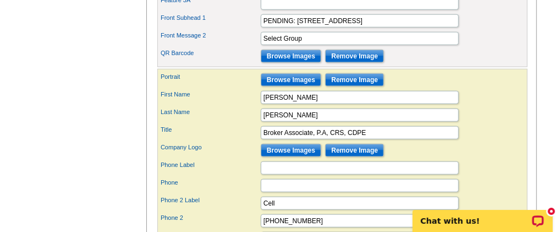
scroll to position [733, 0]
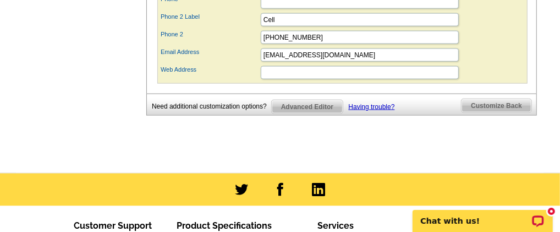
click at [497, 112] on span "Customize Back" at bounding box center [497, 105] width 70 height 13
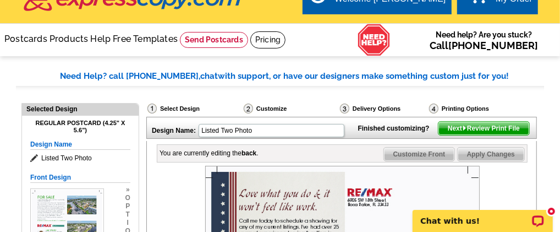
scroll to position [12, 0]
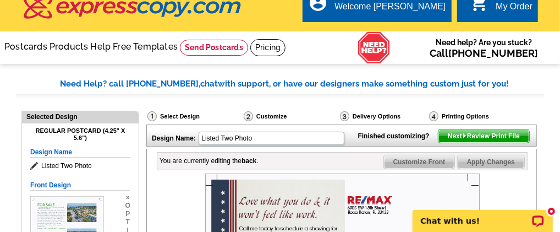
click at [454, 142] on span "Next Review Print File" at bounding box center [483, 135] width 91 height 13
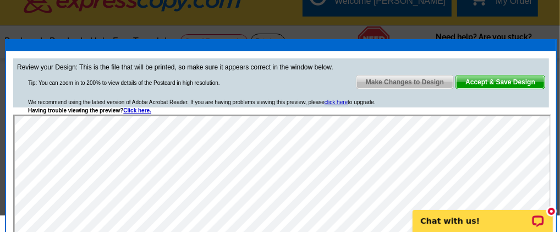
scroll to position [0, 0]
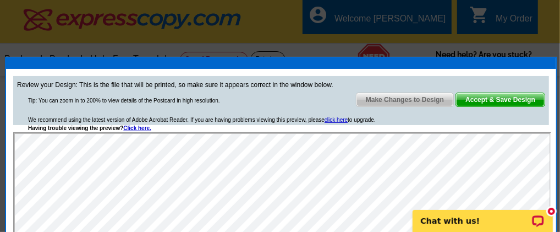
click at [394, 97] on span "Make Changes to Design" at bounding box center [404, 99] width 97 height 13
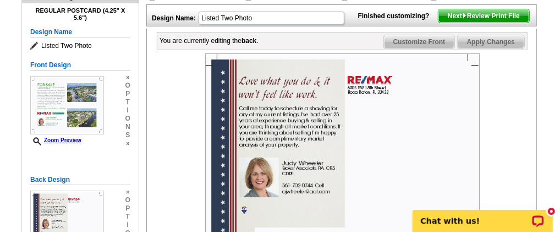
scroll to position [91, 0]
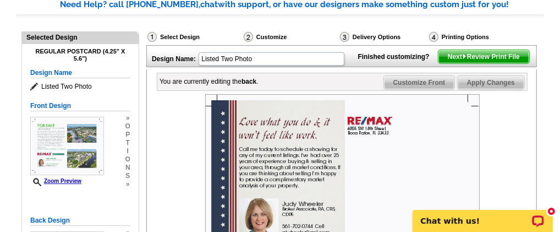
click at [423, 89] on span "Customize Front" at bounding box center [419, 82] width 71 height 13
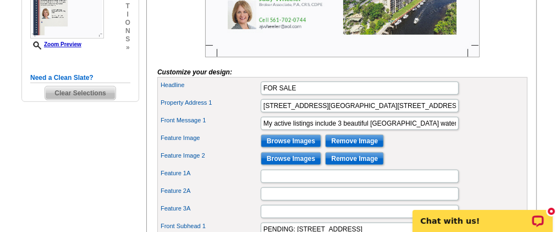
scroll to position [366, 0]
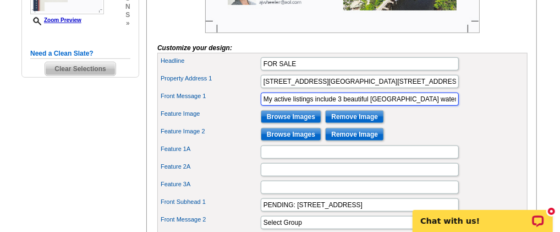
click at [416, 106] on input "My active listings include 3 beautiful [GEOGRAPHIC_DATA] waterfront condos in a…" at bounding box center [360, 98] width 198 height 13
click at [436, 106] on input "My active listings include 3 beautiful [GEOGRAPHIC_DATA] waterfront condos in a…" at bounding box center [360, 98] width 198 height 13
click at [443, 106] on input "My active listings include 3 beautiful Deerfield Beach waterfront condos in adj…" at bounding box center [360, 98] width 198 height 13
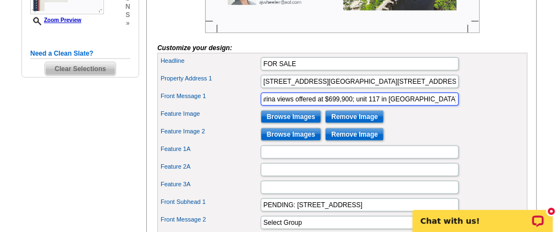
click at [439, 106] on input "My active listings include 3 beautiful Deerfield Beach waterfront condos in adj…" at bounding box center [360, 98] width 198 height 13
click at [426, 106] on input "My active listings include 3 beautiful Deerfield Beach waterfront condos in adj…" at bounding box center [360, 98] width 198 height 13
click at [434, 106] on input "My active listings include 3 beautiful Deerfield Beach waterfront condos in adj…" at bounding box center [360, 98] width 198 height 13
click at [433, 106] on input "My active listings include 3 beautiful Deerfield Beach waterfront condos in adj…" at bounding box center [360, 98] width 198 height 13
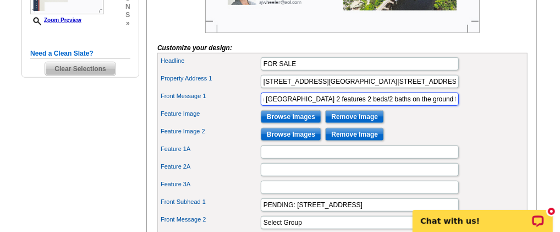
click at [427, 106] on input "My active listings include 3 beautiful Deerfield Beach waterfront condos in adj…" at bounding box center [360, 98] width 198 height 13
click at [413, 106] on input "My active listings include 3 beautiful Deerfield Beach waterfront condos in adj…" at bounding box center [360, 98] width 198 height 13
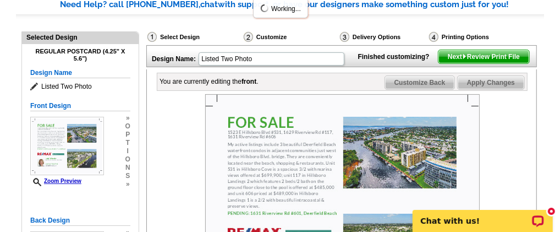
scroll to position [0, 0]
click at [492, 89] on span "Apply Changes" at bounding box center [491, 82] width 67 height 13
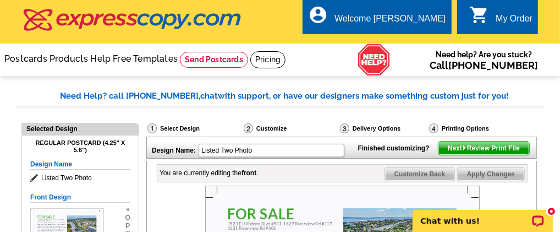
click at [476, 155] on span "Next Review Print File" at bounding box center [483, 147] width 91 height 13
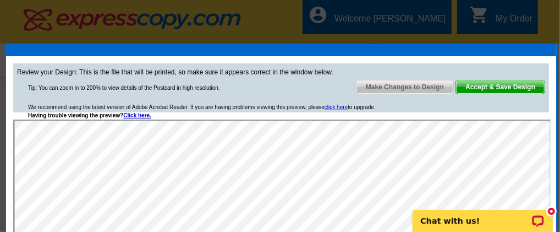
click at [399, 87] on span "Make Changes to Design" at bounding box center [404, 86] width 97 height 13
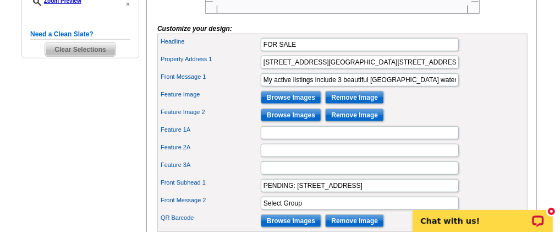
scroll to position [366, 0]
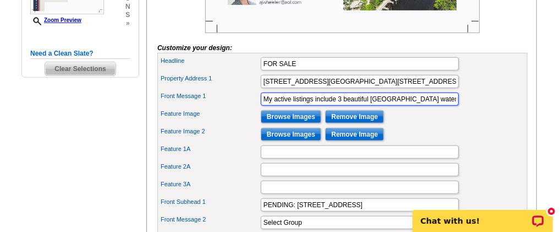
click at [398, 106] on input "My active listings include 3 beautiful Deerfield Beach waterfront condos in adj…" at bounding box center [360, 98] width 198 height 13
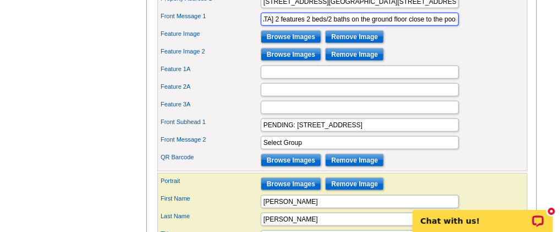
scroll to position [458, 0]
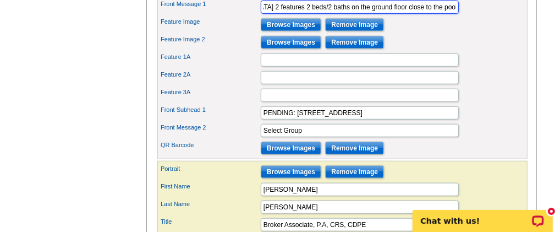
type input "My active listings include 3 beautiful Deerfield Beach waterfront condos in adj…"
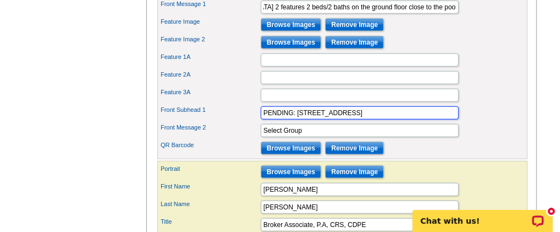
scroll to position [0, 0]
click at [261, 119] on input "PENDING: [STREET_ADDRESS]" at bounding box center [360, 112] width 198 height 13
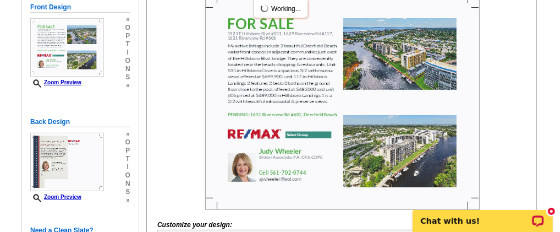
scroll to position [183, 0]
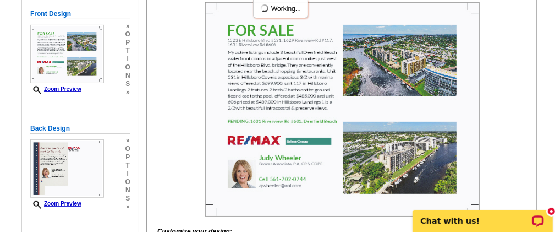
type input "MY PENDING: 1631 Riverview Rd #601, Deerfield Beach"
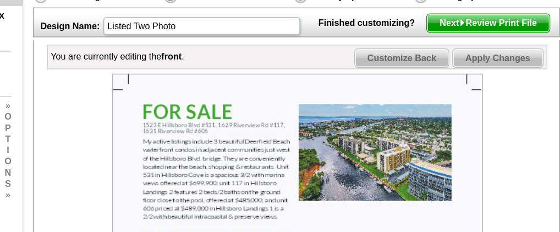
scroll to position [68, 0]
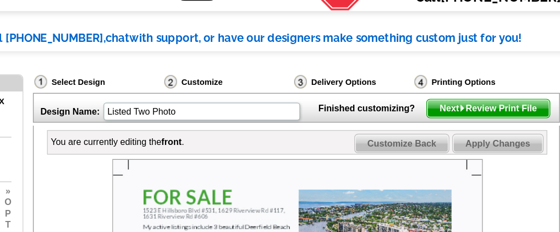
click at [480, 87] on span "Next Review Print File" at bounding box center [483, 80] width 91 height 13
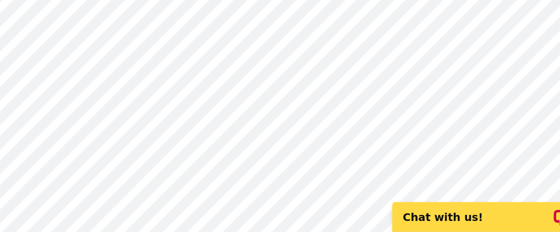
scroll to position [204, 0]
